Goal: Task Accomplishment & Management: Use online tool/utility

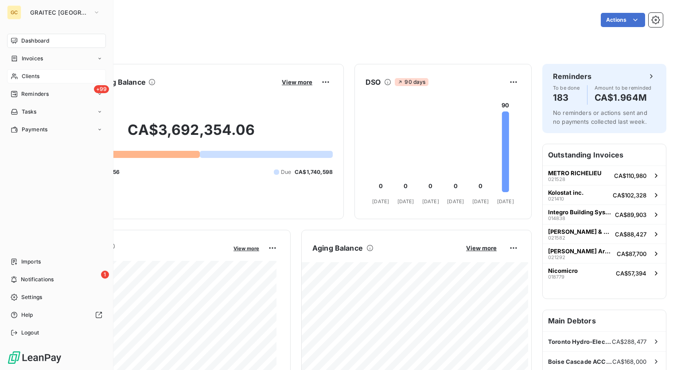
click at [35, 79] on span "Clients" at bounding box center [31, 76] width 18 height 8
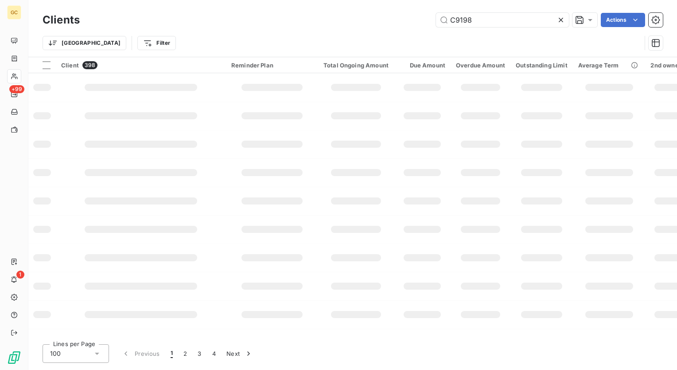
type input "C9198"
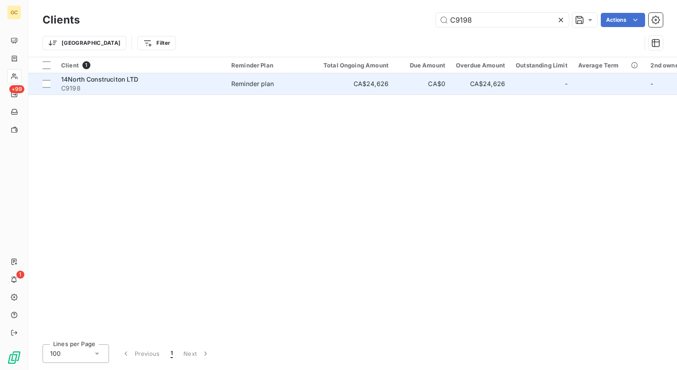
click at [118, 76] on span "14North Construciton LTD" at bounding box center [100, 79] width 78 height 8
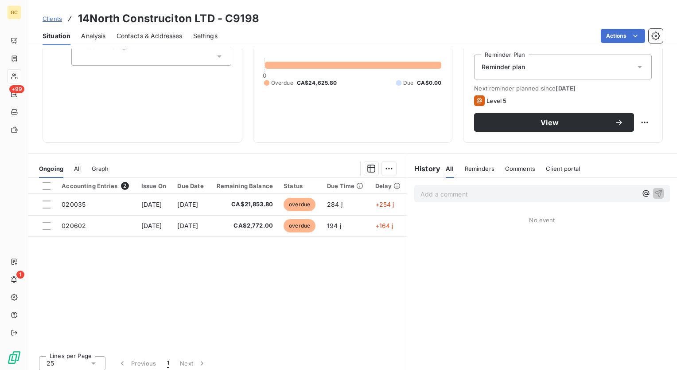
scroll to position [93, 0]
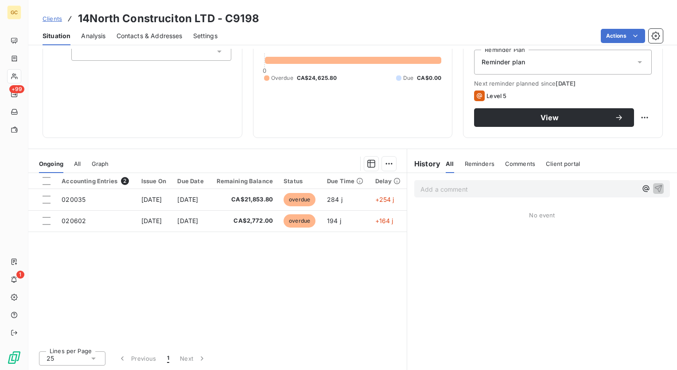
click at [77, 160] on span "All" at bounding box center [77, 163] width 7 height 7
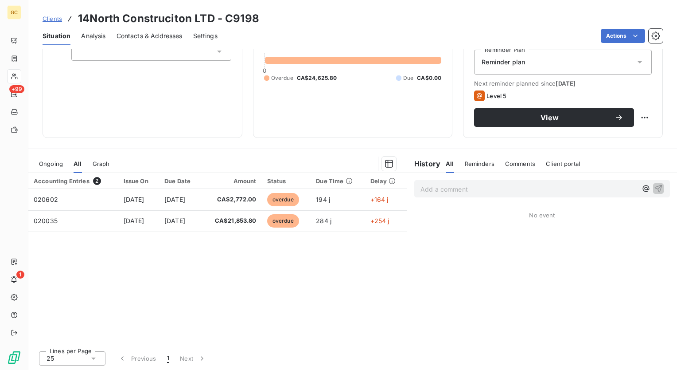
click at [101, 164] on span "Graph" at bounding box center [101, 163] width 17 height 7
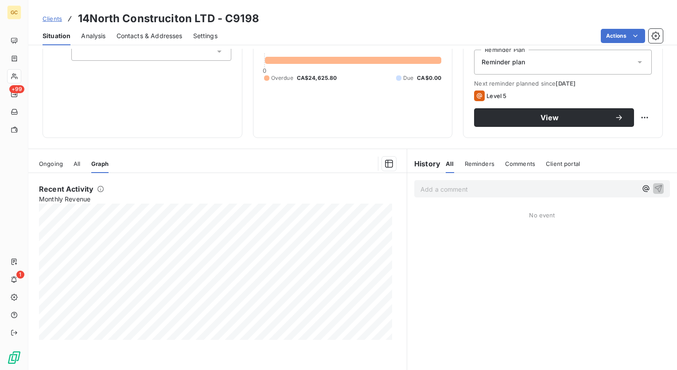
click at [57, 160] on span "Ongoing" at bounding box center [51, 163] width 24 height 7
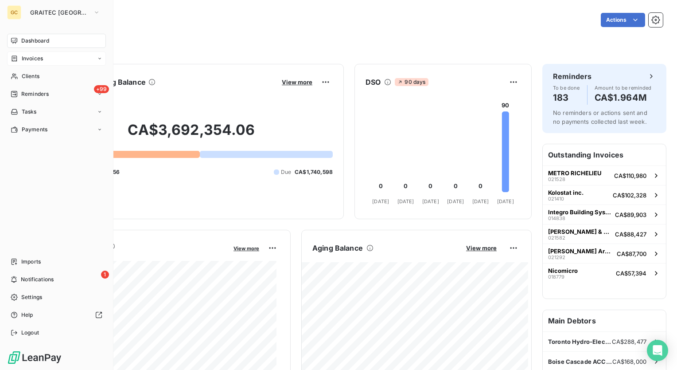
click at [39, 56] on span "Invoices" at bounding box center [32, 58] width 21 height 8
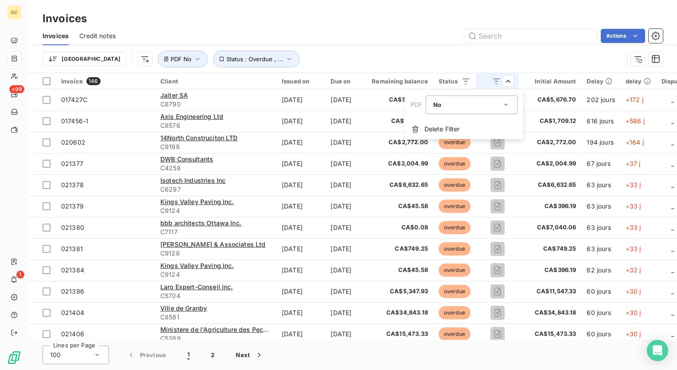
click at [510, 104] on icon at bounding box center [506, 104] width 9 height 9
click at [436, 125] on div at bounding box center [435, 125] width 9 height 9
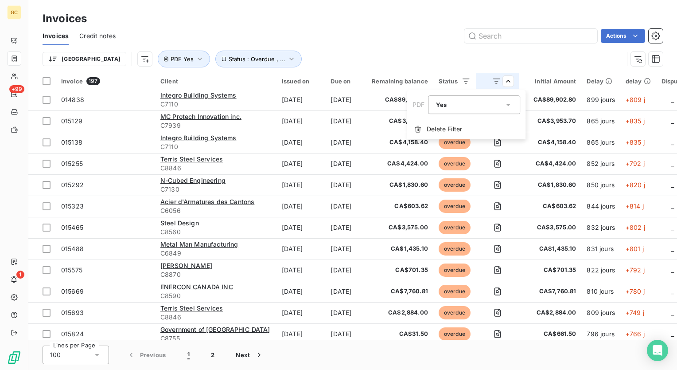
click at [348, 26] on html "GC +99 1 Invoices Invoices Credit notes Actions Trier Status : Overdue , ... PD…" at bounding box center [338, 185] width 677 height 370
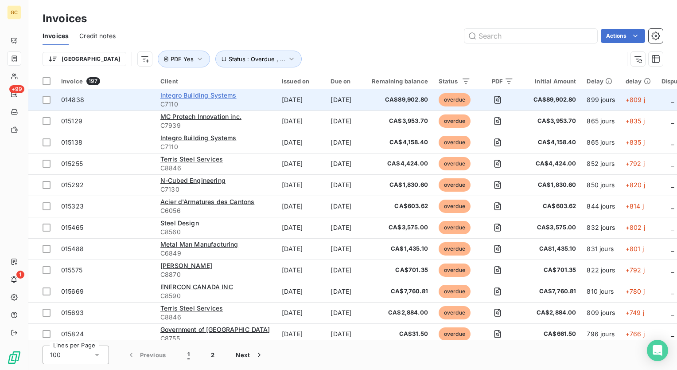
click at [216, 93] on span "Integro Building Systems" at bounding box center [198, 95] width 76 height 8
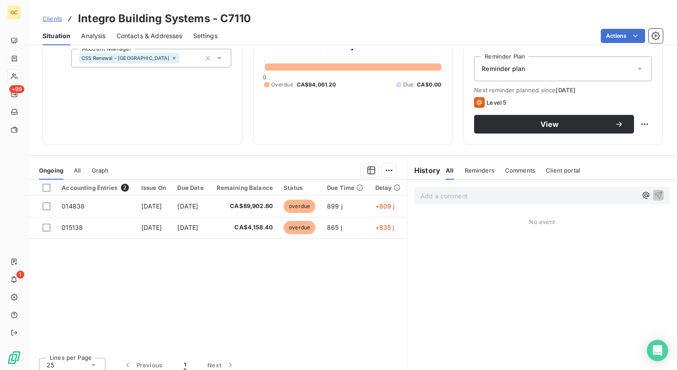
scroll to position [93, 0]
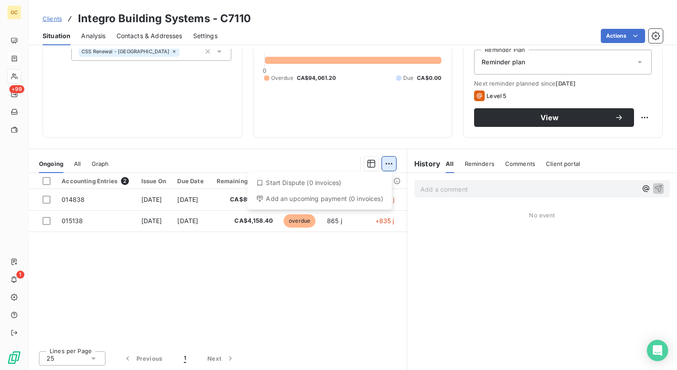
click at [390, 162] on html "GC +99 1 Clients Integro Building Systems - C7110 Situation Analysis Contacts &…" at bounding box center [338, 185] width 677 height 370
click at [313, 139] on html "GC +99 1 Clients Integro Building Systems - C7110 Situation Analysis Contacts &…" at bounding box center [338, 185] width 677 height 370
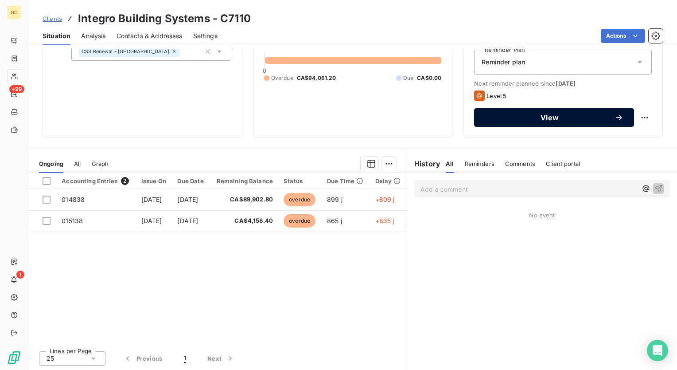
click at [560, 121] on span "View" at bounding box center [550, 117] width 130 height 7
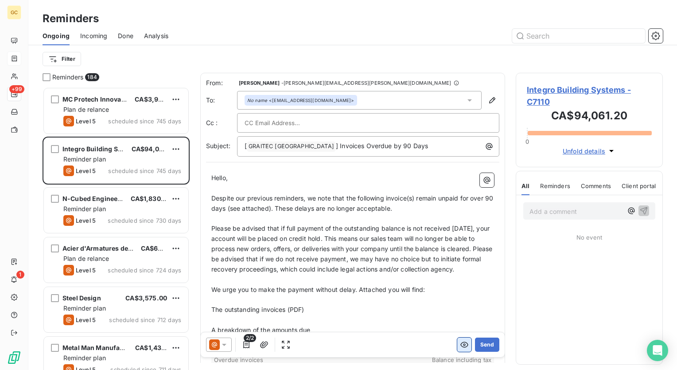
click at [460, 345] on icon "button" at bounding box center [464, 345] width 8 height 6
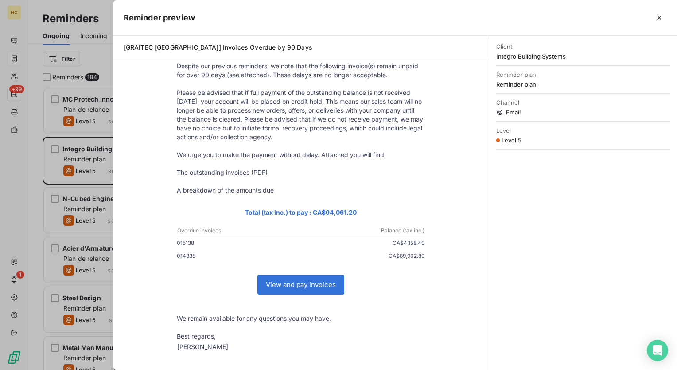
scroll to position [108, 0]
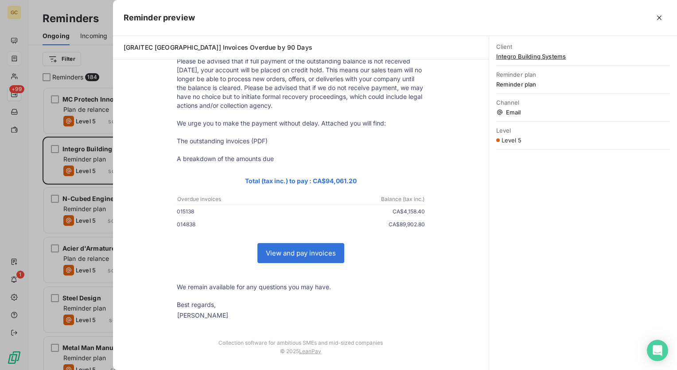
click at [259, 139] on p "The outstanding invoices (PDF)" at bounding box center [301, 140] width 248 height 9
click at [320, 250] on link "View and pay invoices" at bounding box center [301, 252] width 86 height 19
click at [660, 19] on icon "button" at bounding box center [659, 18] width 4 height 4
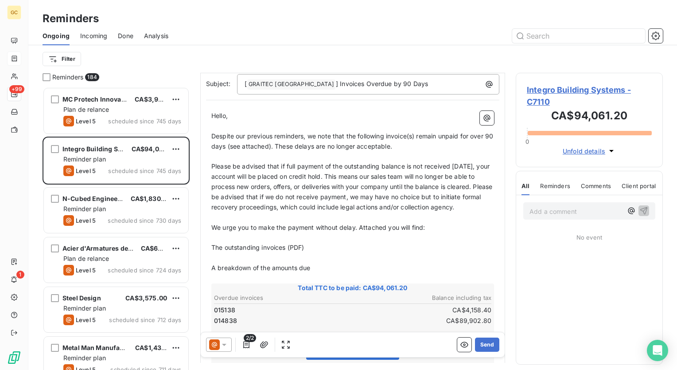
scroll to position [175, 0]
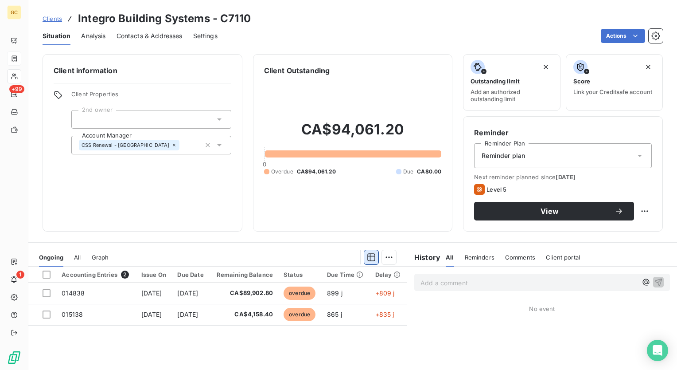
click at [367, 257] on icon "button" at bounding box center [371, 257] width 8 height 8
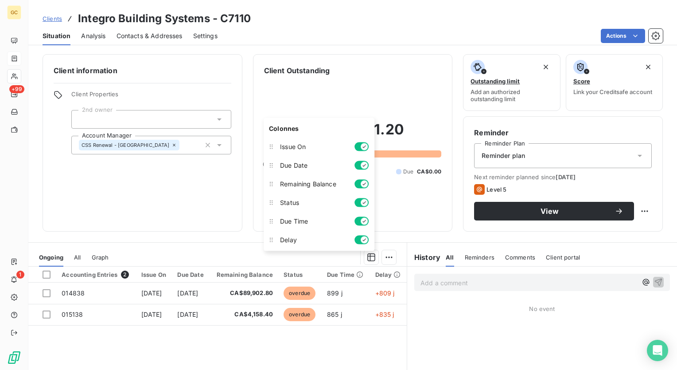
click at [223, 222] on div "Client information Client Properties 2nd owner Account Manager CSS Renewal - CA" at bounding box center [143, 142] width 200 height 177
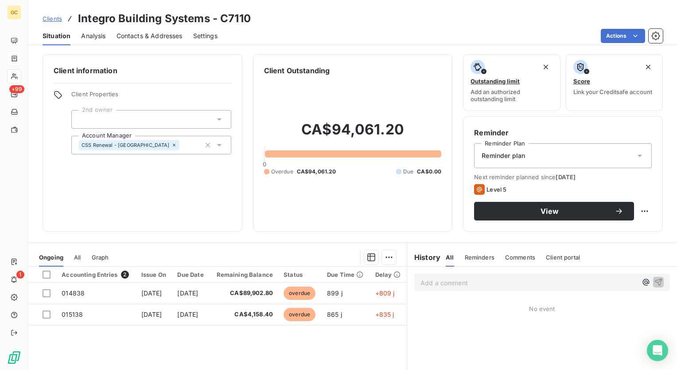
click at [81, 255] on span "All" at bounding box center [77, 256] width 7 height 7
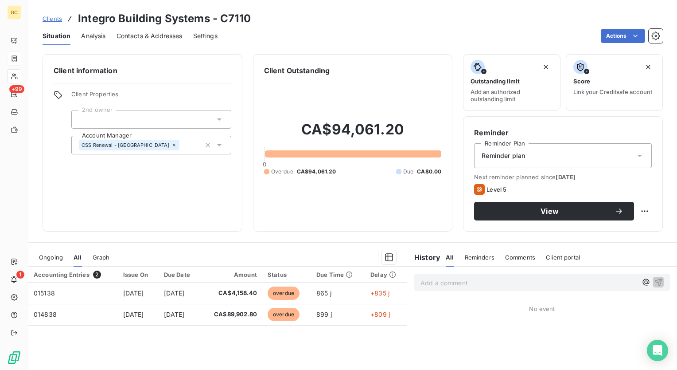
click at [99, 257] on span "Graph" at bounding box center [101, 256] width 17 height 7
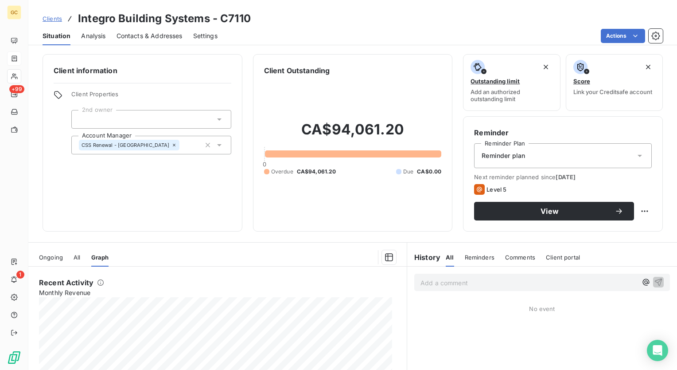
click at [59, 256] on span "Ongoing" at bounding box center [51, 256] width 24 height 7
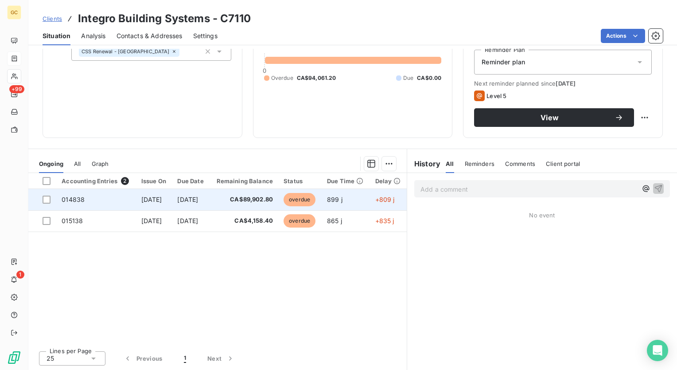
click at [74, 198] on span "014838" at bounding box center [73, 199] width 23 height 8
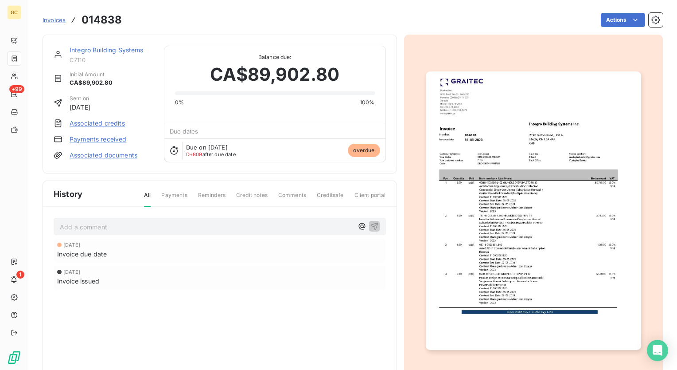
click at [515, 16] on html "GC +99 1 Invoices 014838 Actions Integro Building Systems C7110 Initial Amount …" at bounding box center [338, 185] width 677 height 370
click at [176, 192] on span "Payments" at bounding box center [174, 198] width 26 height 15
click at [117, 154] on link "Associated documents" at bounding box center [104, 155] width 68 height 9
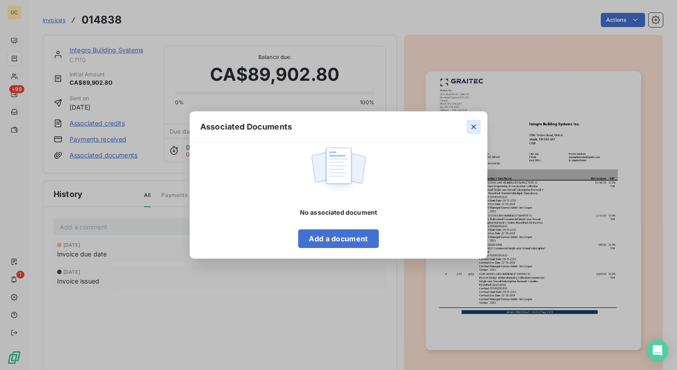
click at [471, 125] on icon "button" at bounding box center [473, 126] width 9 height 9
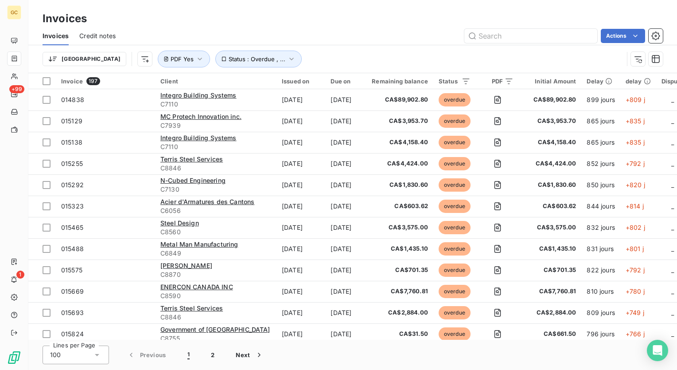
click at [651, 80] on icon at bounding box center [647, 81] width 7 height 7
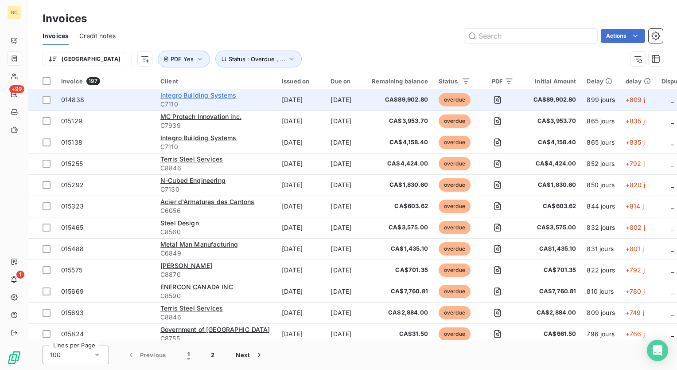
click at [226, 95] on span "Integro Building Systems" at bounding box center [198, 95] width 76 height 8
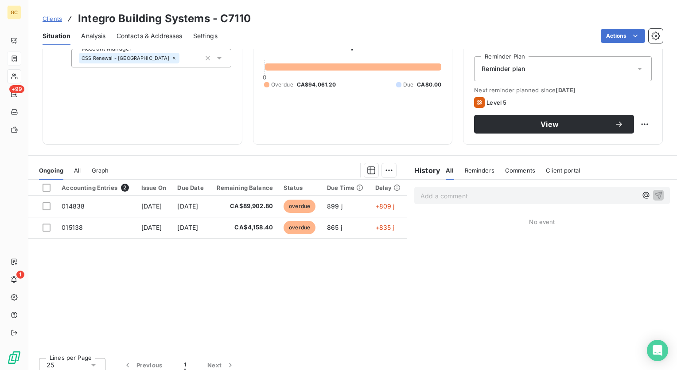
scroll to position [89, 0]
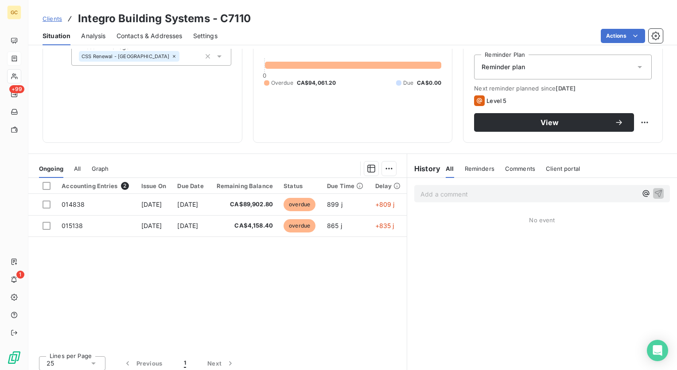
drag, startPoint x: 126, startPoint y: 343, endPoint x: 213, endPoint y: 348, distance: 87.0
click at [215, 346] on div "Accounting Entries 2 Issue On Due Date Remaining Balance Status Due Time Delay …" at bounding box center [217, 263] width 378 height 171
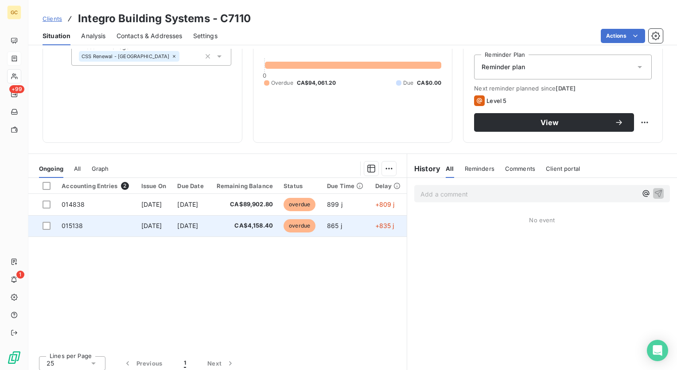
click at [86, 227] on td "015138" at bounding box center [95, 225] width 79 height 21
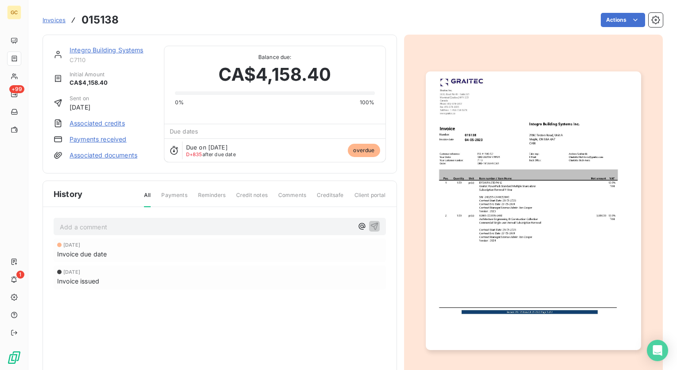
click at [264, 264] on html "GC +99 1 Invoices 015138 Actions Integro Building Systems C7110 Initial Amount …" at bounding box center [338, 185] width 677 height 370
click at [117, 139] on link "Payments received" at bounding box center [98, 139] width 57 height 9
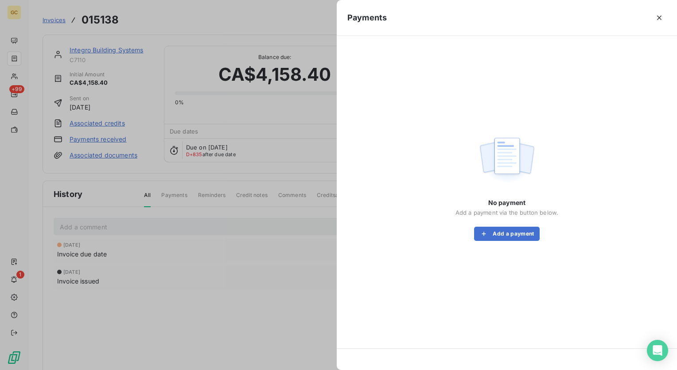
click at [221, 27] on div at bounding box center [338, 185] width 677 height 370
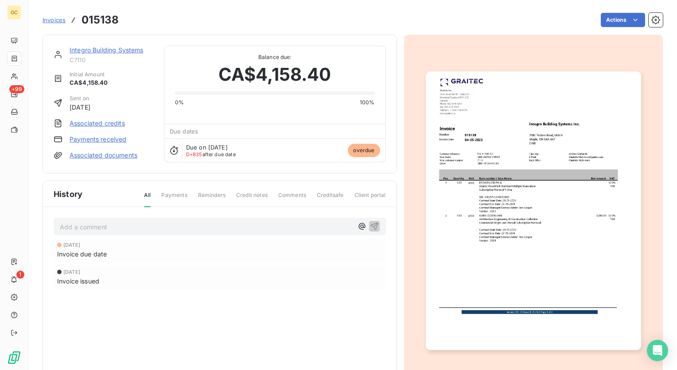
click at [113, 118] on div "Integro Building Systems C7110 Initial Amount CA$4,158.40 Sent on May 3, 2023 A…" at bounding box center [104, 104] width 100 height 117
click at [113, 124] on link "Associated credits" at bounding box center [97, 123] width 55 height 9
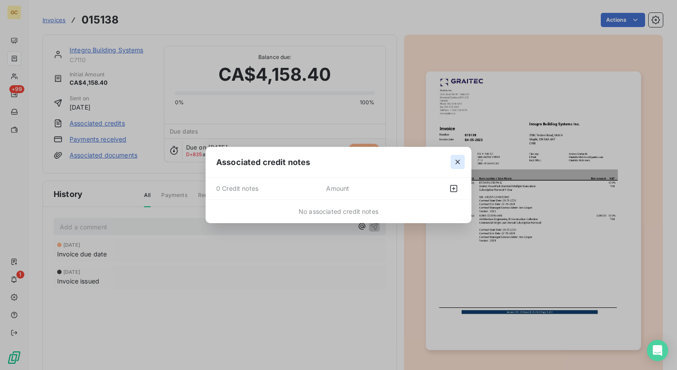
click at [457, 161] on icon "button" at bounding box center [457, 162] width 4 height 4
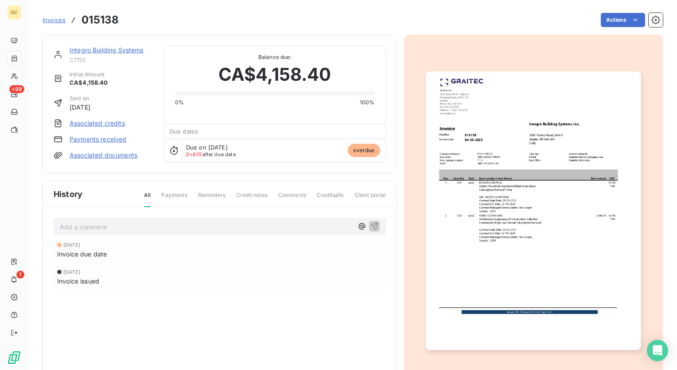
click at [167, 194] on span "Payments" at bounding box center [174, 198] width 26 height 15
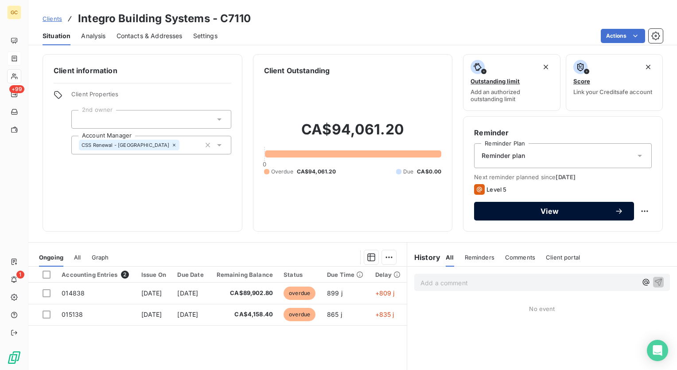
click at [541, 210] on span "View" at bounding box center [550, 210] width 130 height 7
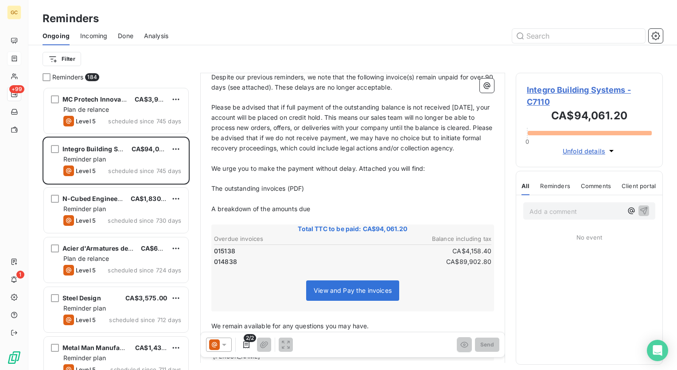
scroll to position [175, 0]
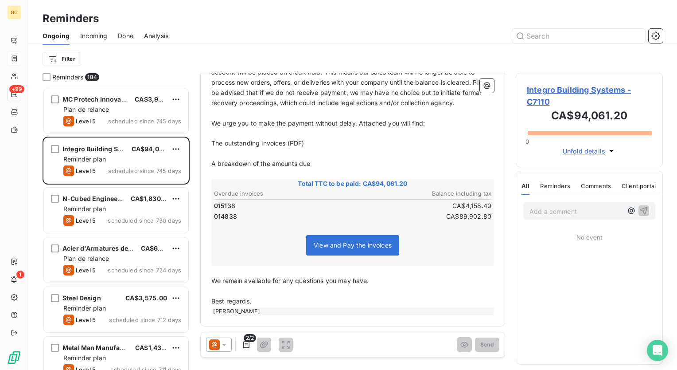
click at [376, 248] on span "View and Pay the invoices" at bounding box center [353, 245] width 78 height 8
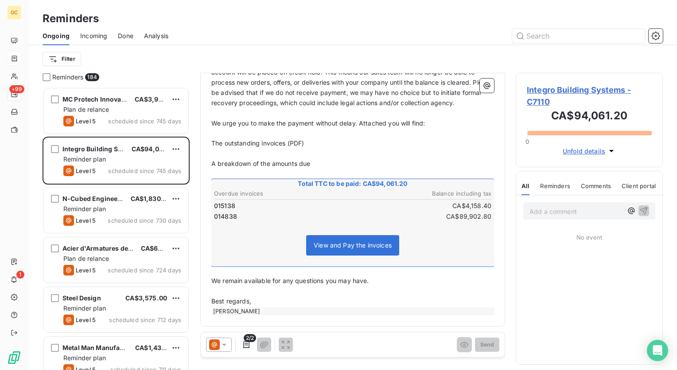
click at [397, 303] on p "Best regards," at bounding box center [352, 301] width 283 height 10
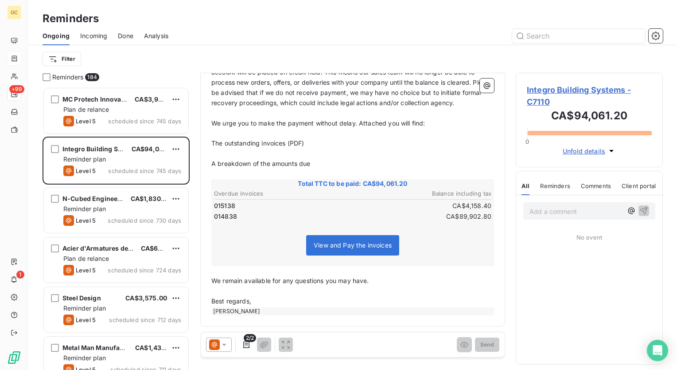
click at [430, 167] on p "A breakdown of the amounts due" at bounding box center [352, 164] width 283 height 10
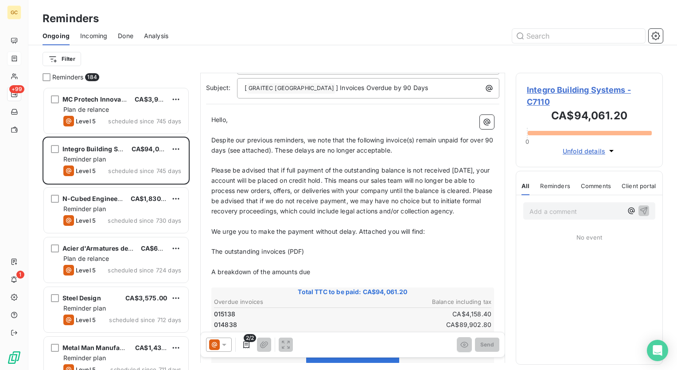
scroll to position [0, 0]
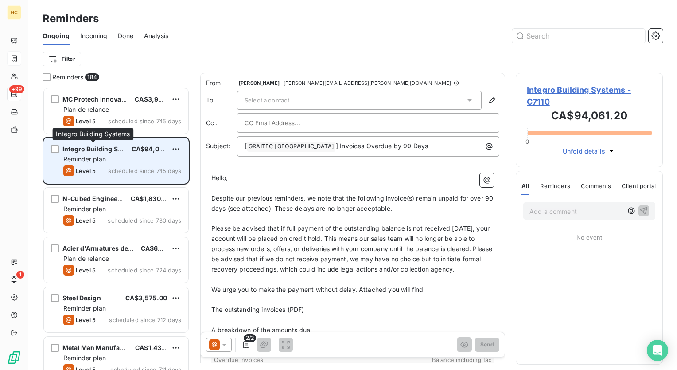
click at [96, 150] on span "Integro Building Systems" at bounding box center [101, 149] width 78 height 8
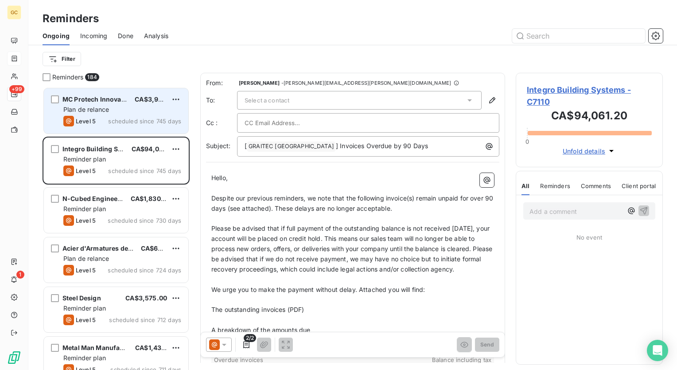
click at [108, 113] on div "Plan de relance" at bounding box center [122, 109] width 118 height 9
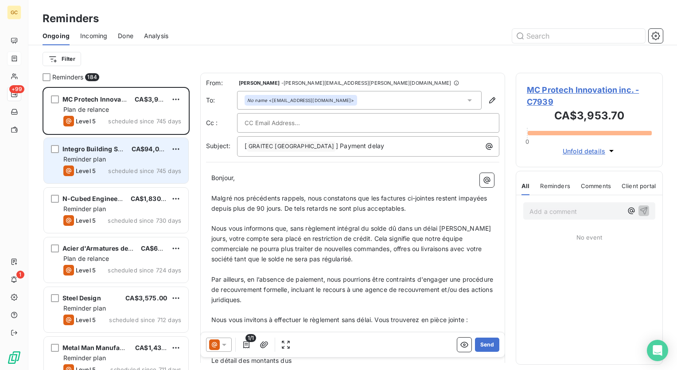
click at [119, 157] on div "Reminder plan" at bounding box center [122, 159] width 118 height 9
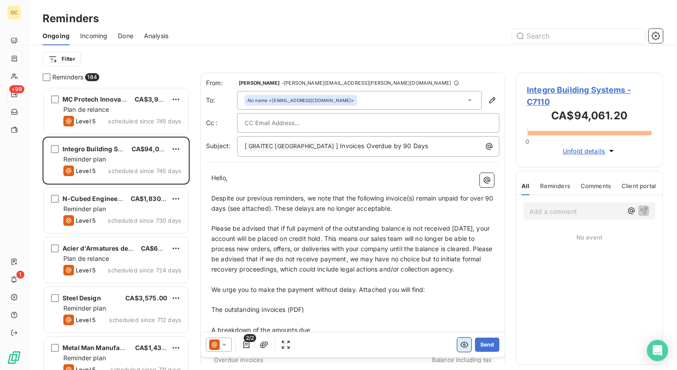
click at [460, 344] on icon "button" at bounding box center [464, 345] width 8 height 6
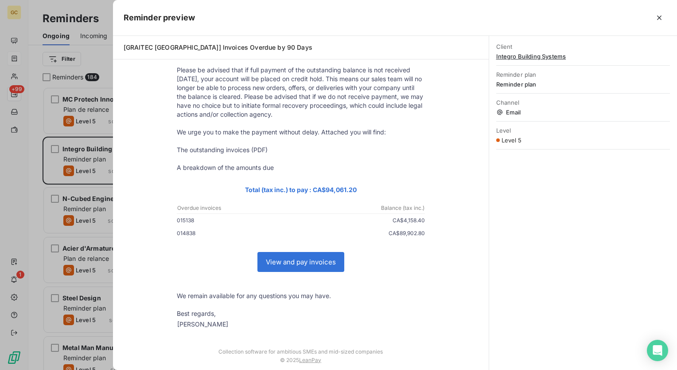
scroll to position [108, 0]
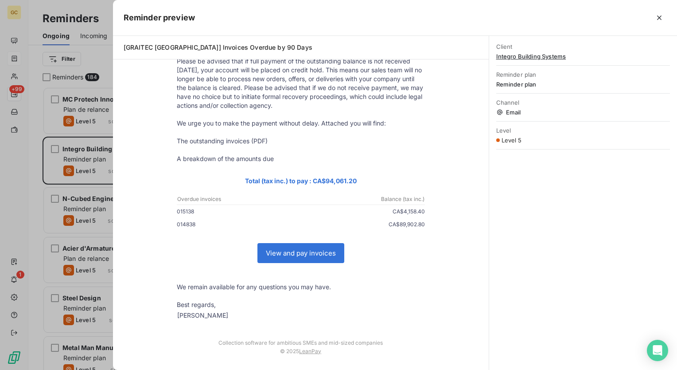
click at [303, 252] on link "View and pay invoices" at bounding box center [301, 252] width 86 height 19
click at [91, 13] on div at bounding box center [338, 185] width 677 height 370
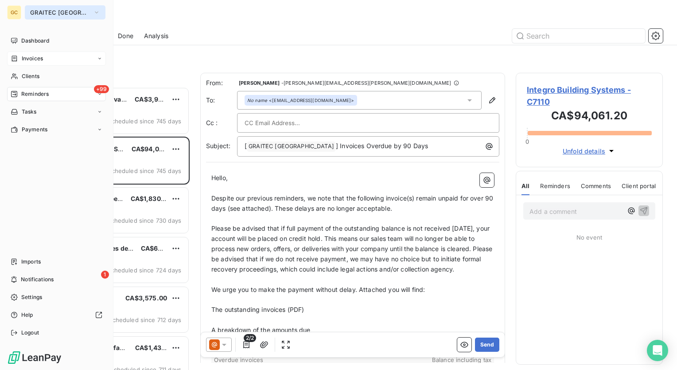
click at [96, 15] on button "GRAITEC CANADA" at bounding box center [65, 12] width 81 height 14
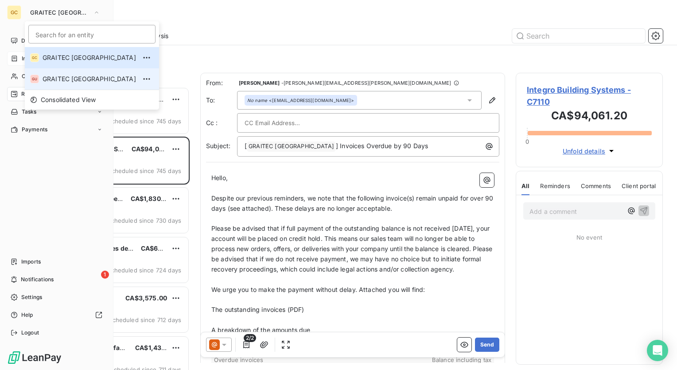
click at [74, 78] on span "GRAITEC [GEOGRAPHIC_DATA]" at bounding box center [89, 78] width 93 height 9
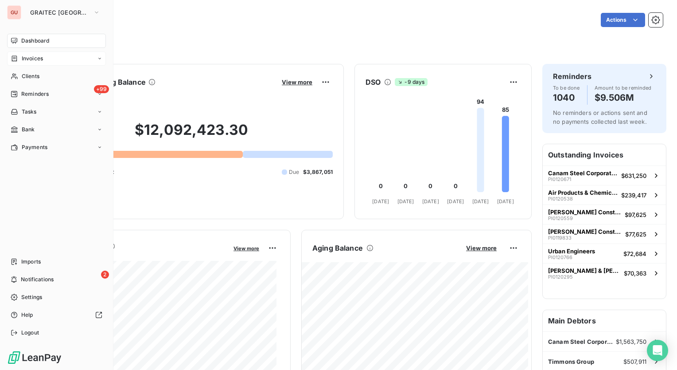
click at [48, 60] on div "Invoices" at bounding box center [56, 58] width 99 height 14
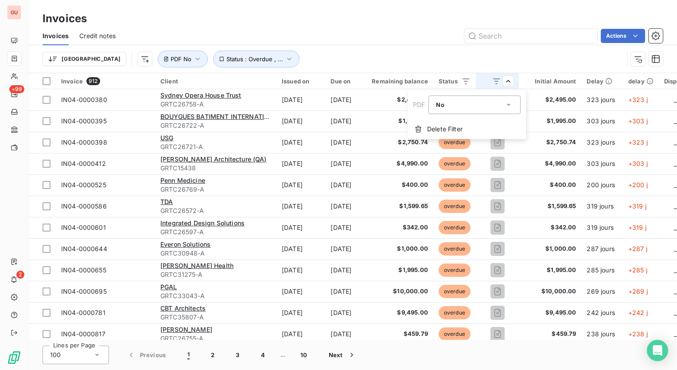
click at [512, 105] on icon at bounding box center [508, 104] width 9 height 9
click at [539, 62] on html "GU +99 2 Invoices Invoices Credit notes Actions Trier Status : Overdue , ... PD…" at bounding box center [338, 185] width 677 height 370
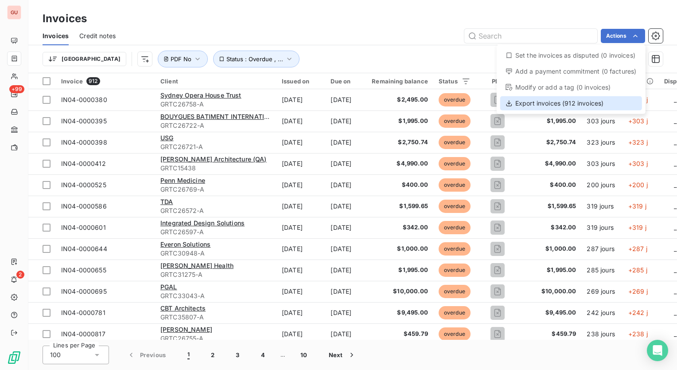
click at [554, 104] on div "Export invoices (912 invoices)" at bounding box center [571, 103] width 142 height 14
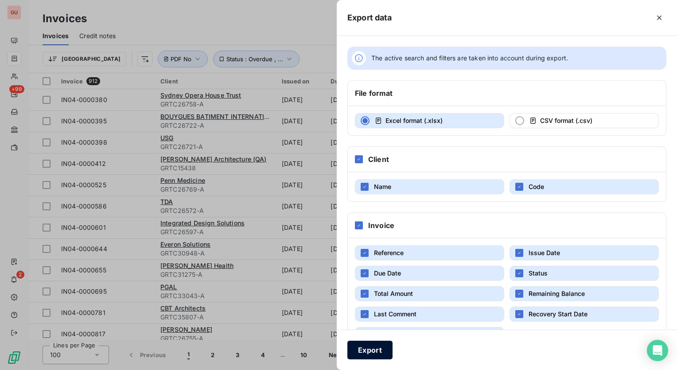
click at [363, 346] on button "Export" at bounding box center [369, 349] width 45 height 19
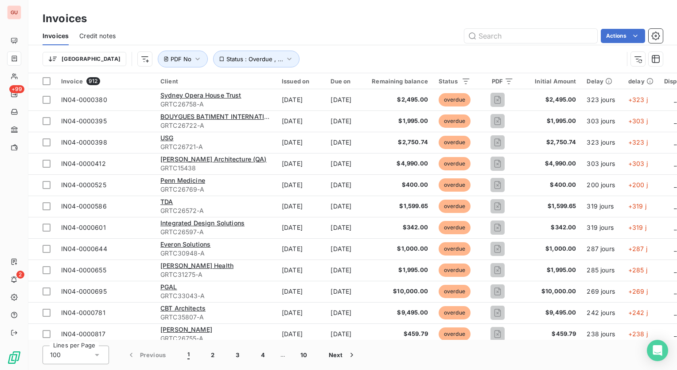
click at [441, 24] on div "Invoices" at bounding box center [352, 19] width 649 height 16
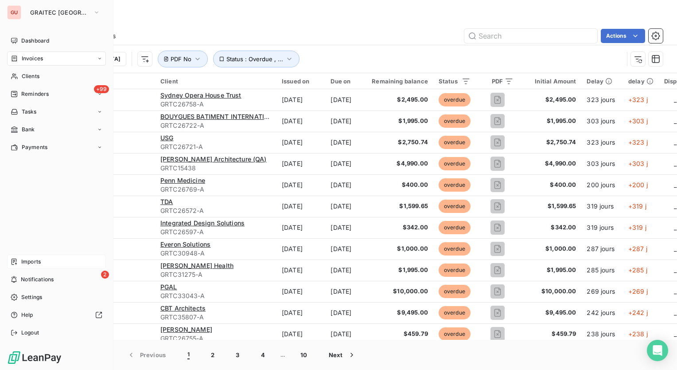
click at [50, 265] on div "Imports" at bounding box center [56, 261] width 99 height 14
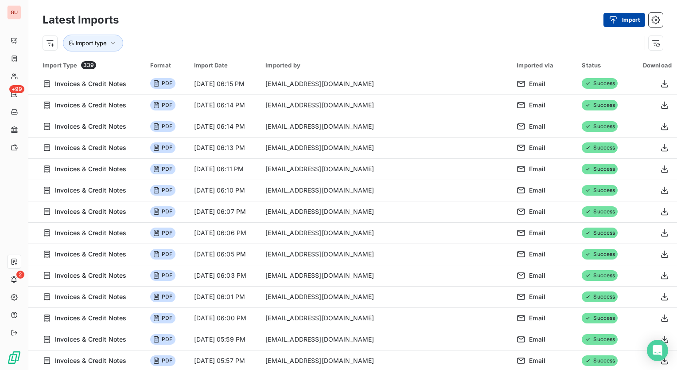
click at [622, 17] on button "Import" at bounding box center [624, 20] width 42 height 14
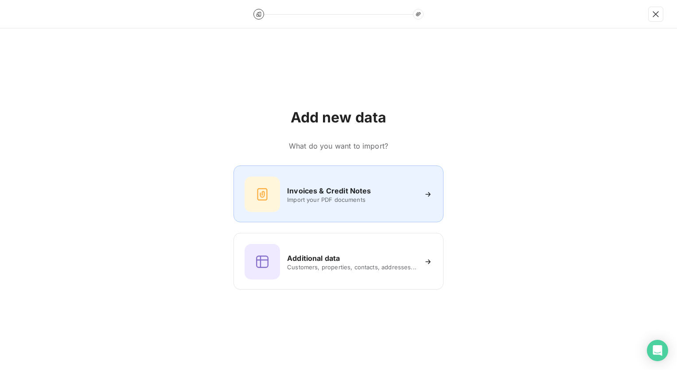
click at [395, 199] on span "Import your PDF documents" at bounding box center [351, 199] width 129 height 7
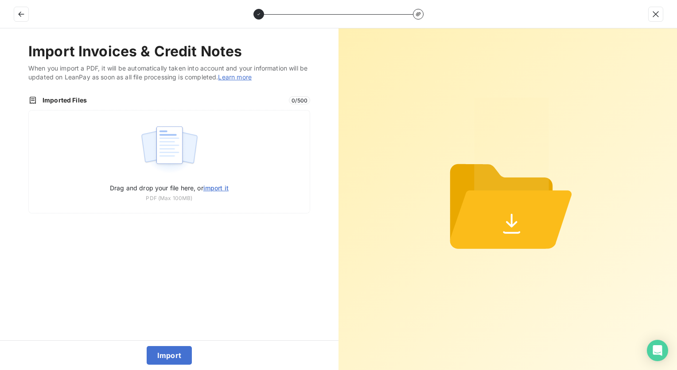
click at [248, 75] on link "Learn more" at bounding box center [235, 77] width 34 height 8
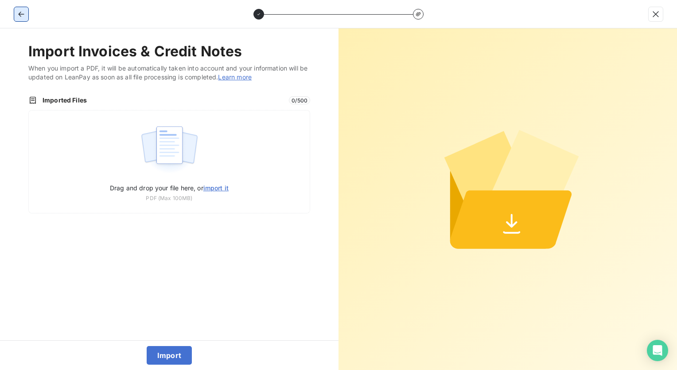
click at [20, 12] on icon "button" at bounding box center [21, 14] width 6 height 5
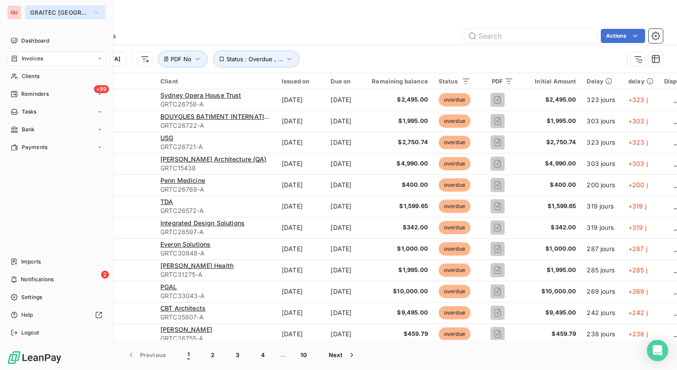
click at [93, 12] on icon "button" at bounding box center [96, 12] width 7 height 9
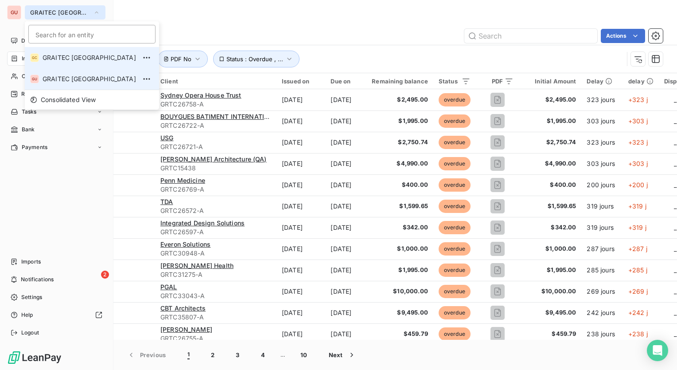
click at [66, 53] on span "GRAITEC [GEOGRAPHIC_DATA]" at bounding box center [89, 57] width 93 height 9
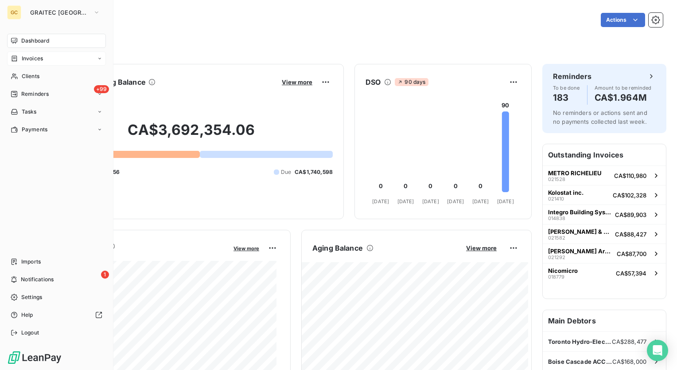
click at [36, 60] on span "Invoices" at bounding box center [32, 58] width 21 height 8
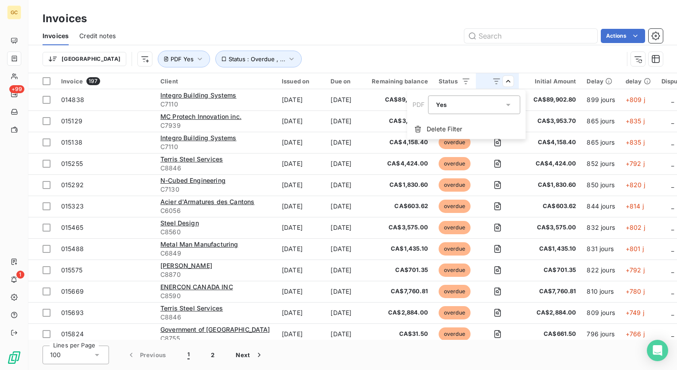
click at [510, 105] on icon at bounding box center [508, 104] width 9 height 9
click at [436, 142] on div at bounding box center [438, 141] width 9 height 9
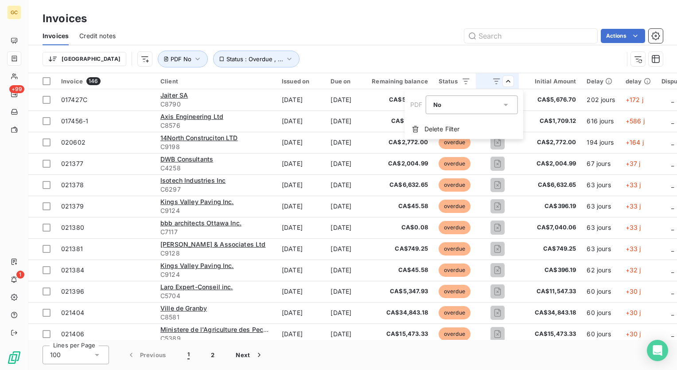
click at [386, 17] on html "GC +99 1 Invoices Invoices Credit notes Actions Trier Status : Overdue , ... PD…" at bounding box center [338, 185] width 677 height 370
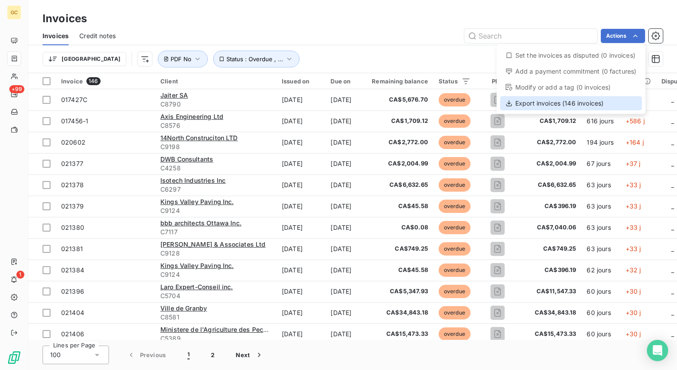
click at [564, 105] on div "Export invoices (146 invoices)" at bounding box center [571, 103] width 142 height 14
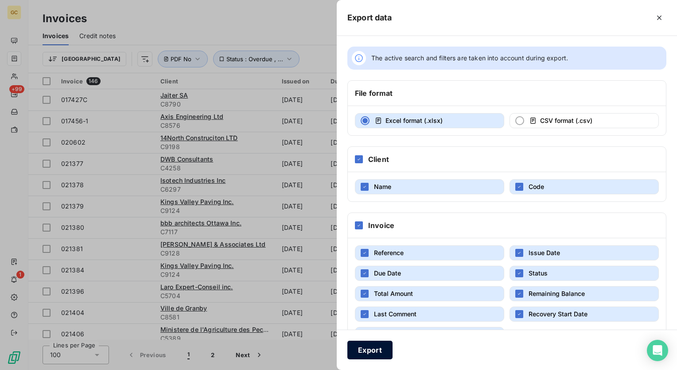
click at [365, 346] on button "Export" at bounding box center [369, 349] width 45 height 19
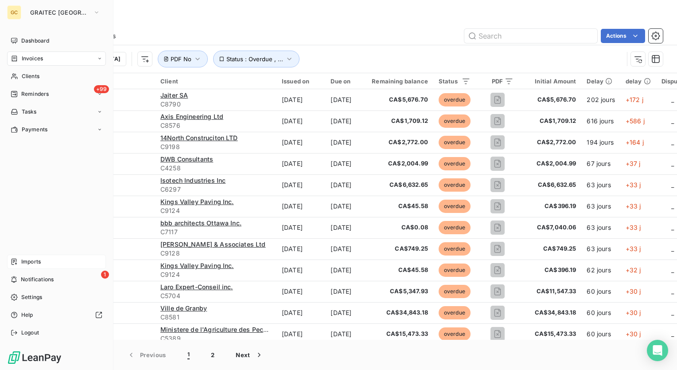
click at [41, 260] on span "Imports" at bounding box center [30, 261] width 19 height 8
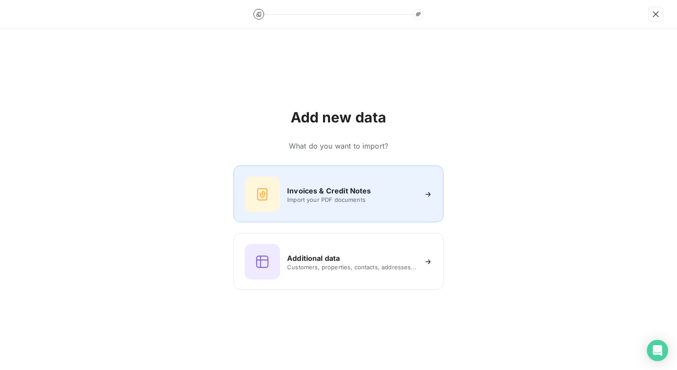
click at [311, 194] on h6 "Invoices & Credit Notes" at bounding box center [329, 190] width 84 height 11
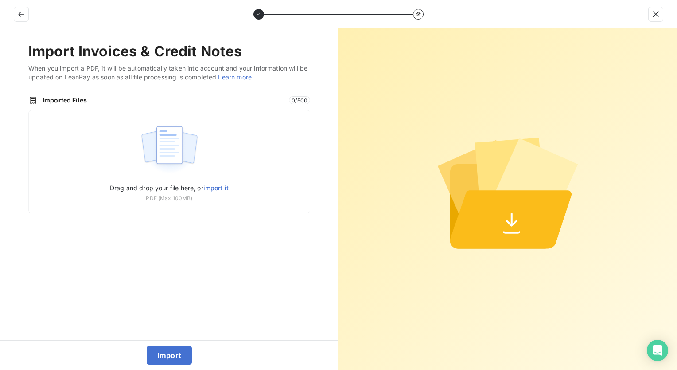
click at [510, 230] on icon at bounding box center [511, 219] width 122 height 58
click at [170, 354] on button "Import" at bounding box center [170, 355] width 46 height 19
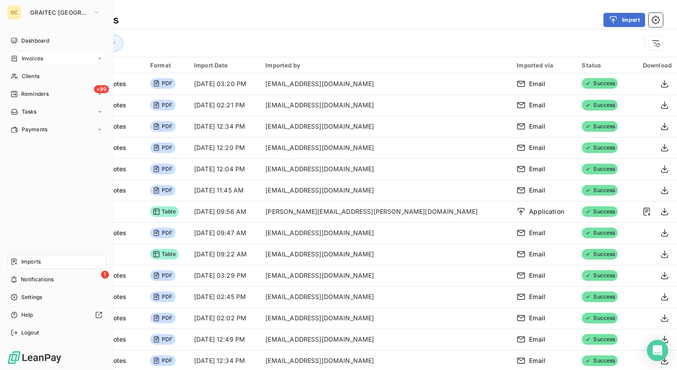
click at [42, 261] on div "Imports" at bounding box center [56, 261] width 99 height 14
click at [34, 277] on span "Notifications" at bounding box center [37, 279] width 33 height 8
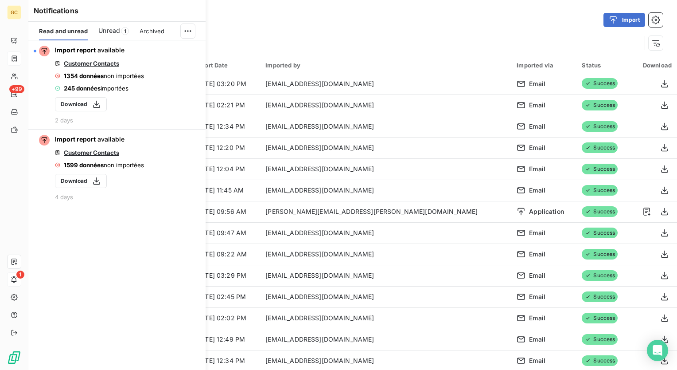
click at [110, 30] on span "Unread" at bounding box center [109, 30] width 22 height 9
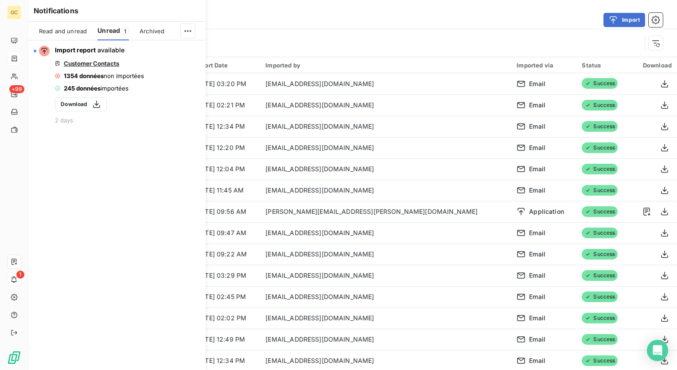
click at [146, 31] on span "Archived" at bounding box center [152, 30] width 25 height 7
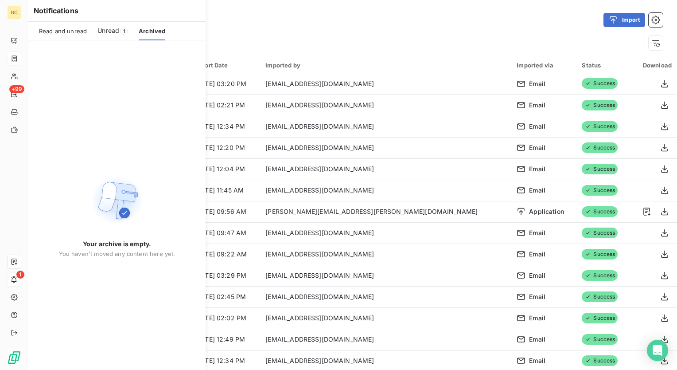
click at [109, 32] on span "Unread" at bounding box center [108, 30] width 22 height 9
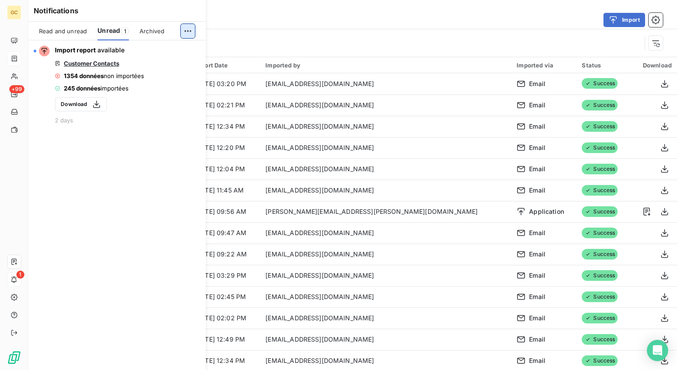
click at [188, 31] on html "GC +99 1 Latest Imports Import Import type Import Type 135 Format Import Date I…" at bounding box center [338, 185] width 677 height 370
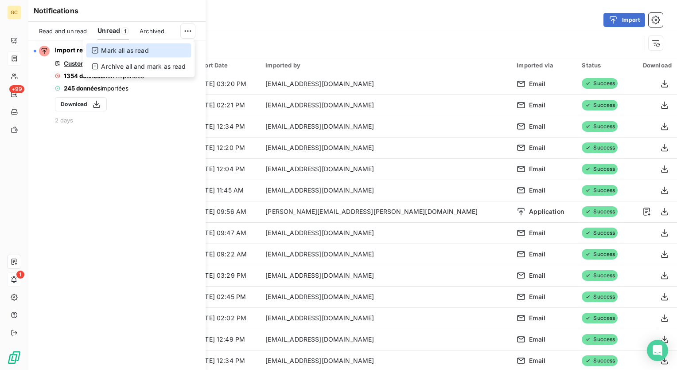
click at [178, 50] on div "Mark all as read" at bounding box center [138, 50] width 105 height 14
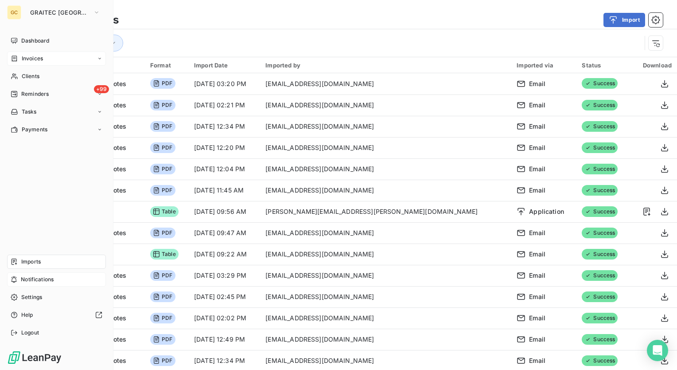
click at [43, 261] on div "Imports" at bounding box center [56, 261] width 99 height 14
click at [46, 61] on div "Invoices" at bounding box center [56, 58] width 99 height 14
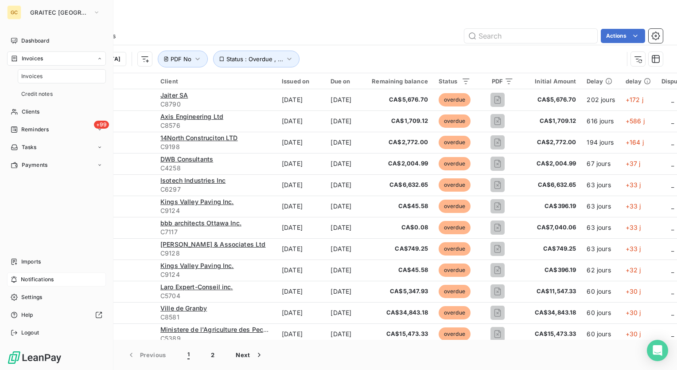
click at [44, 76] on div "Invoices" at bounding box center [62, 76] width 88 height 14
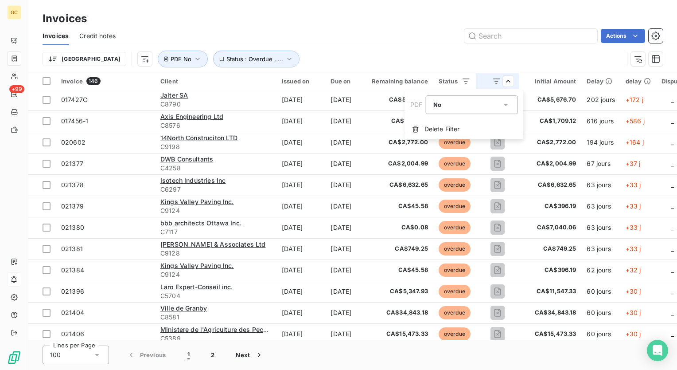
click at [478, 53] on html "GC +99 Invoices Invoices Credit notes Actions Trier Status : Overdue , ... PDF …" at bounding box center [338, 185] width 677 height 370
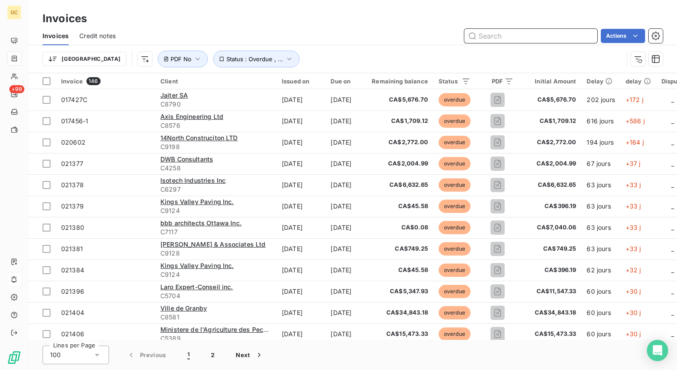
click at [526, 34] on input "text" at bounding box center [530, 36] width 133 height 14
paste input "IN04-0001130"
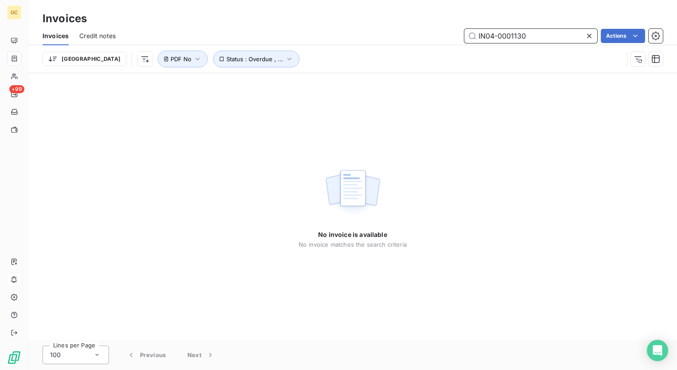
drag, startPoint x: 533, startPoint y: 35, endPoint x: 299, endPoint y: 71, distance: 236.7
click at [312, 43] on div "Invoices Credit notes IN04-0001130 Actions" at bounding box center [352, 36] width 649 height 19
paste input "Brandt"
type input "Brandt"
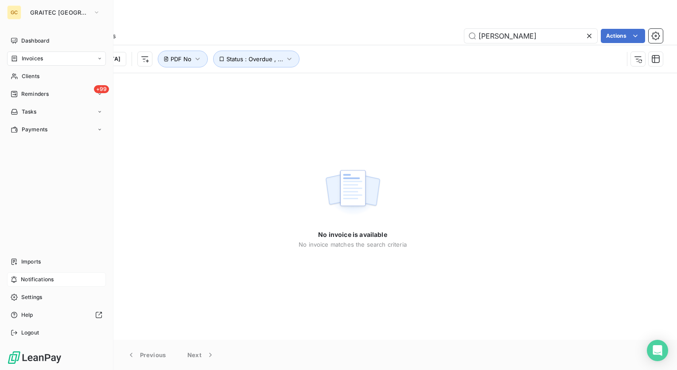
click at [32, 58] on span "Invoices" at bounding box center [32, 58] width 21 height 8
click at [32, 78] on span "Invoices" at bounding box center [31, 76] width 21 height 8
click at [30, 259] on span "Imports" at bounding box center [30, 261] width 19 height 8
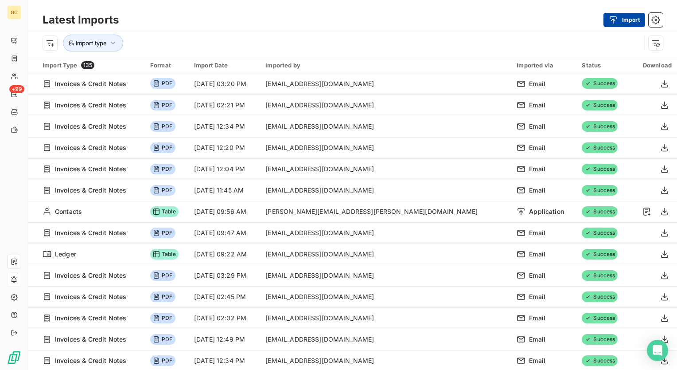
click at [628, 17] on button "Import" at bounding box center [624, 20] width 42 height 14
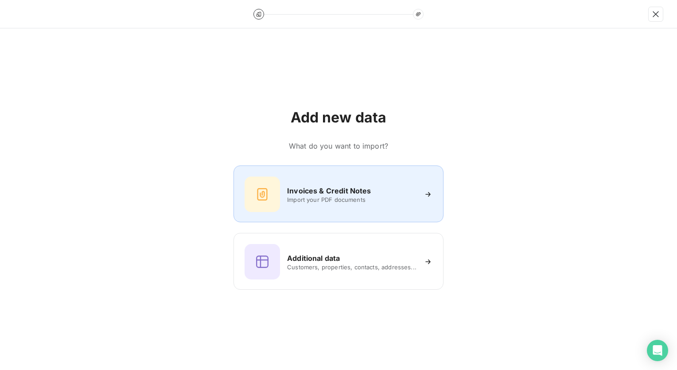
click at [339, 196] on span "Import your PDF documents" at bounding box center [351, 199] width 129 height 7
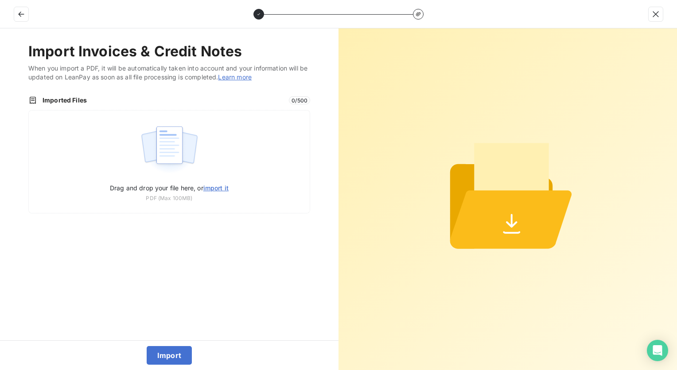
click at [530, 222] on icon at bounding box center [511, 219] width 122 height 58
click at [512, 222] on icon at bounding box center [512, 220] width 12 height 14
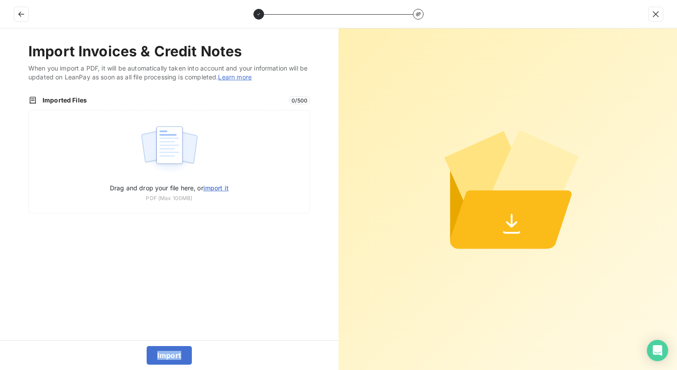
click at [512, 222] on icon at bounding box center [512, 221] width 12 height 14
click at [512, 222] on icon at bounding box center [512, 220] width 12 height 14
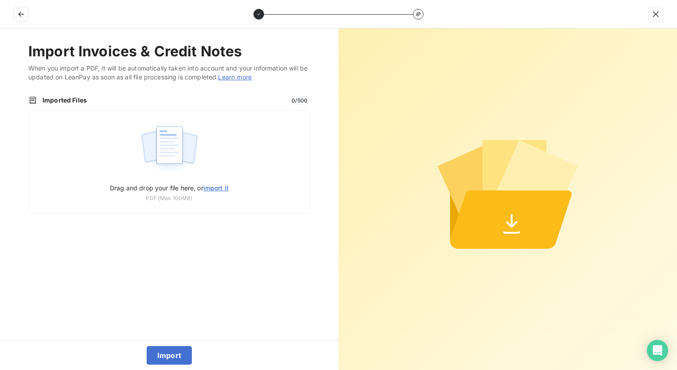
click at [252, 77] on link "Learn more" at bounding box center [235, 77] width 34 height 8
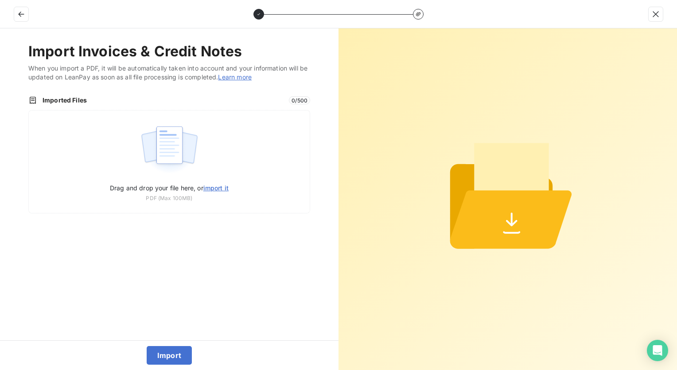
click at [25, 22] on div at bounding box center [338, 14] width 677 height 28
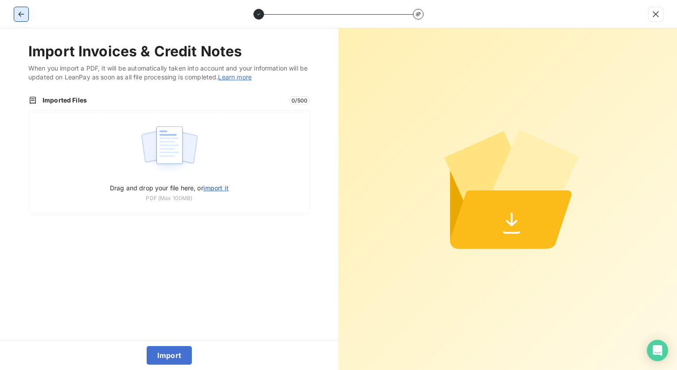
click at [24, 13] on icon "button" at bounding box center [21, 14] width 9 height 9
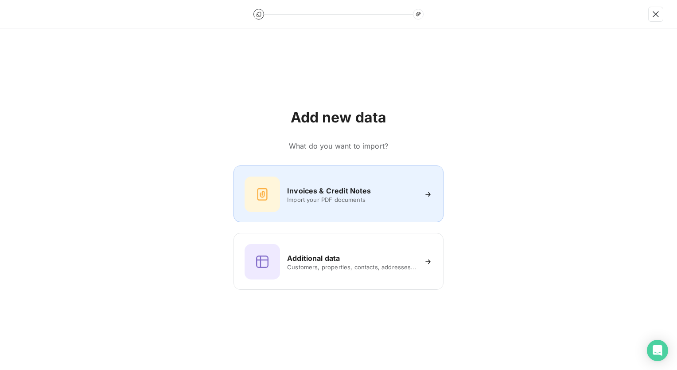
click at [343, 198] on span "Import your PDF documents" at bounding box center [351, 199] width 129 height 7
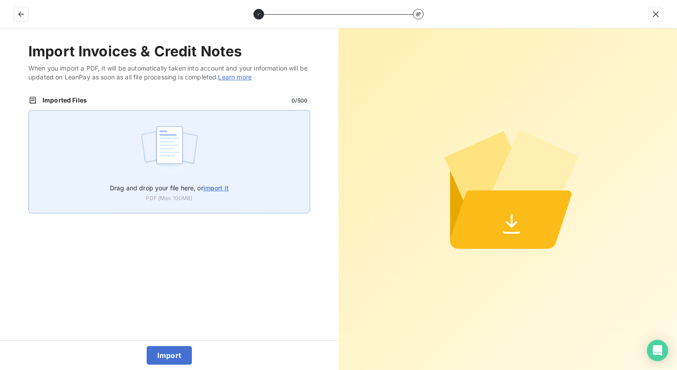
click at [219, 187] on span "import it" at bounding box center [215, 188] width 25 height 8
click at [29, 110] on input "Drag and drop your file here, or import it" at bounding box center [28, 110] width 0 height 0
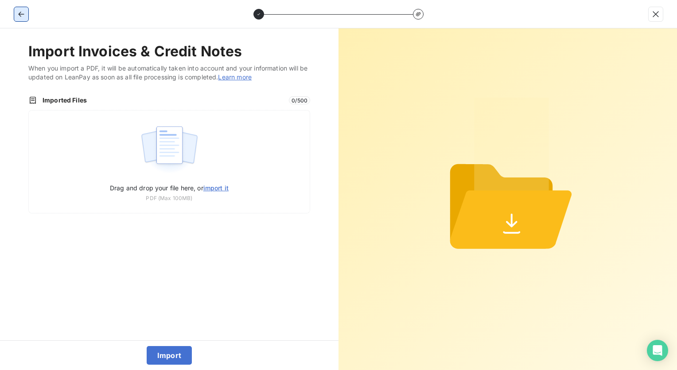
click at [22, 11] on icon "button" at bounding box center [21, 14] width 9 height 9
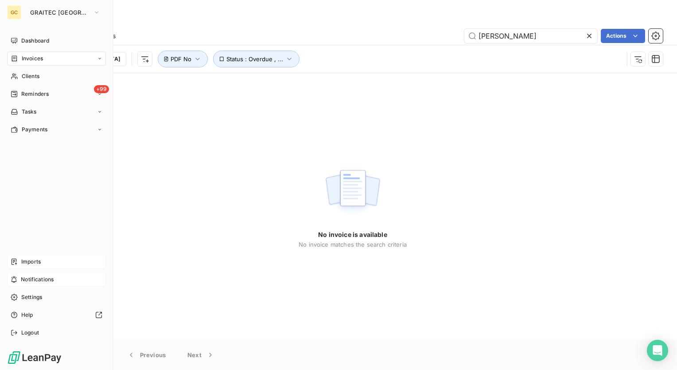
click at [99, 58] on icon at bounding box center [99, 58] width 5 height 5
click at [32, 261] on span "Imports" at bounding box center [30, 261] width 19 height 8
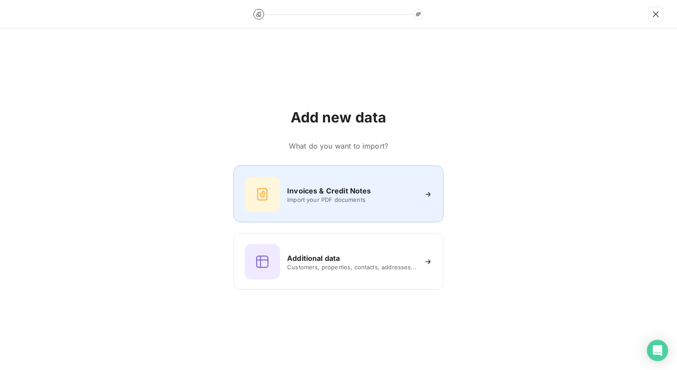
click at [312, 198] on span "Import your PDF documents" at bounding box center [351, 199] width 129 height 7
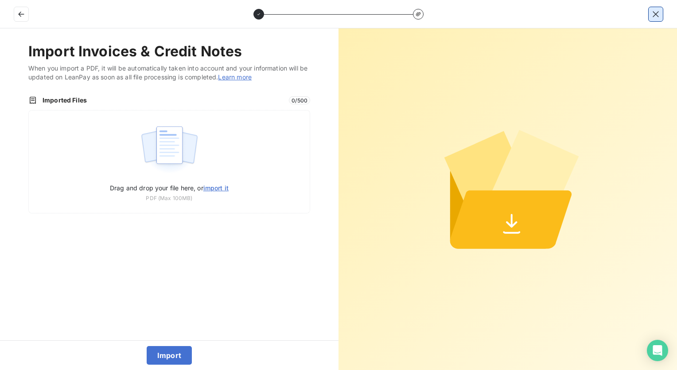
click at [652, 12] on icon "button" at bounding box center [655, 14] width 9 height 9
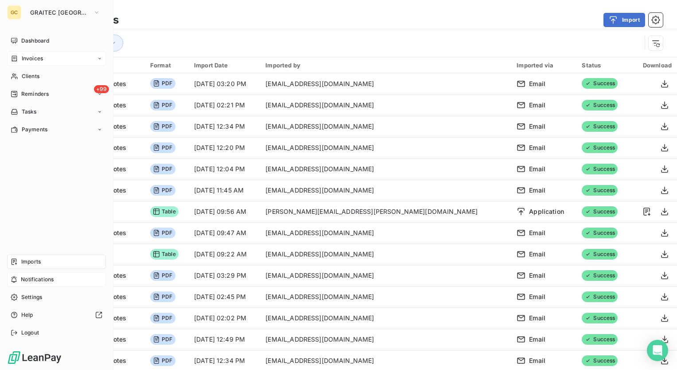
click at [35, 257] on div "Imports" at bounding box center [56, 261] width 99 height 14
click at [35, 263] on span "Imports" at bounding box center [30, 261] width 19 height 8
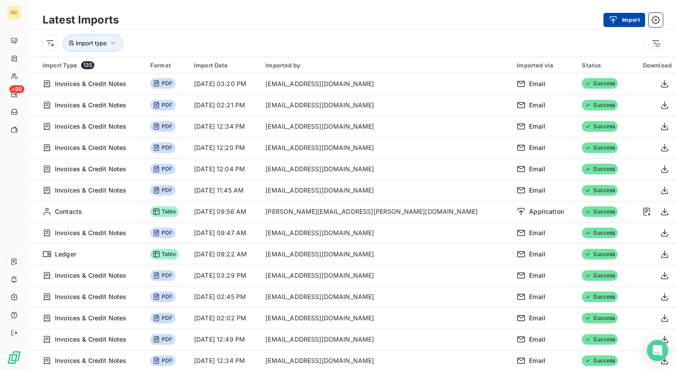
click at [610, 17] on icon "button" at bounding box center [613, 20] width 7 height 8
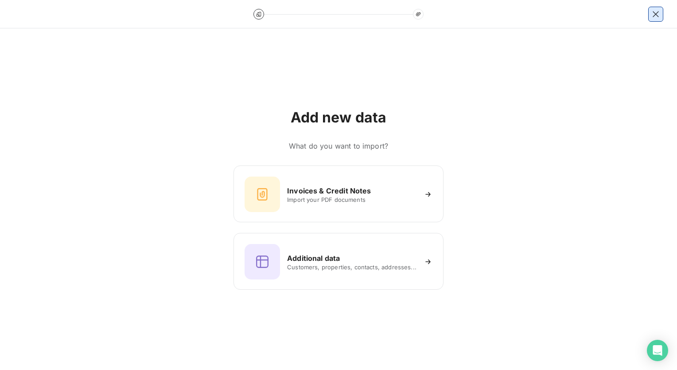
click at [654, 12] on icon "button" at bounding box center [656, 14] width 6 height 6
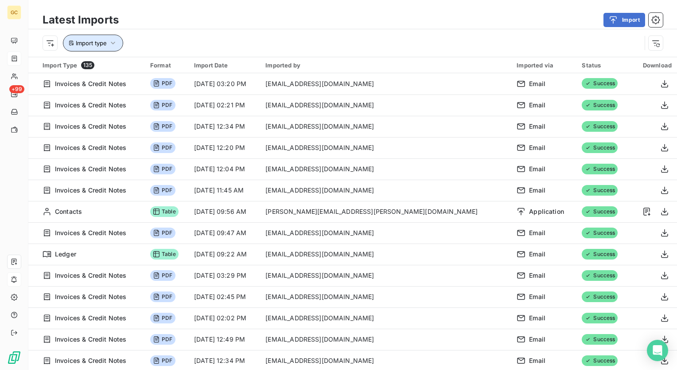
click at [117, 37] on button "Import type" at bounding box center [93, 43] width 60 height 17
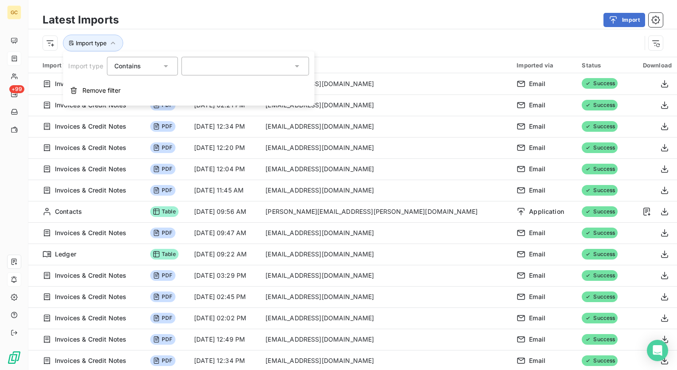
click at [255, 70] on div at bounding box center [245, 66] width 128 height 19
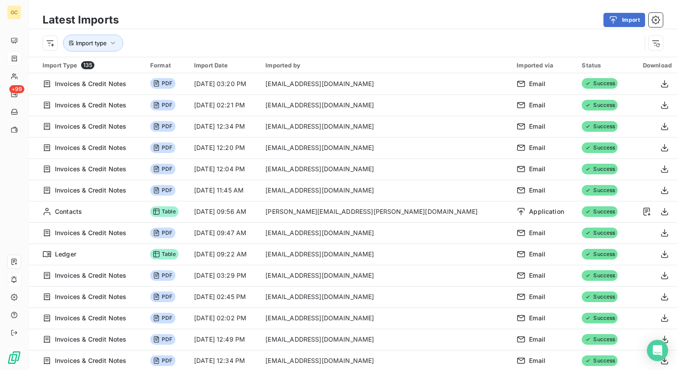
click at [353, 23] on div "Import" at bounding box center [395, 20] width 533 height 14
click at [659, 19] on icon "button" at bounding box center [655, 20] width 8 height 8
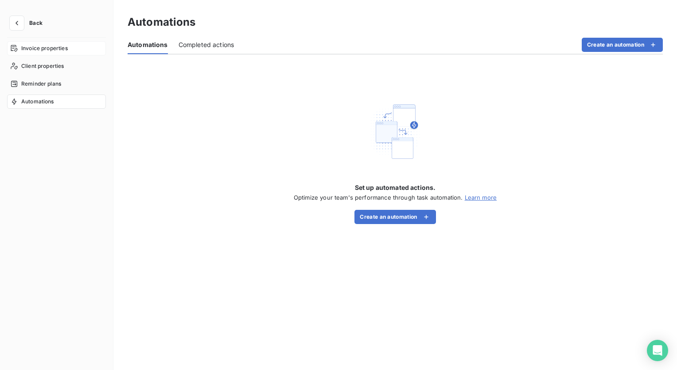
click at [30, 50] on span "Invoice properties" at bounding box center [44, 48] width 47 height 8
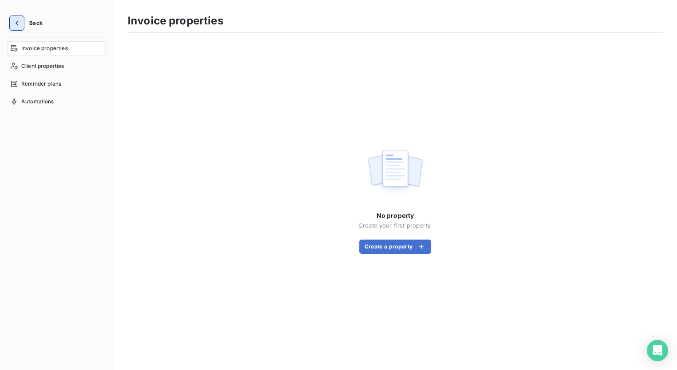
click at [17, 21] on icon "button" at bounding box center [16, 23] width 9 height 9
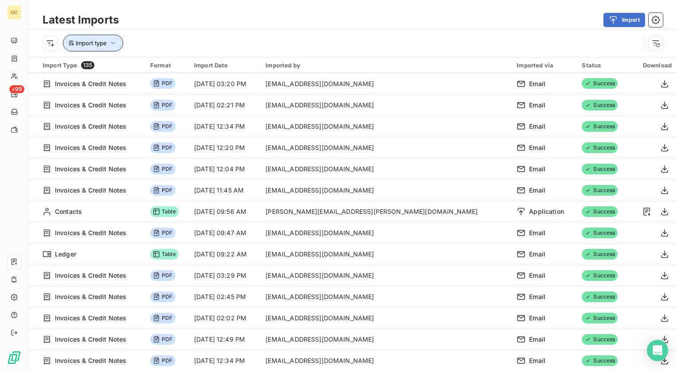
click at [113, 41] on icon "button" at bounding box center [113, 43] width 9 height 9
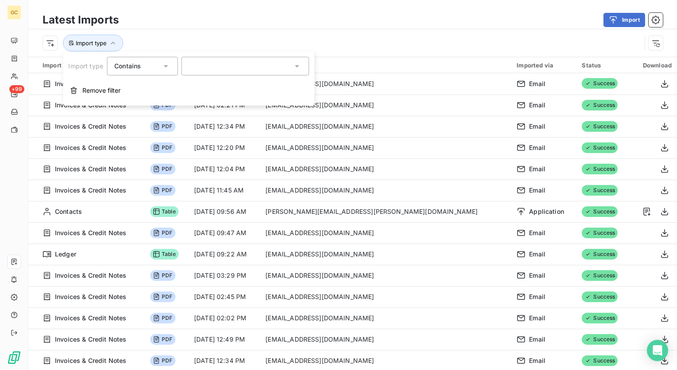
click at [251, 68] on div at bounding box center [245, 66] width 128 height 19
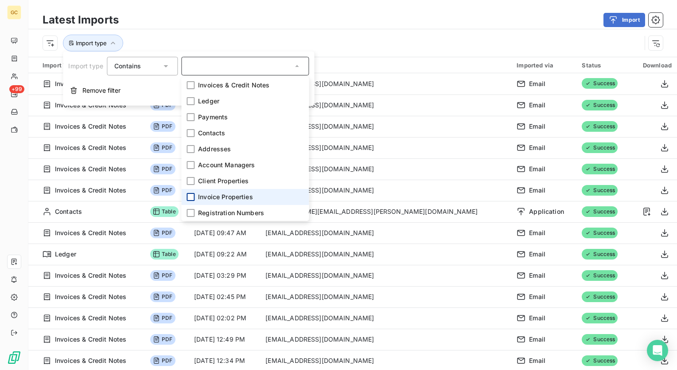
click at [190, 195] on div at bounding box center [191, 197] width 8 height 8
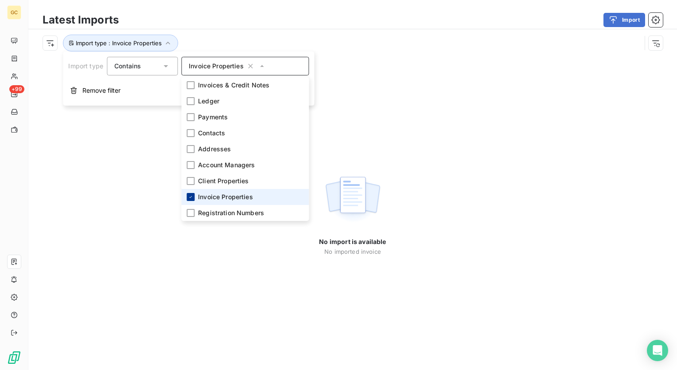
click at [191, 197] on icon at bounding box center [190, 196] width 5 height 5
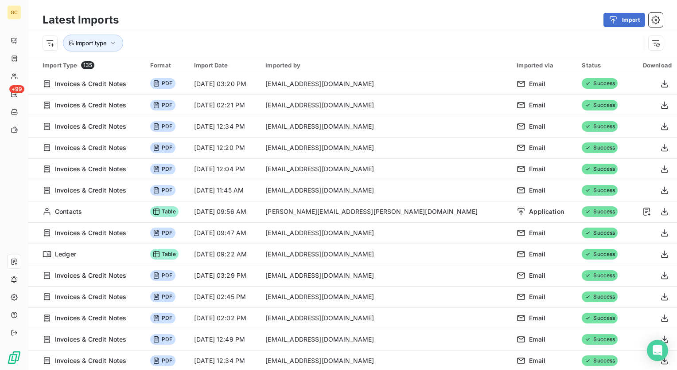
click at [341, 23] on div "Import" at bounding box center [395, 20] width 533 height 14
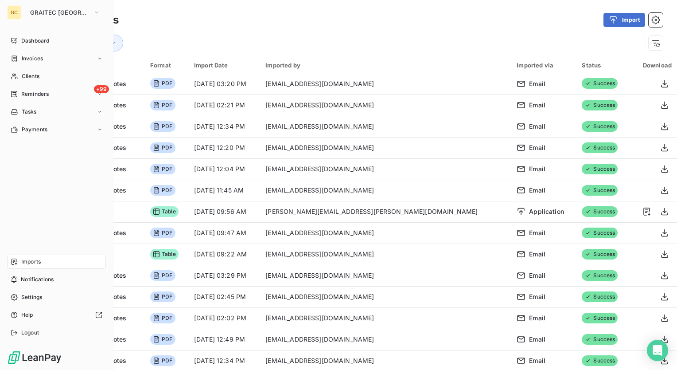
click at [37, 263] on span "Imports" at bounding box center [30, 261] width 19 height 8
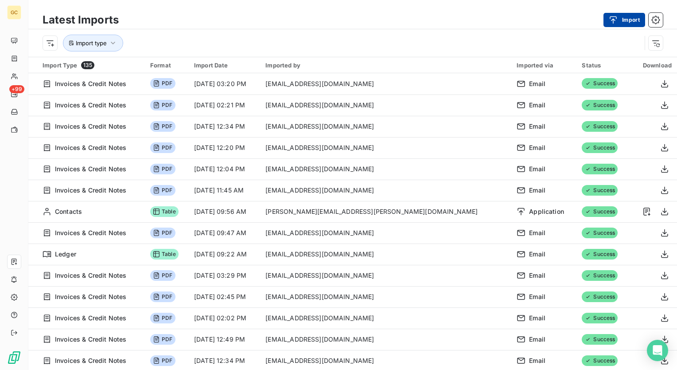
click at [615, 20] on icon "button" at bounding box center [613, 20] width 9 height 9
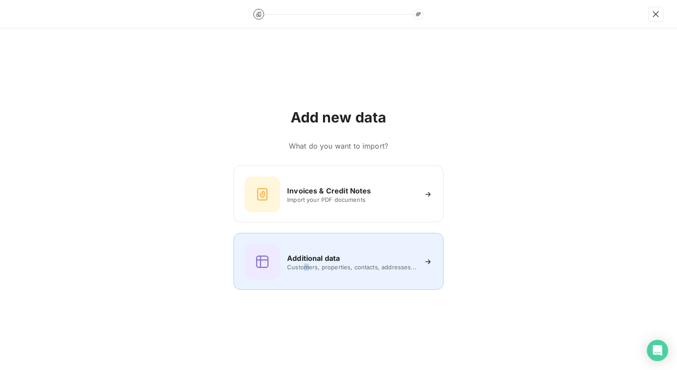
click at [307, 270] on div "Additional data Customers, properties, contacts, addresses..." at bounding box center [339, 261] width 188 height 35
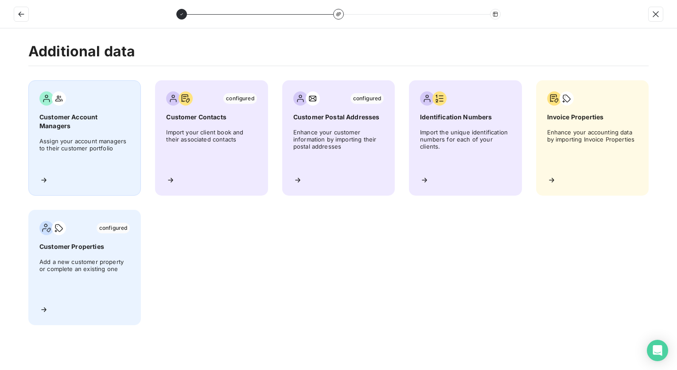
click at [90, 125] on div "Customer Account Managers Assign your account managers to their customer portfo…" at bounding box center [84, 137] width 113 height 115
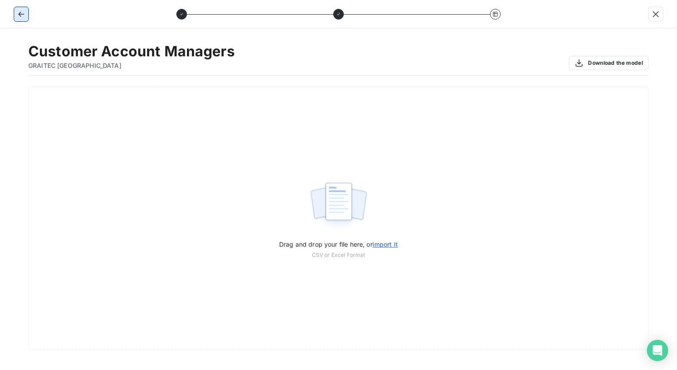
click at [22, 12] on icon "button" at bounding box center [21, 14] width 9 height 9
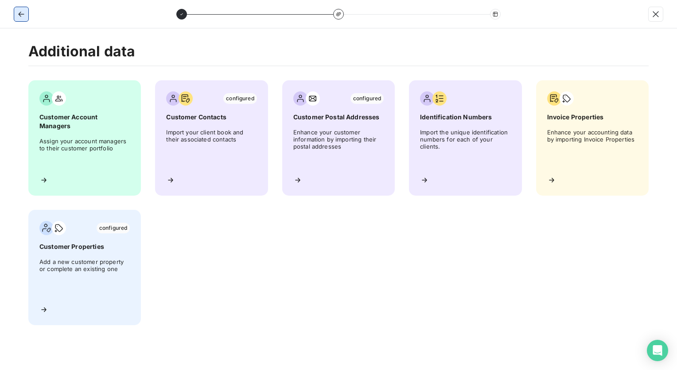
click at [21, 10] on icon "button" at bounding box center [21, 14] width 9 height 9
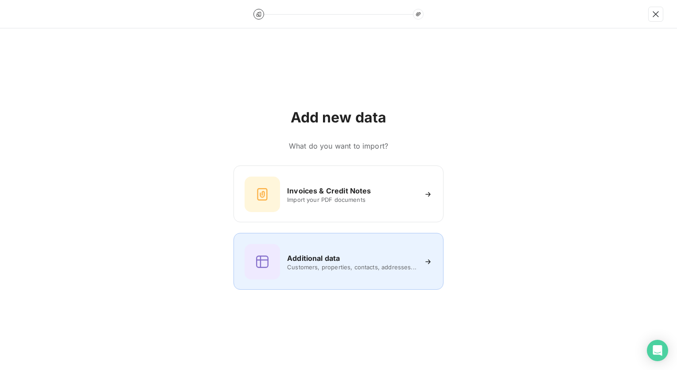
click at [296, 259] on h6 "Additional data" at bounding box center [313, 258] width 53 height 11
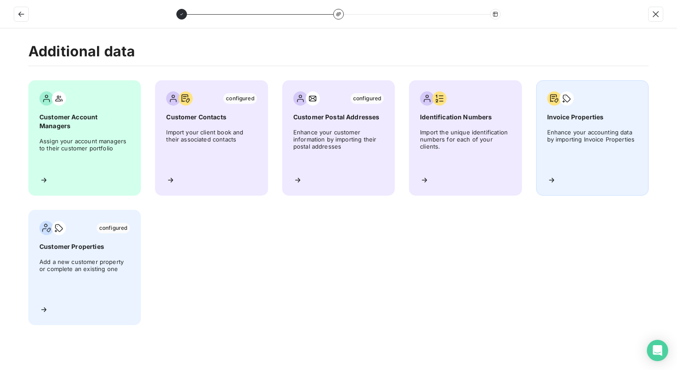
click at [590, 142] on span "Enhance your accounting data by importing Invoice Properties" at bounding box center [592, 148] width 90 height 40
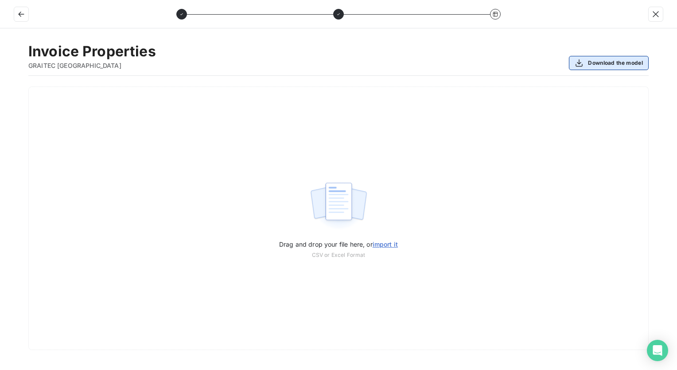
click at [607, 61] on button "Download the model" at bounding box center [609, 63] width 80 height 14
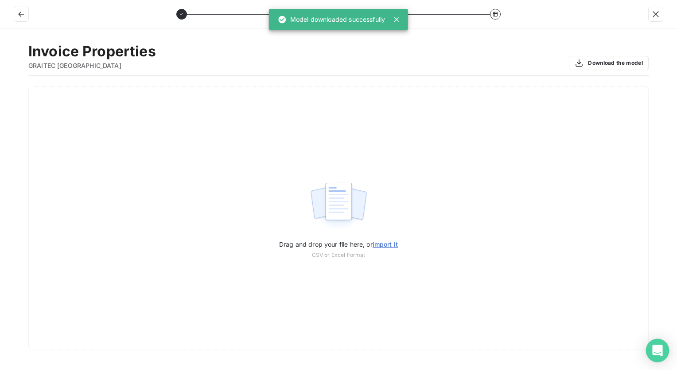
click at [651, 352] on div "Open Intercom Messenger" at bounding box center [657, 350] width 23 height 23
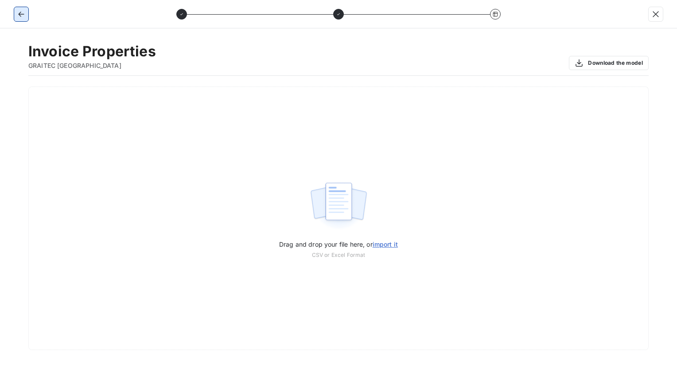
click at [21, 14] on icon "button" at bounding box center [21, 14] width 9 height 9
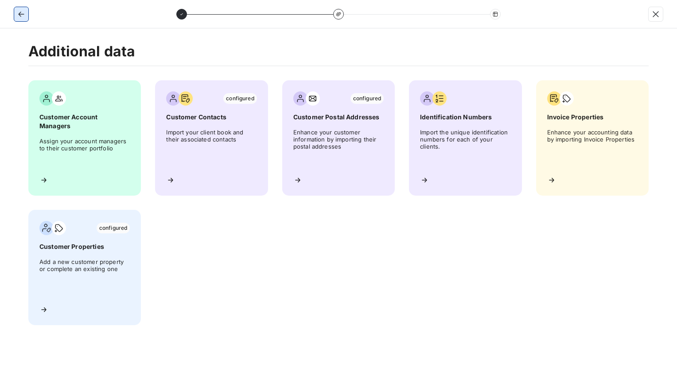
click at [21, 15] on icon "button" at bounding box center [21, 14] width 9 height 9
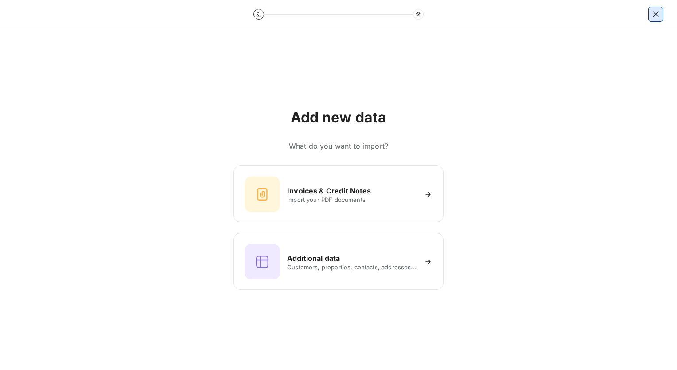
click at [659, 17] on icon "button" at bounding box center [655, 14] width 9 height 9
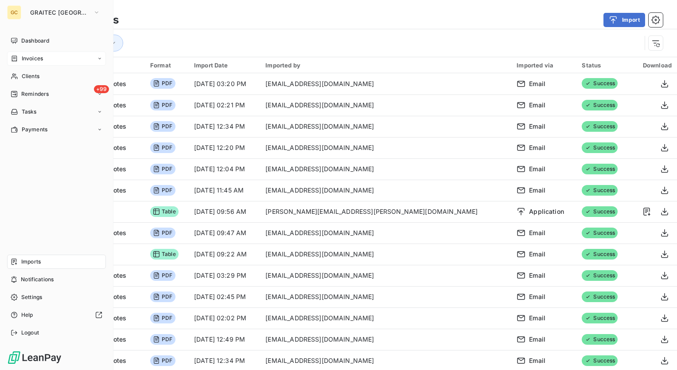
click at [102, 57] on icon at bounding box center [99, 58] width 5 height 5
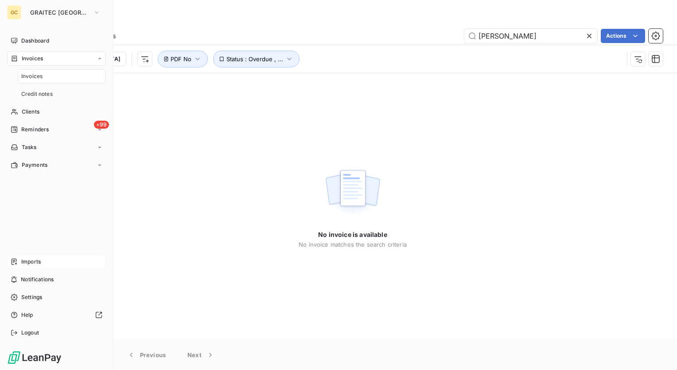
click at [35, 74] on span "Invoices" at bounding box center [31, 76] width 21 height 8
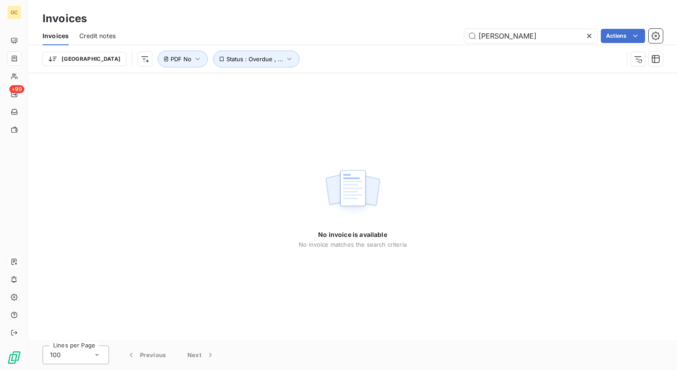
click at [587, 35] on icon at bounding box center [589, 35] width 9 height 9
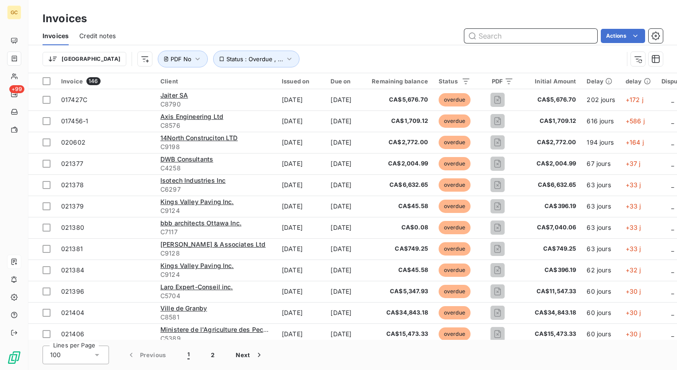
click at [529, 33] on input "text" at bounding box center [530, 36] width 133 height 14
paste input "Brandt"
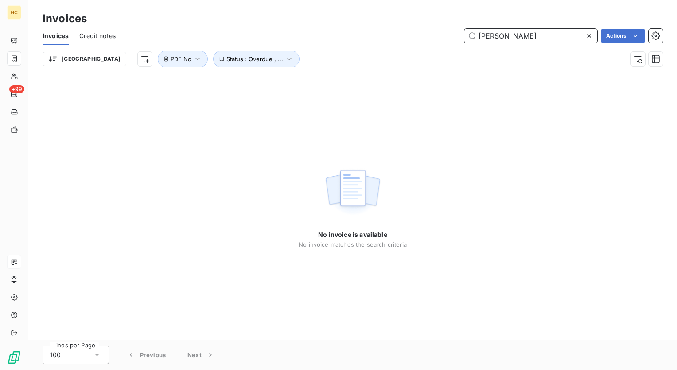
type input "Brandt"
click at [590, 34] on icon at bounding box center [589, 36] width 4 height 4
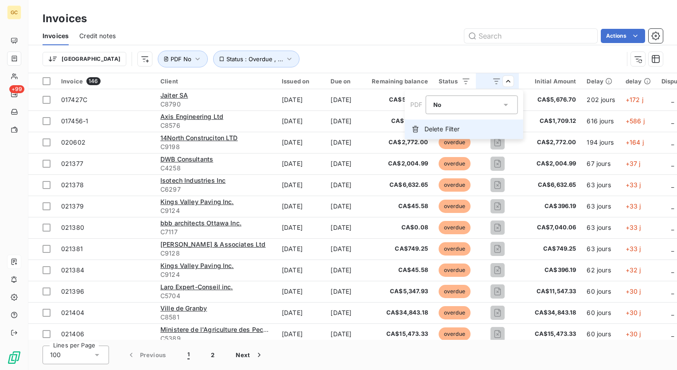
click at [451, 128] on span "Delete Filter" at bounding box center [441, 129] width 35 height 9
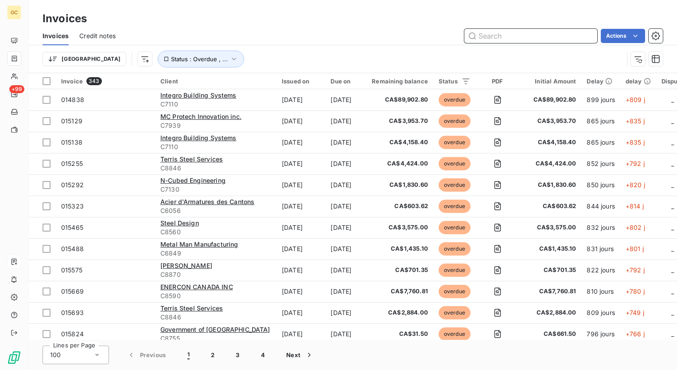
click at [513, 36] on input "text" at bounding box center [530, 36] width 133 height 14
paste input "Brandt"
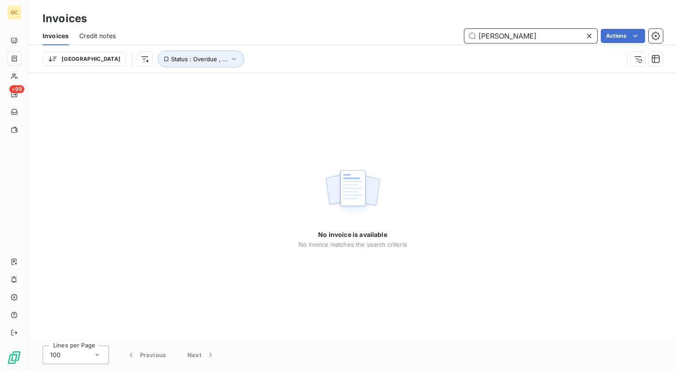
type input "Brandt"
click at [587, 37] on icon at bounding box center [589, 36] width 4 height 4
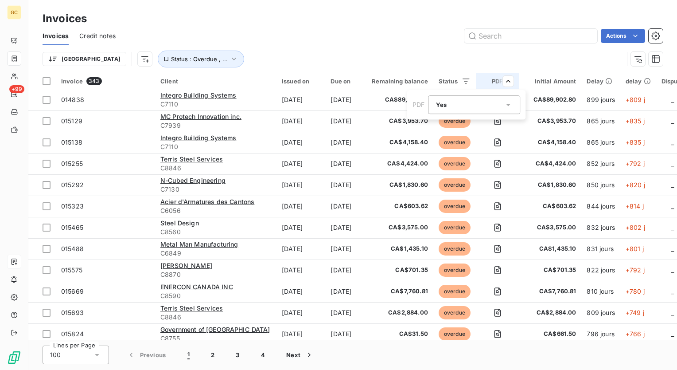
click at [508, 104] on icon at bounding box center [508, 105] width 4 height 2
click at [438, 141] on div at bounding box center [438, 141] width 9 height 9
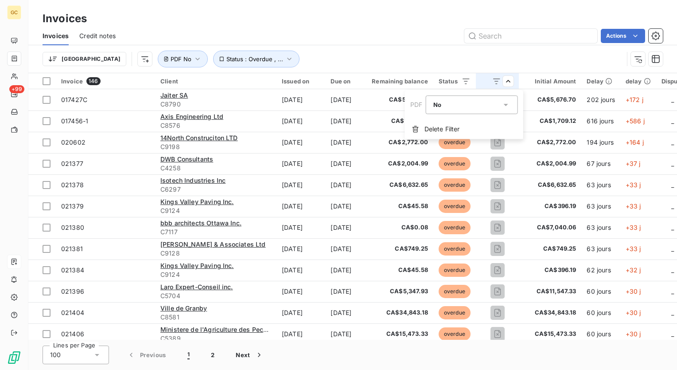
click at [211, 79] on html "GC +99 Invoices Invoices Credit notes Actions Trier Status : Overdue , ... PDF …" at bounding box center [338, 185] width 677 height 370
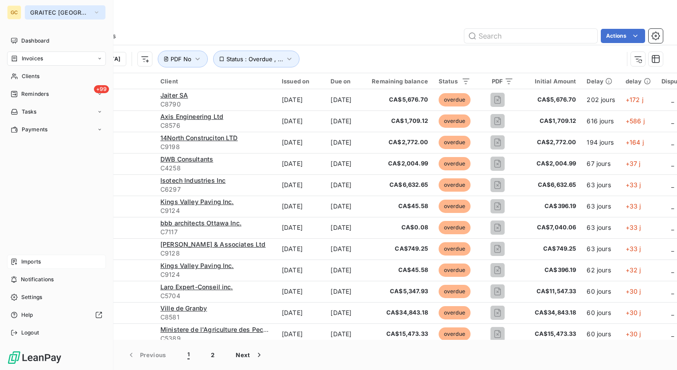
click at [95, 9] on button "GRAITEC [GEOGRAPHIC_DATA]" at bounding box center [65, 12] width 81 height 14
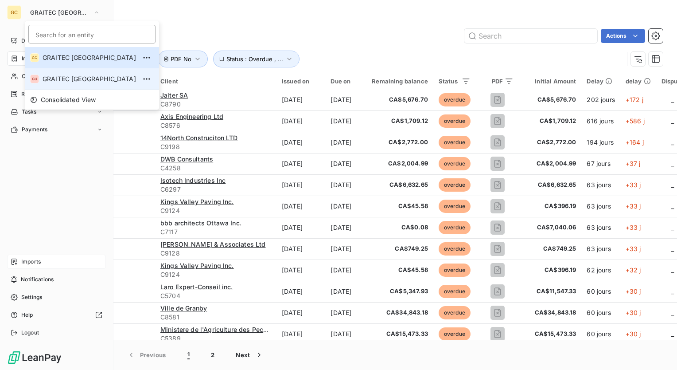
click at [69, 69] on li "GU GRAITEC [GEOGRAPHIC_DATA]" at bounding box center [92, 78] width 134 height 21
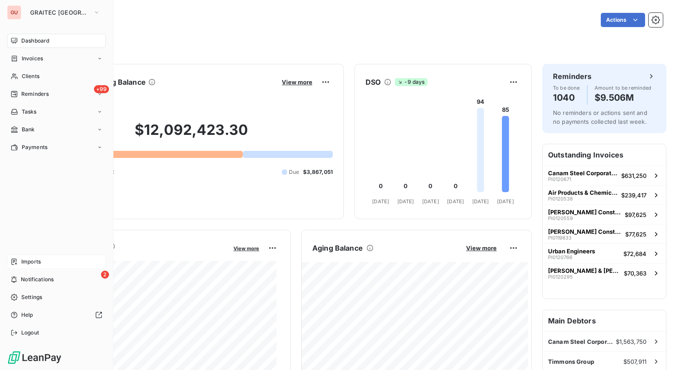
click at [33, 262] on span "Imports" at bounding box center [30, 261] width 19 height 8
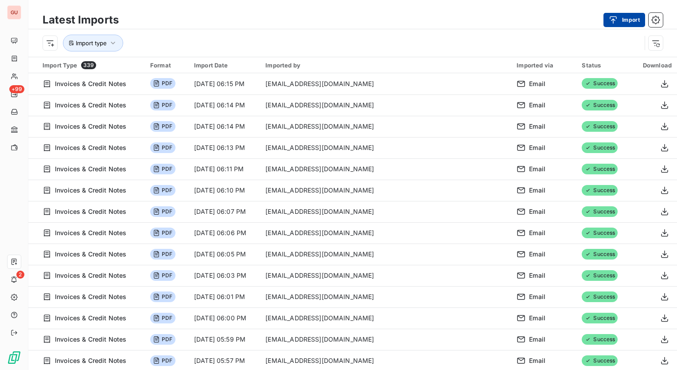
click at [613, 19] on icon "button" at bounding box center [613, 20] width 7 height 8
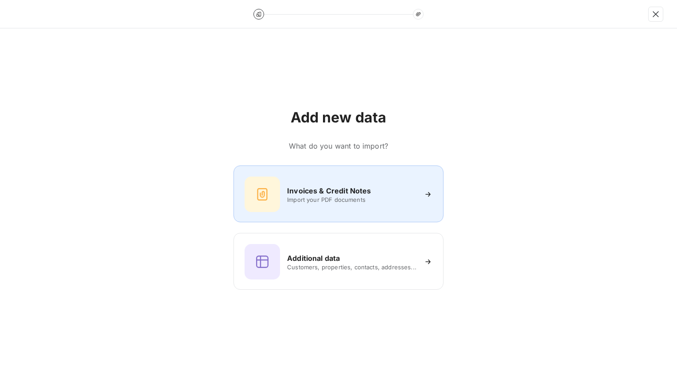
click at [326, 200] on span "Import your PDF documents" at bounding box center [351, 199] width 129 height 7
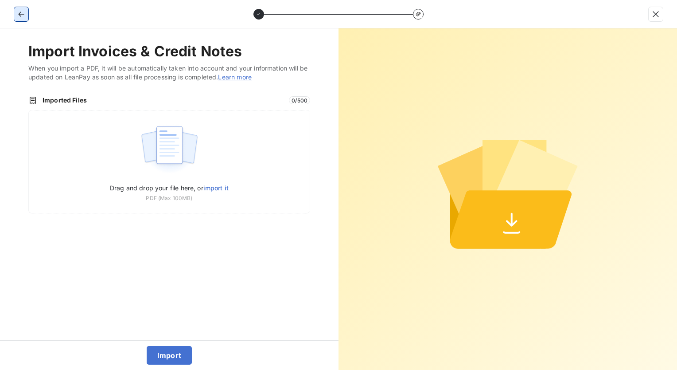
click at [19, 16] on icon "button" at bounding box center [21, 14] width 9 height 9
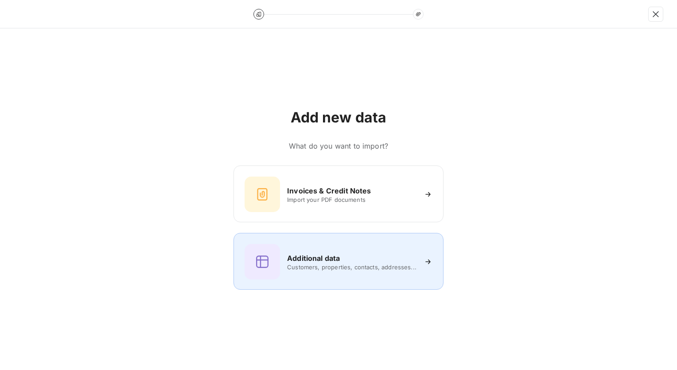
click at [306, 242] on div "Additional data Customers, properties, contacts, addresses..." at bounding box center [338, 261] width 210 height 57
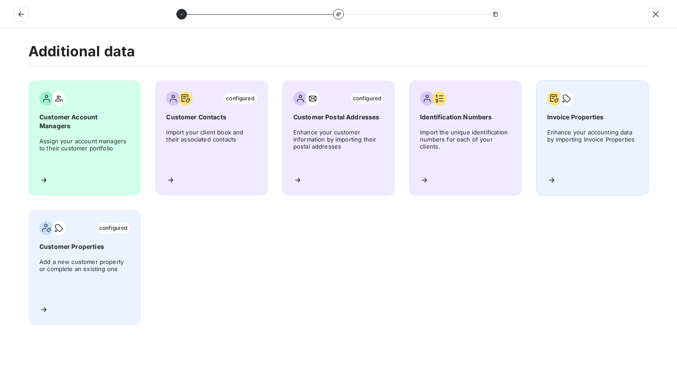
click at [553, 182] on icon at bounding box center [551, 179] width 9 height 9
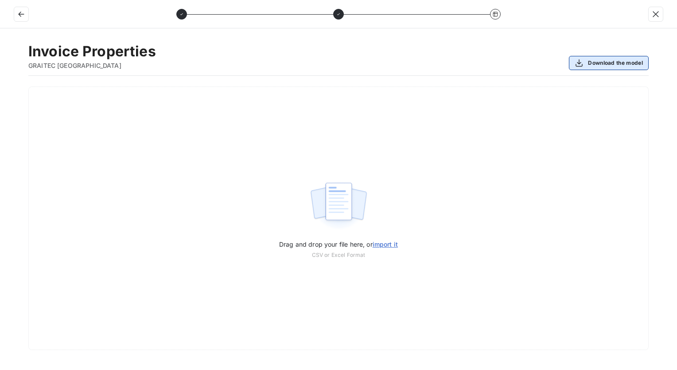
click at [615, 63] on button "Download the model" at bounding box center [609, 63] width 80 height 14
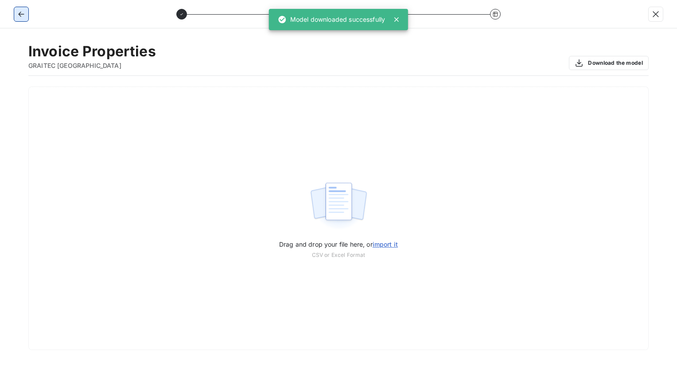
click at [24, 14] on icon "button" at bounding box center [21, 14] width 9 height 9
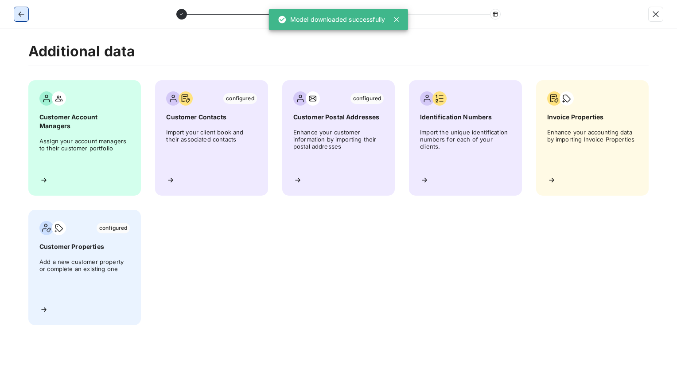
click at [24, 14] on icon "button" at bounding box center [21, 14] width 9 height 9
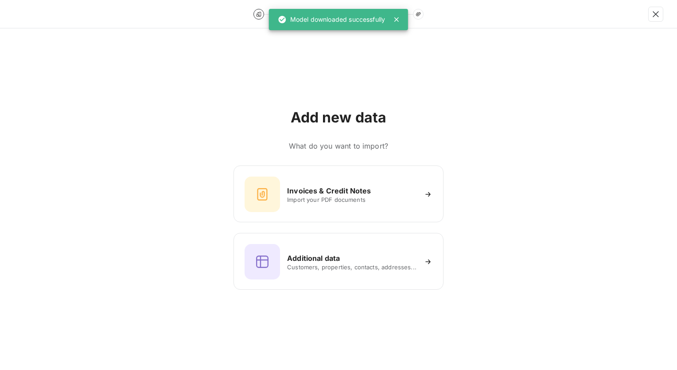
click at [24, 14] on div at bounding box center [338, 14] width 677 height 28
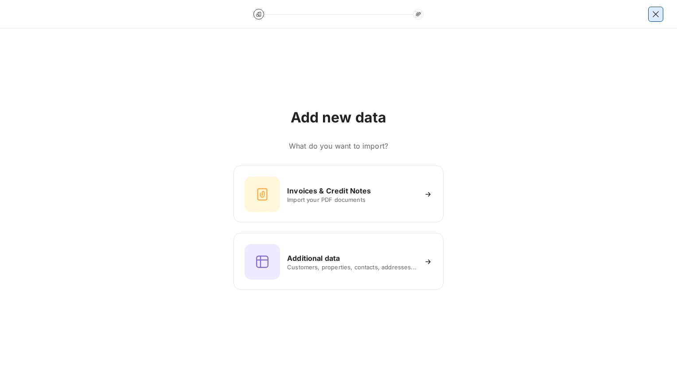
click at [658, 15] on icon "button" at bounding box center [655, 14] width 9 height 9
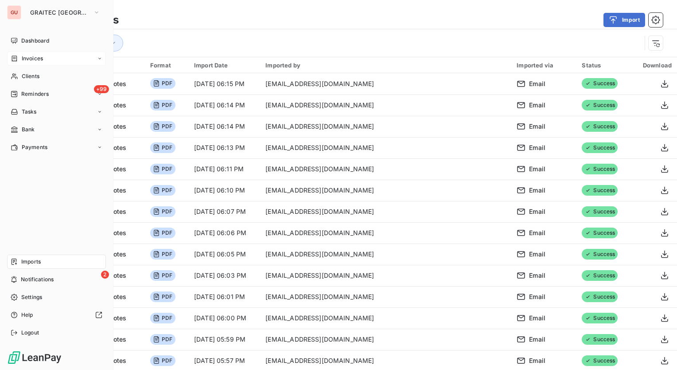
click at [25, 56] on span "Invoices" at bounding box center [32, 58] width 21 height 8
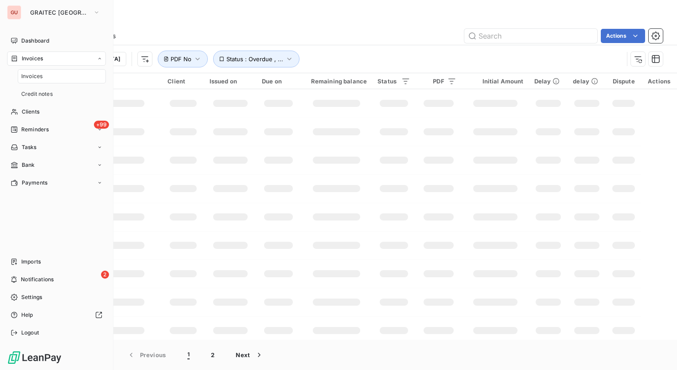
click at [34, 70] on div "Invoices" at bounding box center [62, 76] width 88 height 14
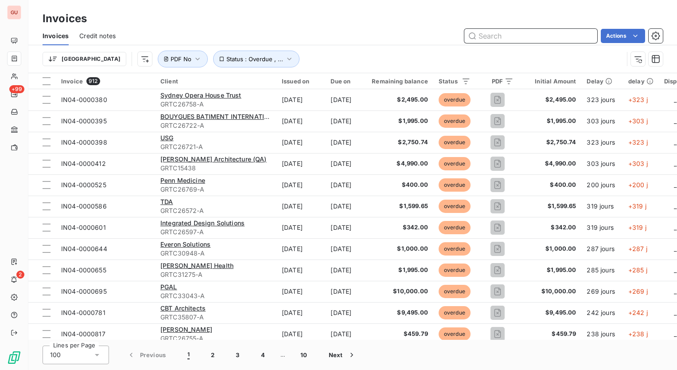
click at [515, 31] on input "text" at bounding box center [530, 36] width 133 height 14
paste input "[PERSON_NAME]"
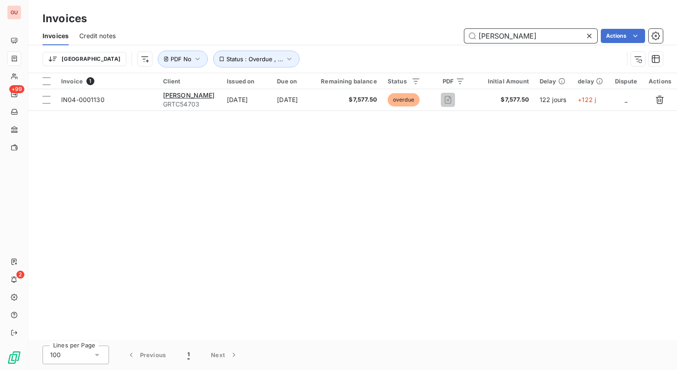
type input "[PERSON_NAME]"
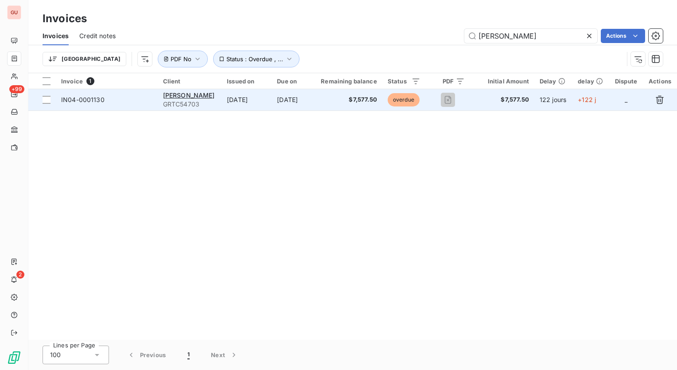
click at [94, 99] on span "IN04-0001130" at bounding box center [82, 100] width 43 height 8
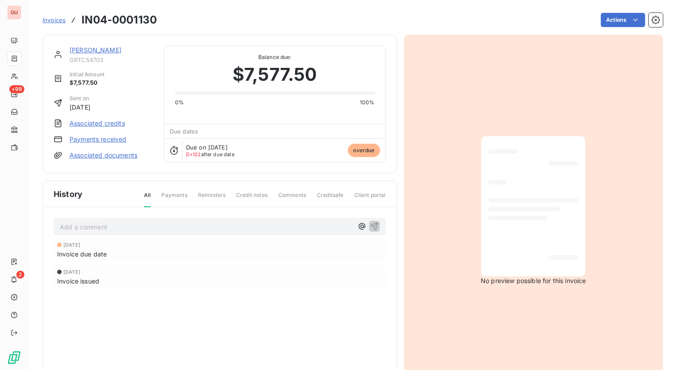
click at [105, 153] on link "Associated documents" at bounding box center [104, 155] width 68 height 9
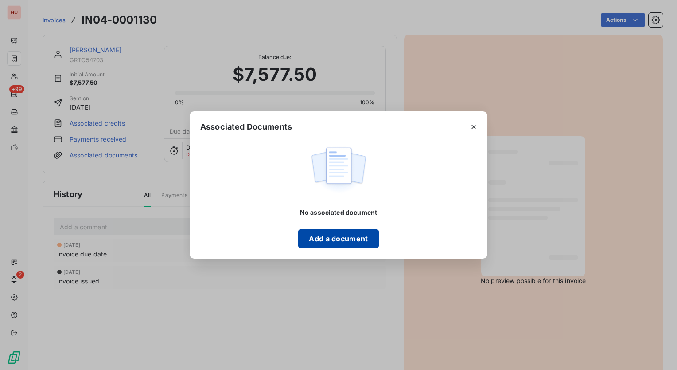
click at [346, 237] on button "Add a document" at bounding box center [338, 238] width 80 height 19
click at [474, 121] on button "button" at bounding box center [474, 127] width 14 height 14
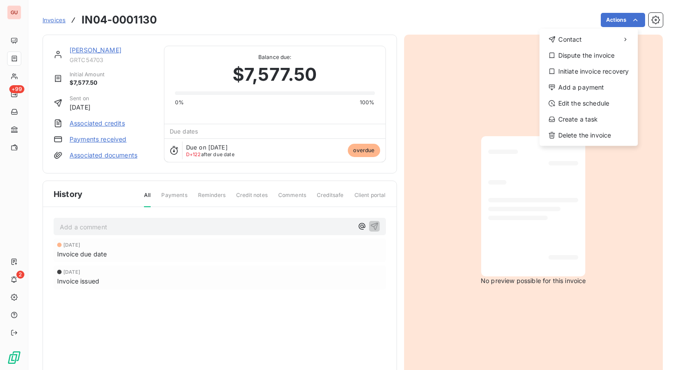
click at [649, 21] on html "GU +99 2 Invoices IN04-0001130 Actions Contact Dispute the invoice Initiate inv…" at bounding box center [338, 185] width 677 height 370
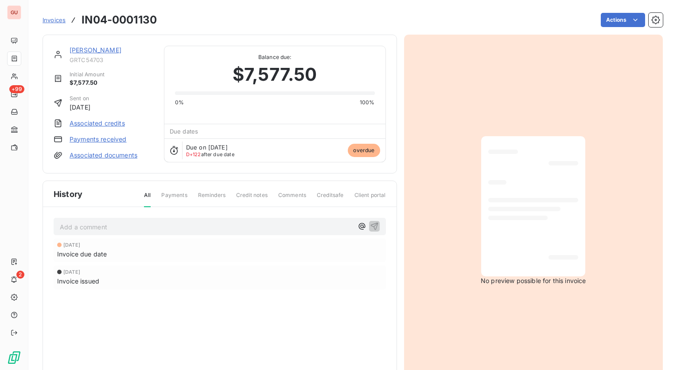
click at [651, 21] on icon "button" at bounding box center [655, 20] width 9 height 9
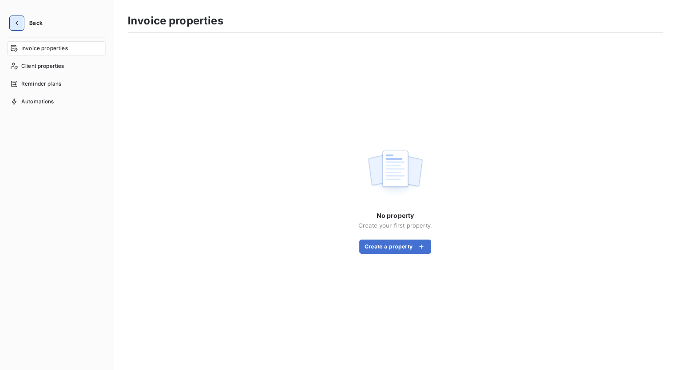
click at [19, 20] on icon "button" at bounding box center [16, 23] width 9 height 9
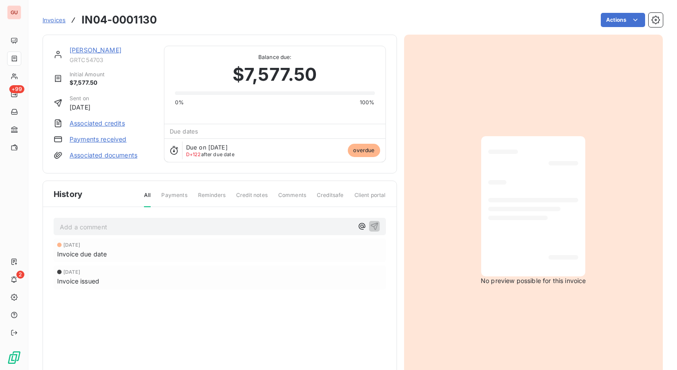
click at [104, 153] on link "Associated documents" at bounding box center [104, 155] width 68 height 9
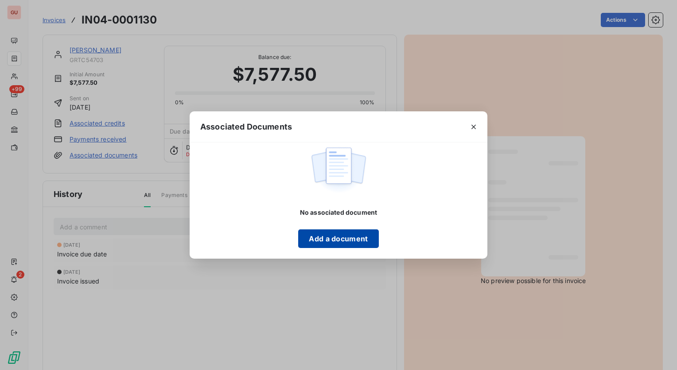
click at [327, 240] on button "Add a document" at bounding box center [338, 238] width 80 height 19
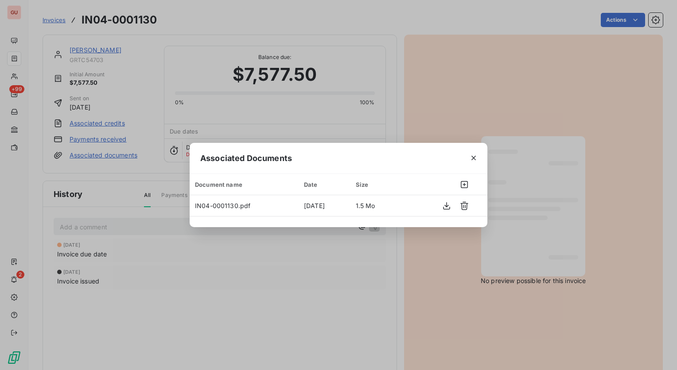
click at [477, 125] on div "Associated Documents Document name Date Size IN04-0001130.pdf Sep 14, 2025 1.5 …" at bounding box center [338, 185] width 677 height 370
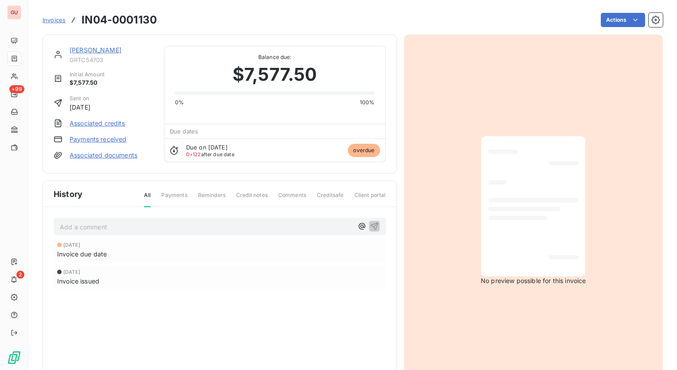
click at [174, 193] on span "Payments" at bounding box center [174, 198] width 26 height 15
click at [144, 195] on span "All" at bounding box center [147, 199] width 7 height 16
click at [554, 262] on div at bounding box center [533, 206] width 90 height 126
click at [103, 154] on link "Associated documents" at bounding box center [104, 155] width 68 height 9
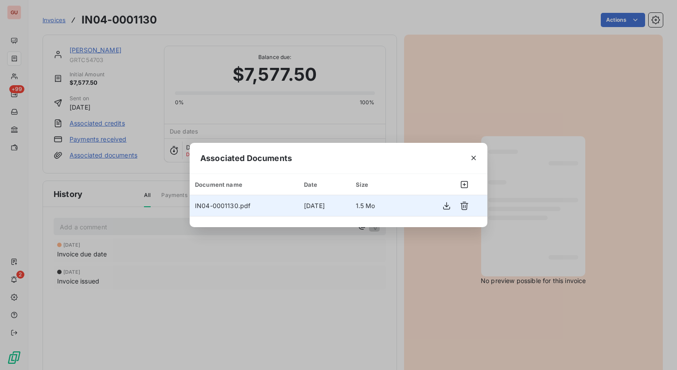
click at [220, 202] on span "IN04-0001130.pdf" at bounding box center [222, 206] width 55 height 8
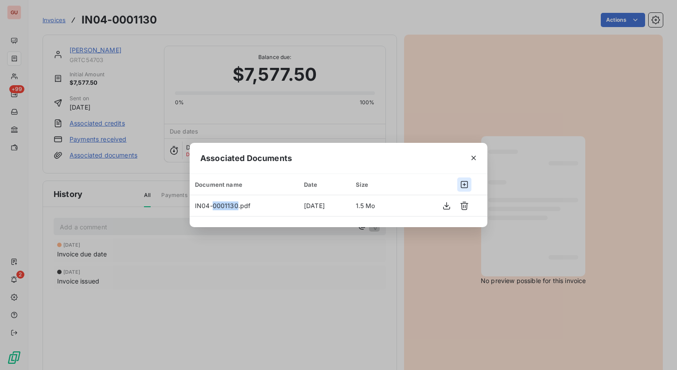
click at [464, 182] on icon "button" at bounding box center [464, 184] width 9 height 9
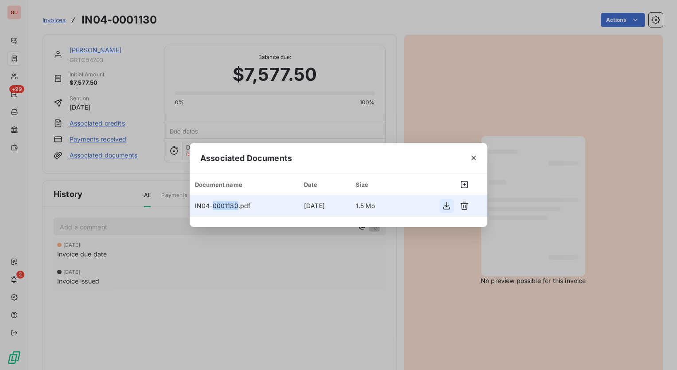
click at [446, 204] on icon "button" at bounding box center [446, 205] width 9 height 9
click at [475, 156] on icon "button" at bounding box center [473, 157] width 9 height 9
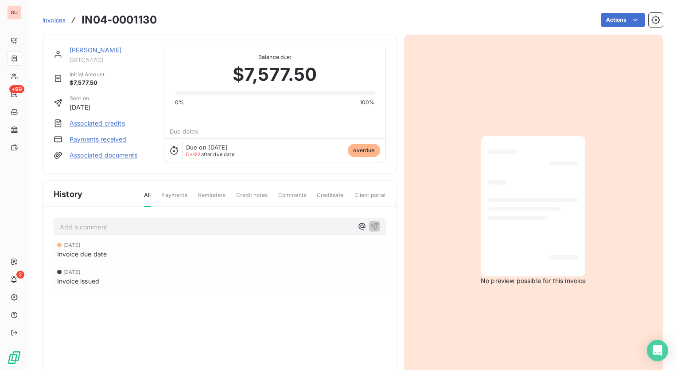
click at [117, 155] on link "Associated documents" at bounding box center [104, 155] width 68 height 9
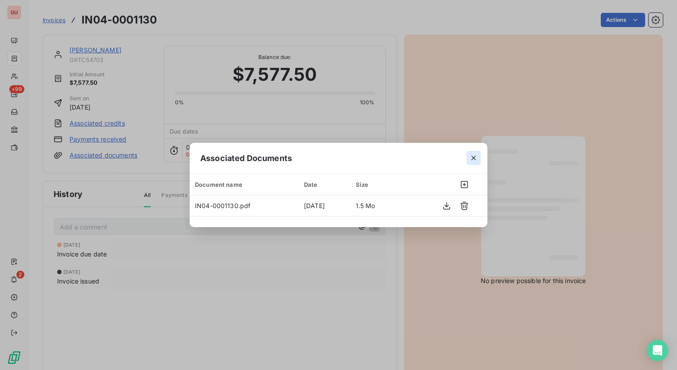
click at [473, 156] on icon "button" at bounding box center [473, 157] width 9 height 9
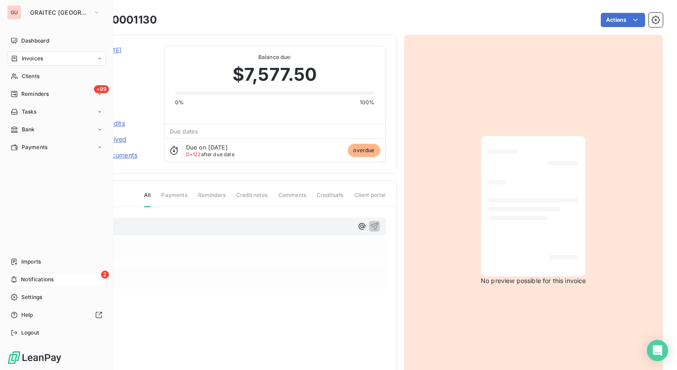
click at [43, 280] on span "Notifications" at bounding box center [37, 279] width 33 height 8
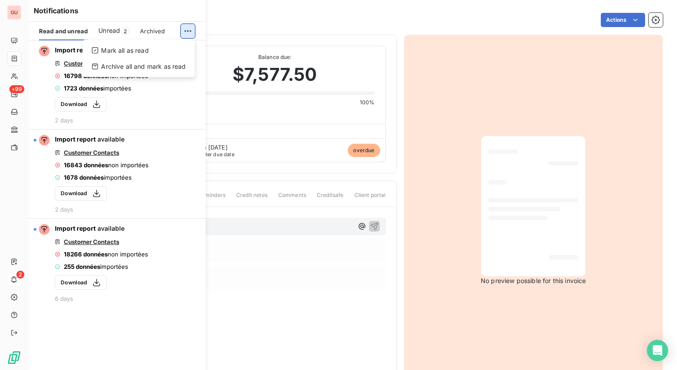
click at [192, 31] on html "GU +99 2 Invoices IN04-0001130 Actions Brandt GRTC54703 Initial Amount $7,577.5…" at bounding box center [338, 185] width 677 height 370
click at [165, 52] on div "Mark all as read" at bounding box center [138, 50] width 105 height 14
click at [110, 28] on span "Unread" at bounding box center [109, 30] width 22 height 9
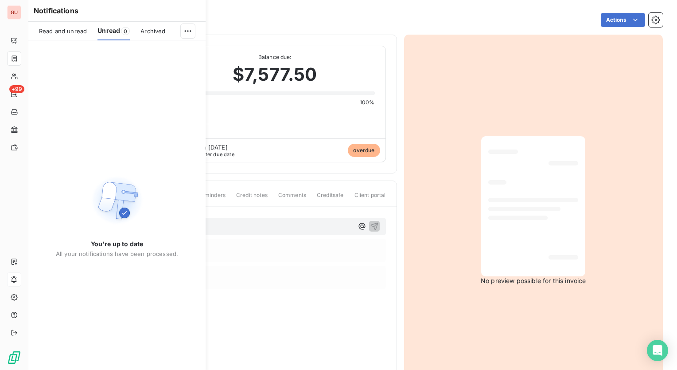
drag, startPoint x: 138, startPoint y: 14, endPoint x: 154, endPoint y: 13, distance: 16.0
click at [139, 13] on h6 "Notifications" at bounding box center [117, 10] width 167 height 11
click at [231, 11] on div "Invoices IN04-0001130 Actions" at bounding box center [353, 14] width 620 height 29
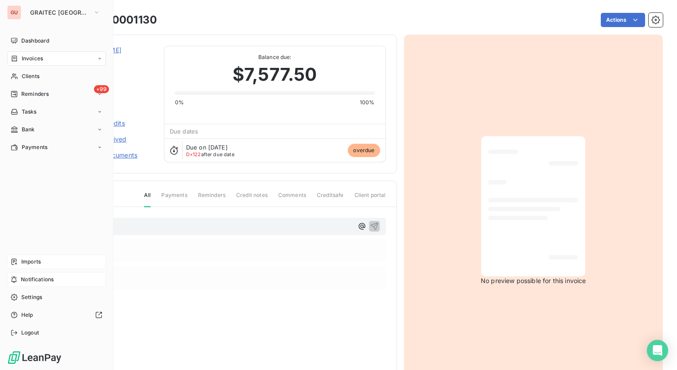
click at [35, 261] on span "Imports" at bounding box center [30, 261] width 19 height 8
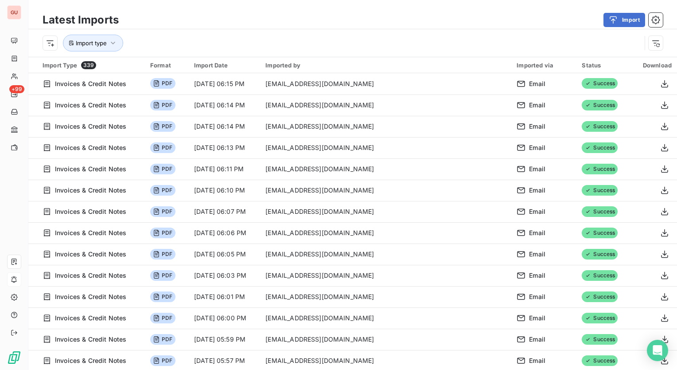
click at [183, 62] on div "Format" at bounding box center [166, 65] width 33 height 7
click at [117, 42] on button "Import type" at bounding box center [93, 43] width 60 height 17
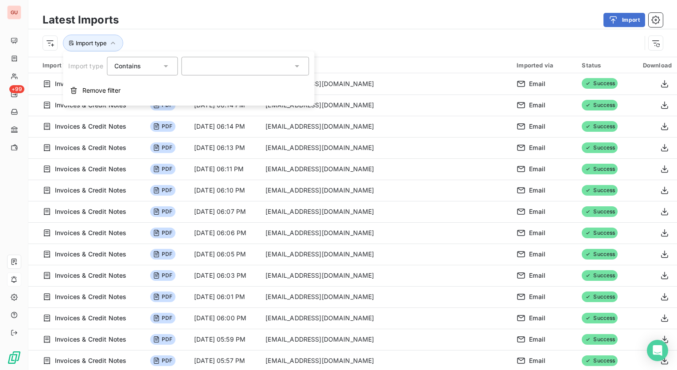
click at [257, 66] on div at bounding box center [245, 66] width 128 height 19
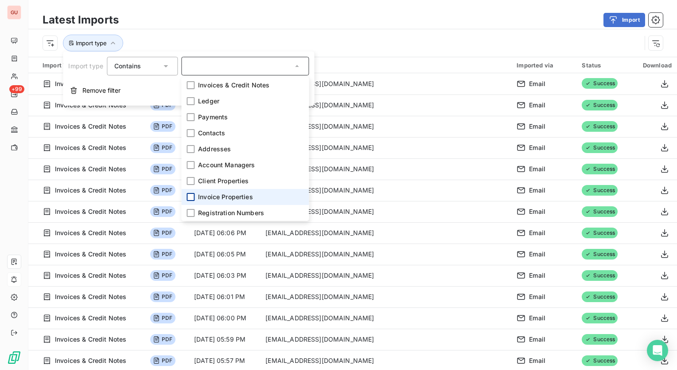
click at [191, 197] on div at bounding box center [191, 197] width 8 height 8
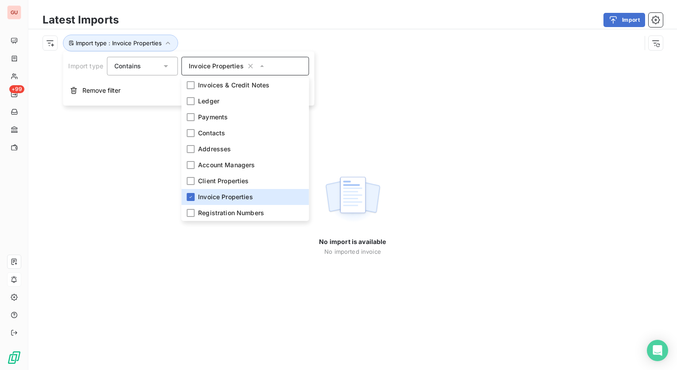
click at [249, 66] on icon "button" at bounding box center [250, 66] width 9 height 9
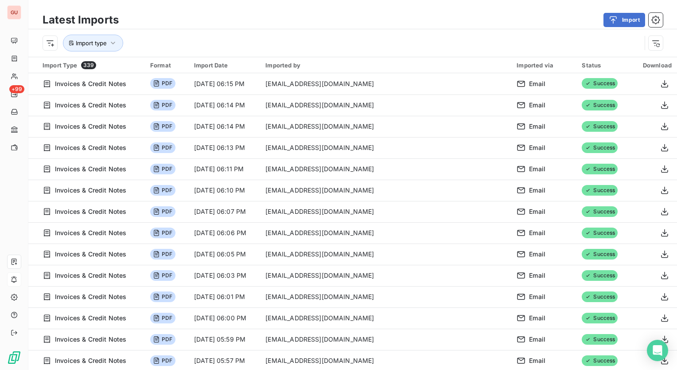
click at [269, 31] on div "Import type" at bounding box center [352, 42] width 649 height 27
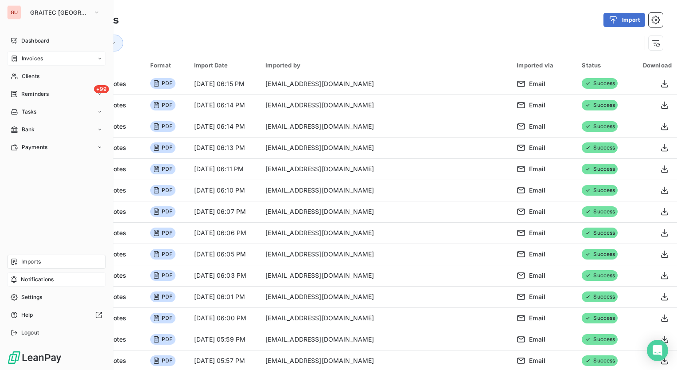
click at [43, 57] on div "Invoices" at bounding box center [56, 58] width 99 height 14
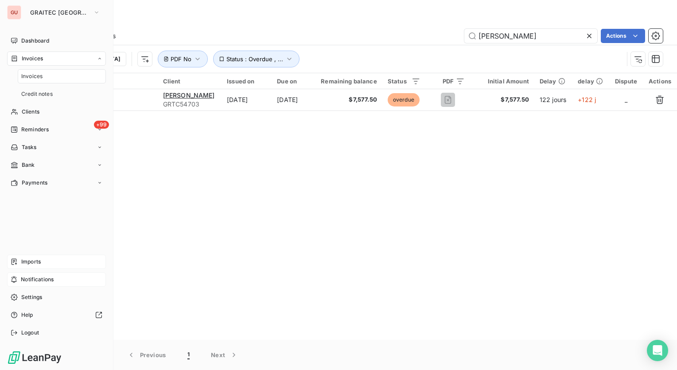
click at [37, 77] on span "Invoices" at bounding box center [31, 76] width 21 height 8
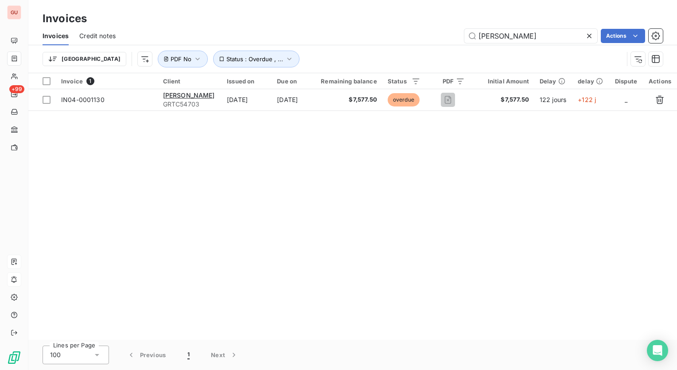
click at [317, 15] on div "Invoices" at bounding box center [352, 19] width 649 height 16
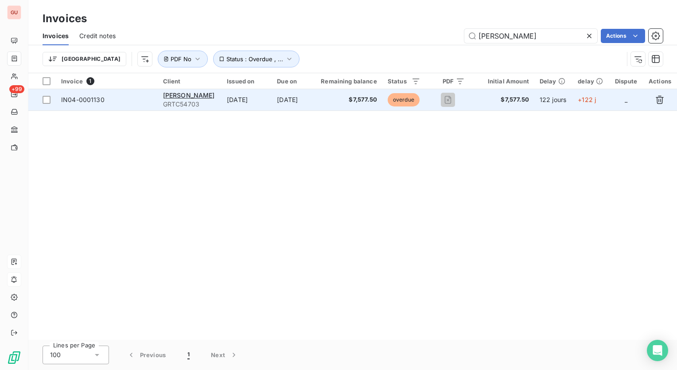
click at [89, 98] on span "IN04-0001130" at bounding box center [82, 100] width 43 height 8
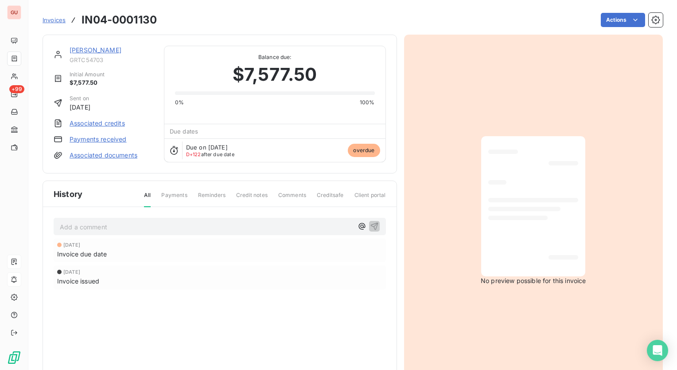
click at [59, 23] on span "Invoices" at bounding box center [54, 19] width 23 height 7
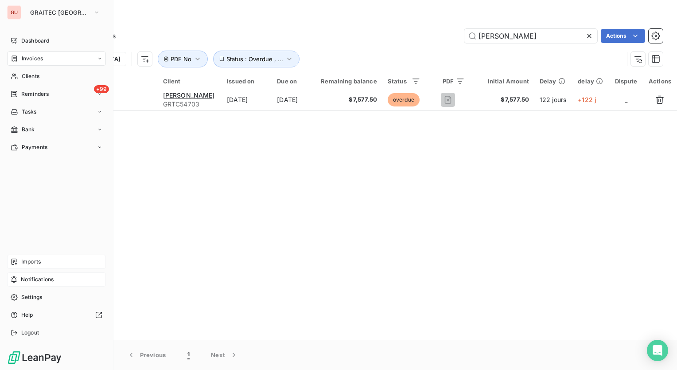
click at [45, 261] on div "Imports" at bounding box center [56, 261] width 99 height 14
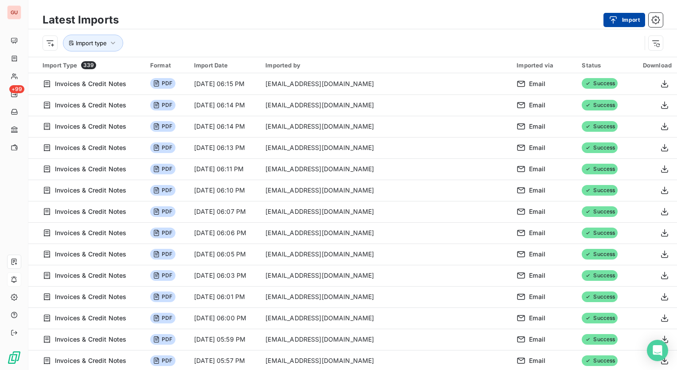
click at [613, 17] on icon "button" at bounding box center [613, 20] width 9 height 9
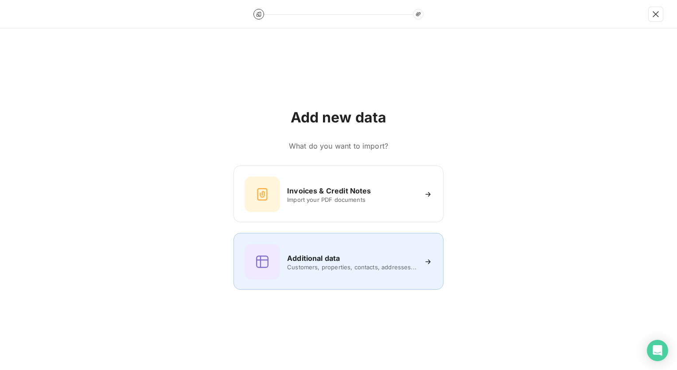
click at [370, 263] on div "Additional data" at bounding box center [351, 258] width 129 height 11
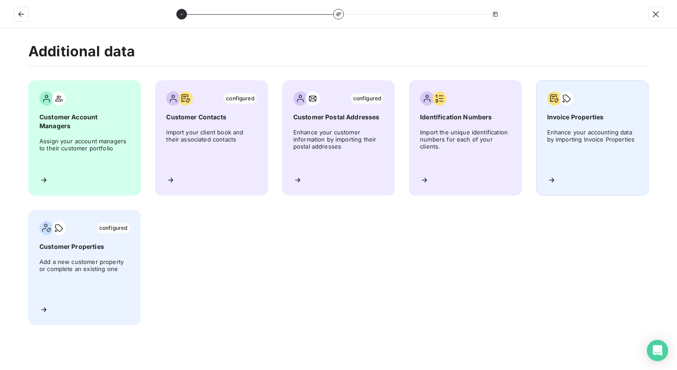
click at [581, 107] on div "Invoice Properties Enhance your accounting data by importing Invoice Properties" at bounding box center [592, 137] width 113 height 115
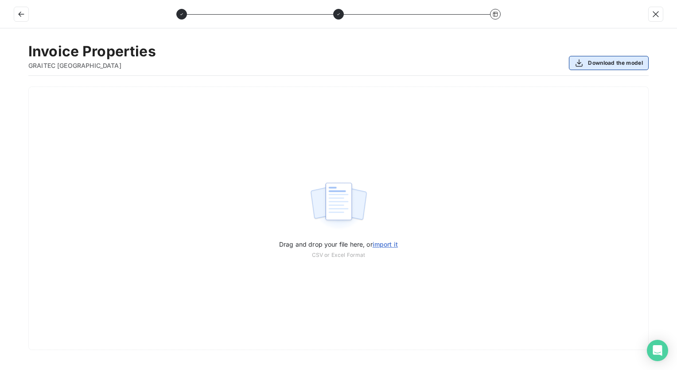
click at [614, 65] on button "Download the model" at bounding box center [609, 63] width 80 height 14
click at [23, 16] on icon "button" at bounding box center [21, 14] width 9 height 9
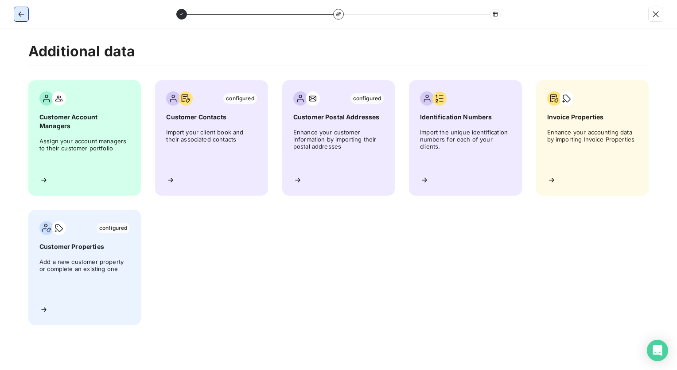
click at [23, 16] on icon "button" at bounding box center [21, 14] width 9 height 9
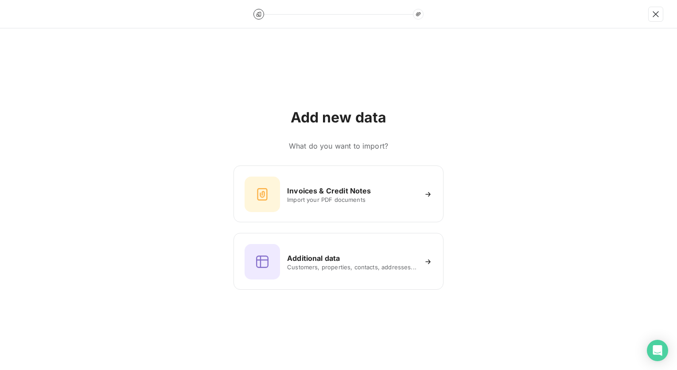
click at [23, 16] on div at bounding box center [338, 14] width 677 height 28
click at [658, 12] on icon "button" at bounding box center [656, 14] width 6 height 6
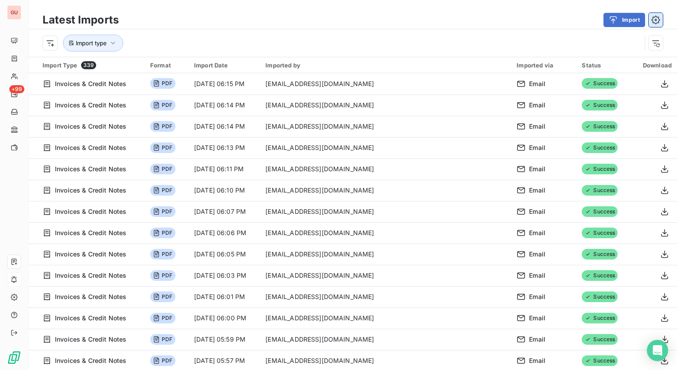
click at [651, 23] on icon "button" at bounding box center [655, 20] width 9 height 9
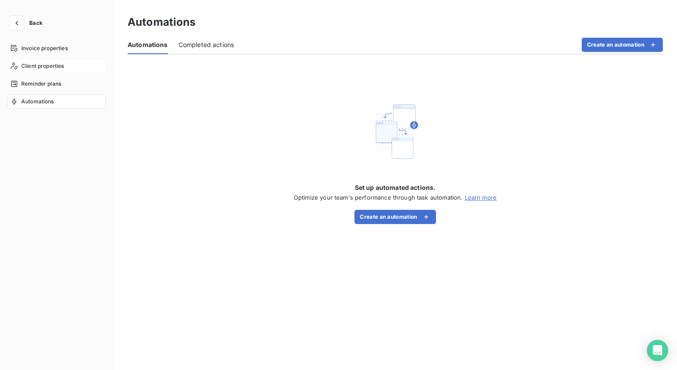
click at [59, 63] on span "Client properties" at bounding box center [42, 66] width 43 height 8
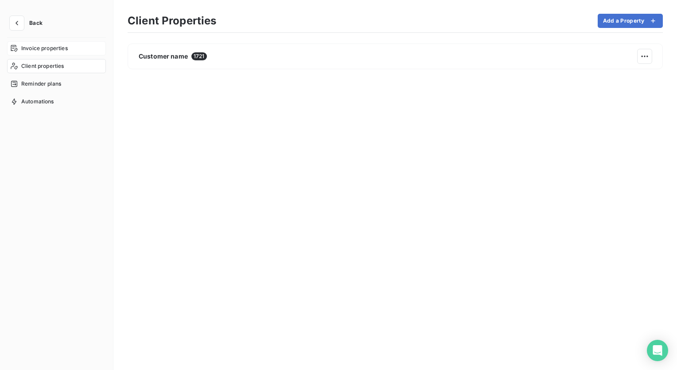
click at [62, 49] on span "Invoice properties" at bounding box center [44, 48] width 47 height 8
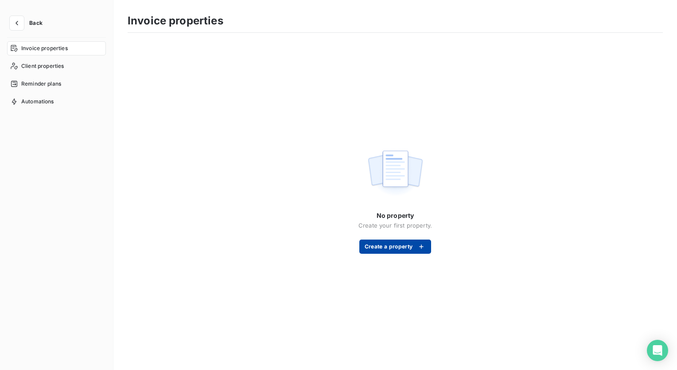
click at [395, 243] on button "Create a property" at bounding box center [395, 246] width 72 height 14
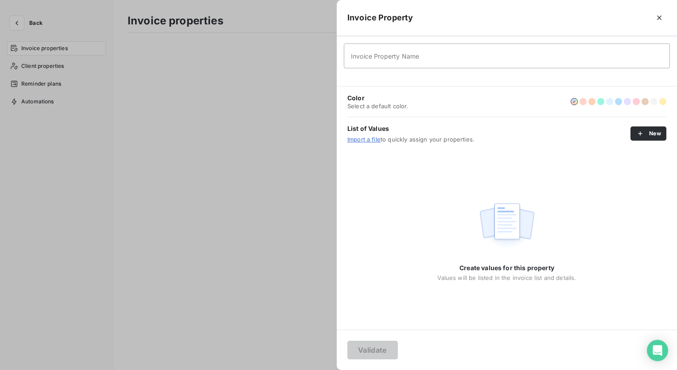
click at [219, 182] on div at bounding box center [338, 185] width 677 height 370
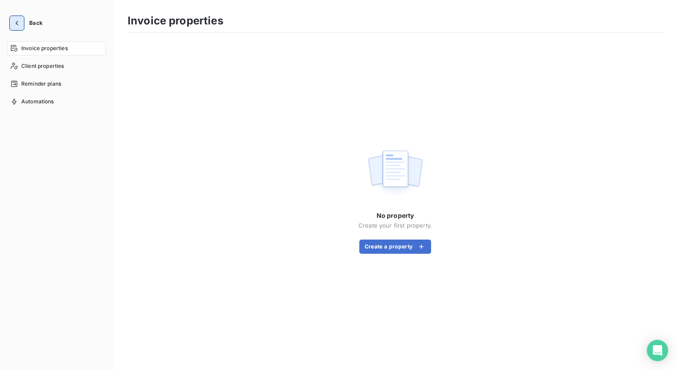
click at [14, 22] on icon "button" at bounding box center [16, 23] width 9 height 9
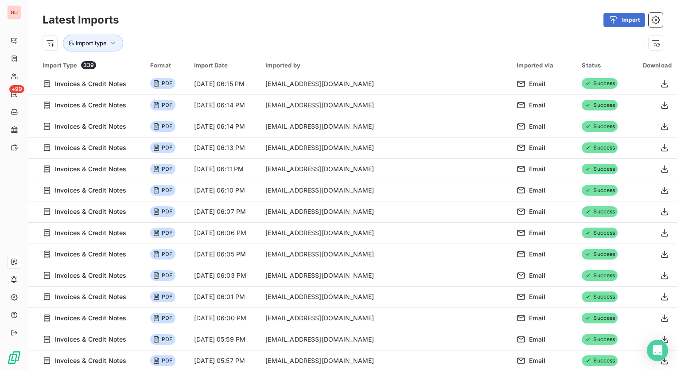
click at [463, 39] on div "Import type" at bounding box center [342, 43] width 599 height 17
click at [116, 42] on icon "button" at bounding box center [113, 43] width 9 height 9
click at [192, 35] on div "Import type" at bounding box center [342, 43] width 599 height 17
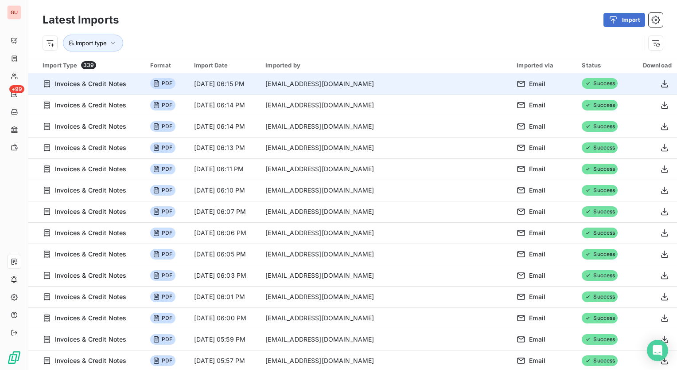
click at [175, 85] on span "PDF" at bounding box center [162, 83] width 25 height 11
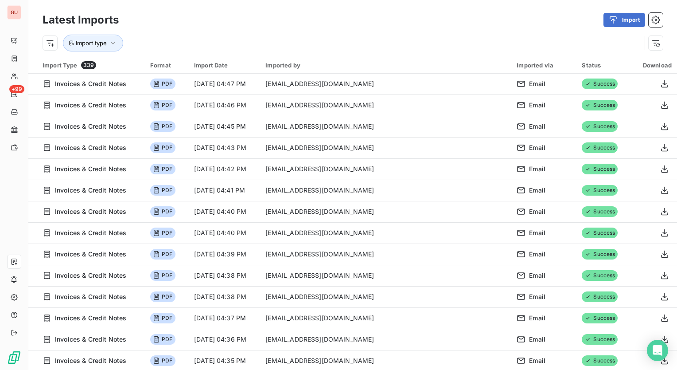
scroll to position [30, 0]
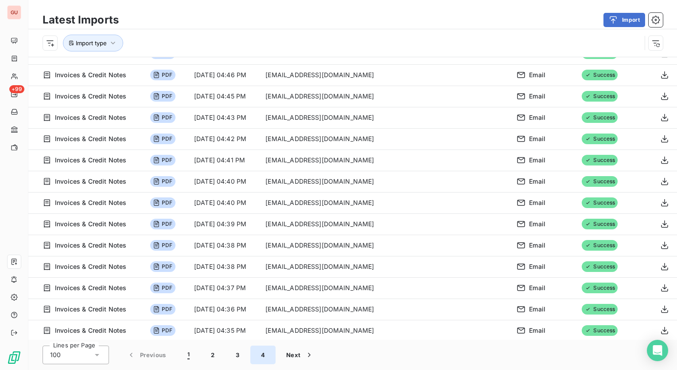
click at [262, 351] on button "4" at bounding box center [262, 354] width 25 height 19
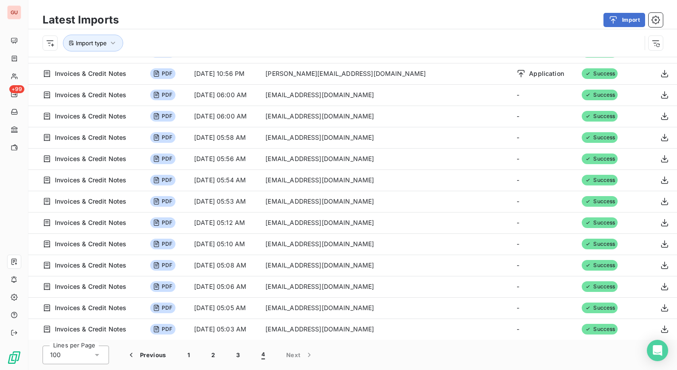
scroll to position [533, 0]
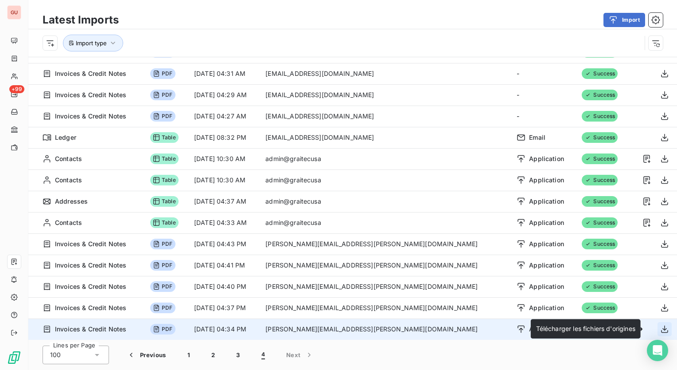
click at [660, 328] on icon "button" at bounding box center [664, 328] width 9 height 9
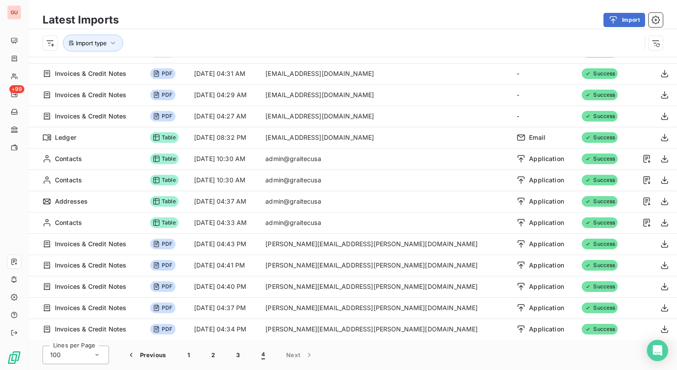
click at [392, 17] on div "Import" at bounding box center [395, 20] width 533 height 14
click at [613, 17] on icon "button" at bounding box center [613, 20] width 9 height 9
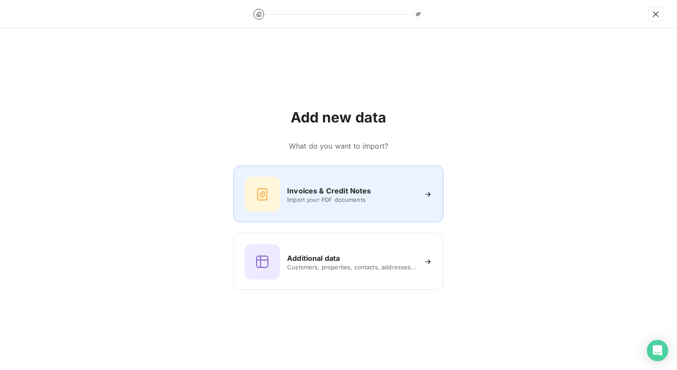
click at [369, 201] on span "Import your PDF documents" at bounding box center [351, 199] width 129 height 7
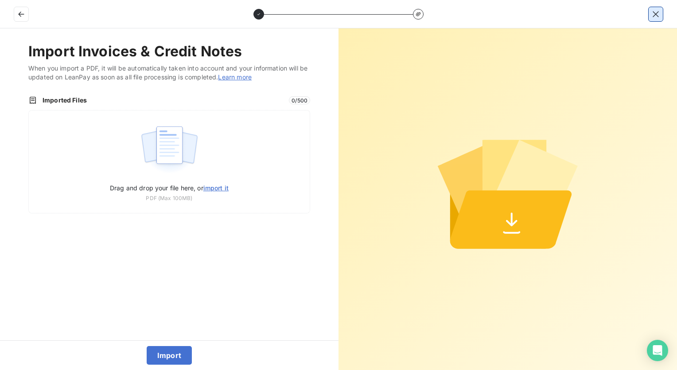
click at [650, 8] on button "button" at bounding box center [656, 14] width 14 height 14
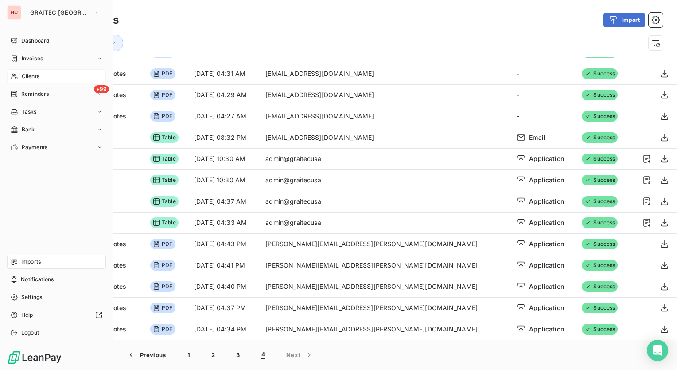
click at [47, 72] on div "Clients" at bounding box center [56, 76] width 99 height 14
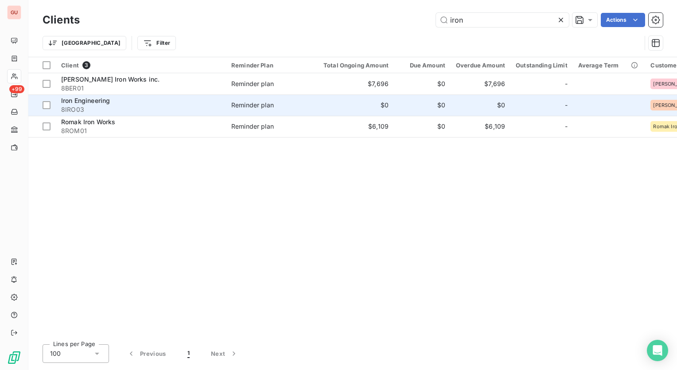
type input "iron"
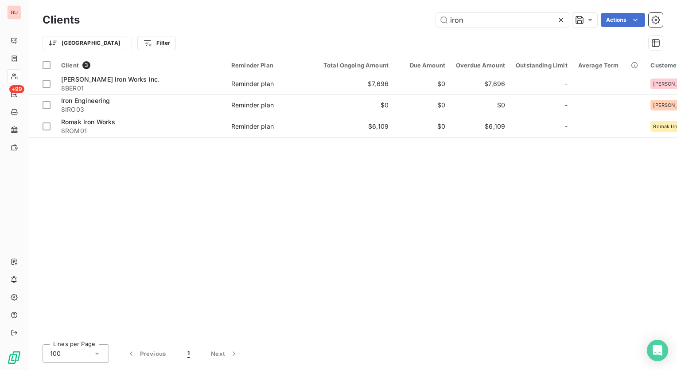
drag, startPoint x: 392, startPoint y: 331, endPoint x: 547, endPoint y: 334, distance: 155.6
click at [547, 334] on div "Client 3 Reminder Plan Total Ongoing Amount Due Amount Overdue Amount Outstandi…" at bounding box center [352, 197] width 649 height 280
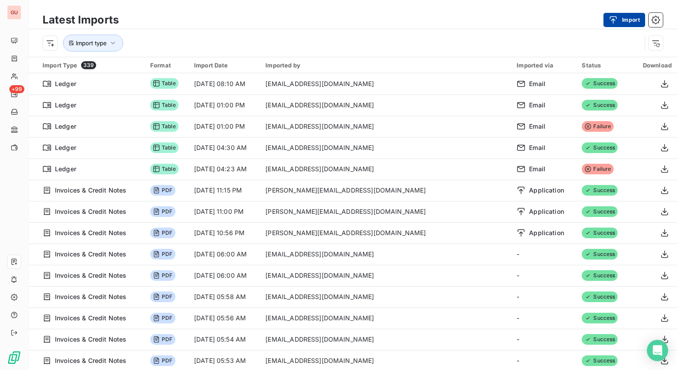
click at [617, 15] on button "Import" at bounding box center [624, 20] width 42 height 14
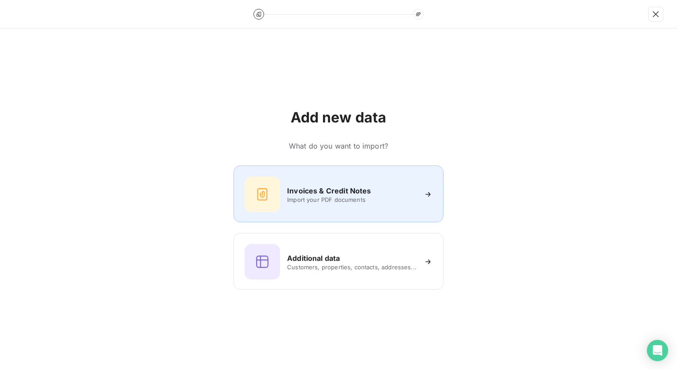
click at [343, 196] on span "Import your PDF documents" at bounding box center [351, 199] width 129 height 7
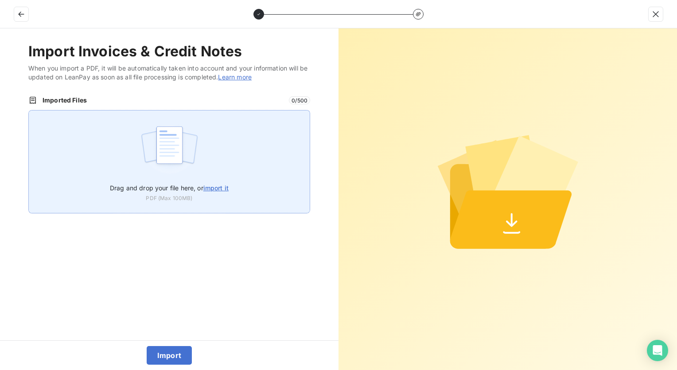
click at [214, 187] on span "import it" at bounding box center [215, 188] width 25 height 8
click at [29, 110] on input "Drag and drop your file here, or import it" at bounding box center [28, 110] width 0 height 0
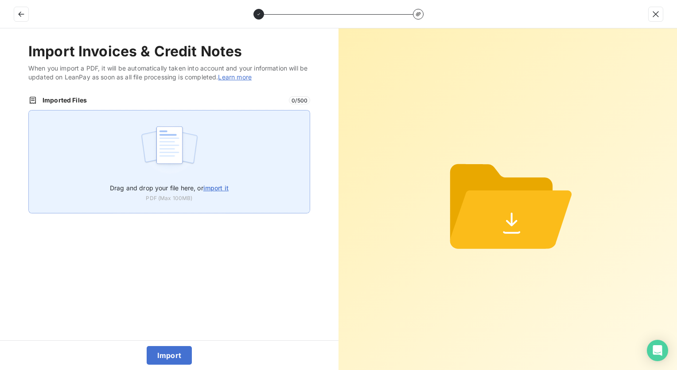
click at [214, 188] on span "import it" at bounding box center [215, 188] width 25 height 8
click at [29, 110] on input "Drag and drop your file here, or import it" at bounding box center [28, 110] width 0 height 0
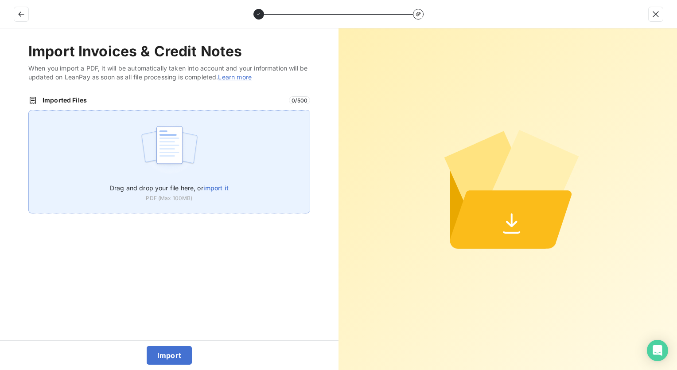
type input "C:\fakepath\IN04-0001180.pdf"
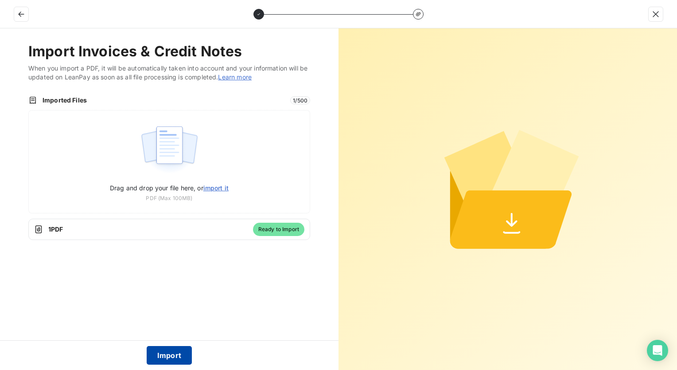
click at [167, 355] on button "Import" at bounding box center [170, 355] width 46 height 19
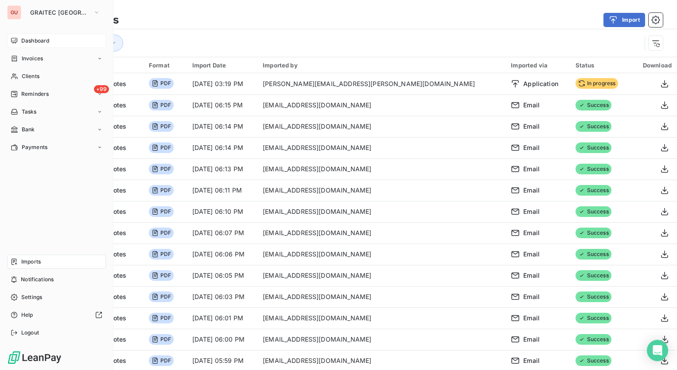
click at [28, 40] on span "Dashboard" at bounding box center [35, 41] width 28 height 8
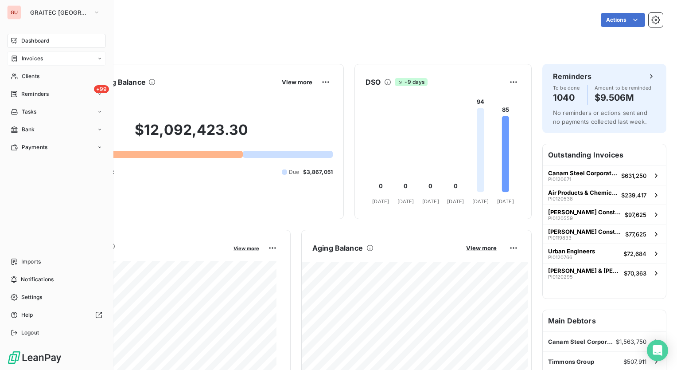
click at [39, 55] on span "Invoices" at bounding box center [32, 58] width 21 height 8
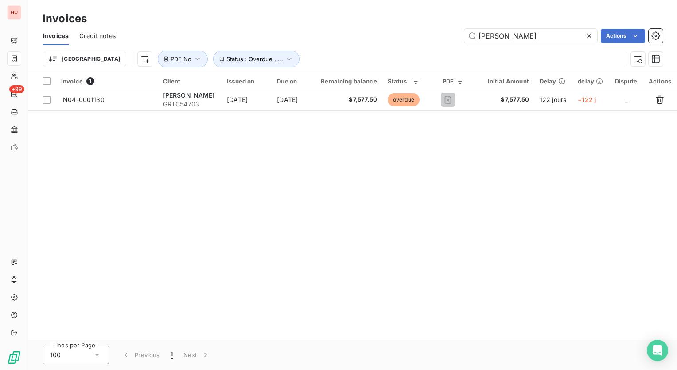
click at [590, 36] on icon at bounding box center [589, 36] width 4 height 4
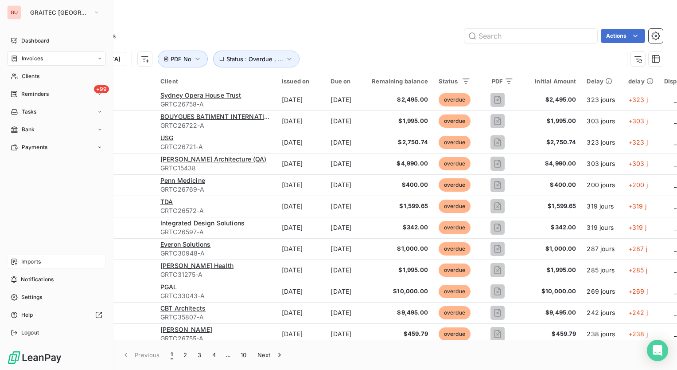
click at [34, 260] on span "Imports" at bounding box center [30, 261] width 19 height 8
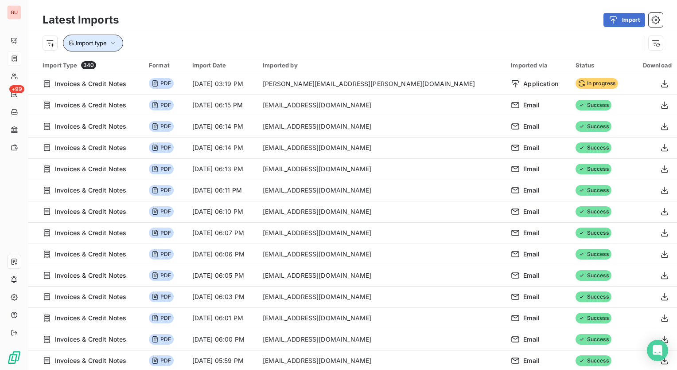
click at [115, 40] on icon "button" at bounding box center [113, 43] width 9 height 9
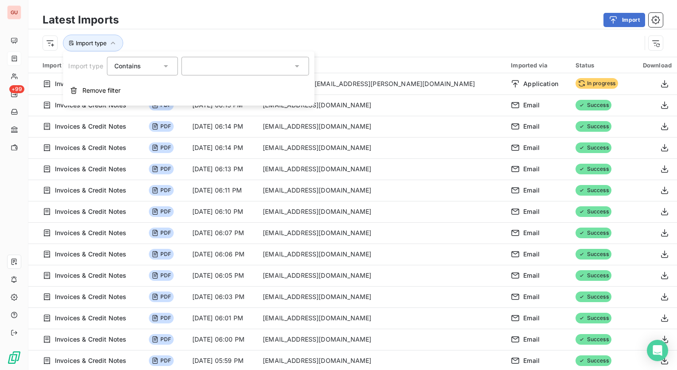
click at [273, 64] on div at bounding box center [245, 66] width 128 height 19
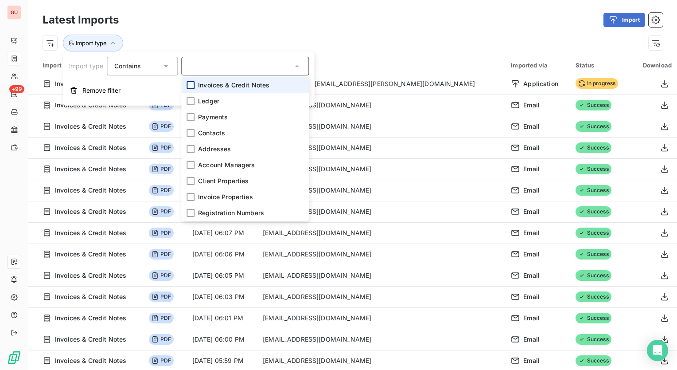
click at [192, 82] on div at bounding box center [191, 85] width 8 height 8
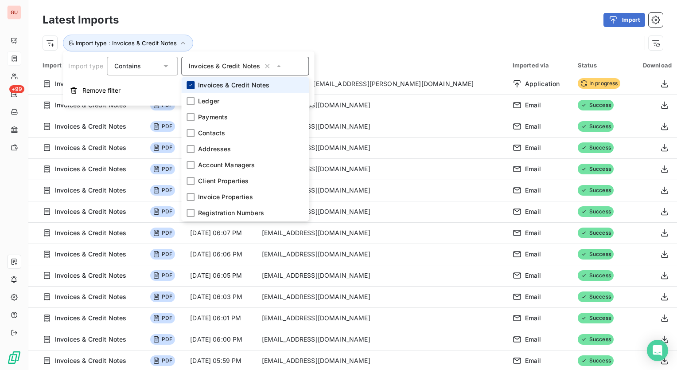
click at [190, 85] on icon at bounding box center [190, 84] width 5 height 5
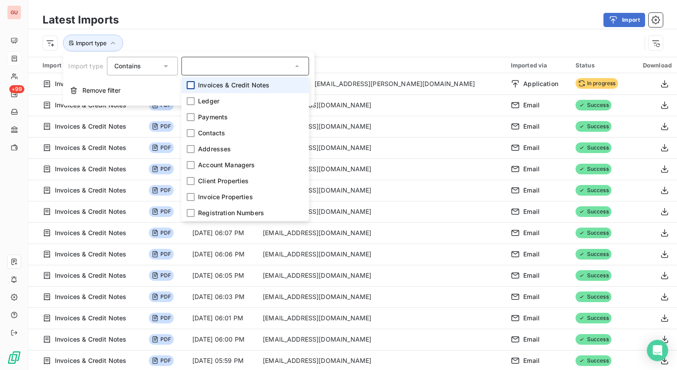
click at [257, 23] on div "Import" at bounding box center [395, 20] width 533 height 14
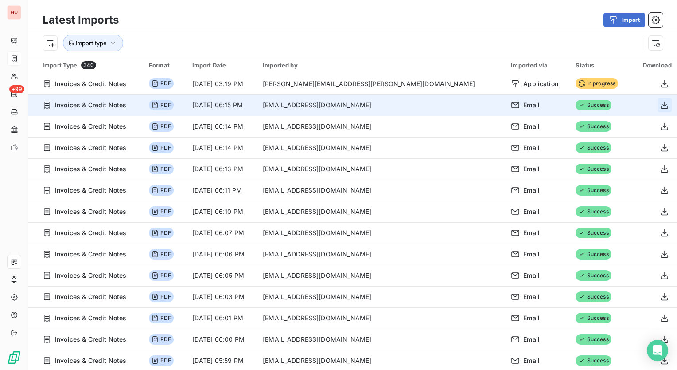
click at [660, 106] on icon "button" at bounding box center [664, 105] width 9 height 9
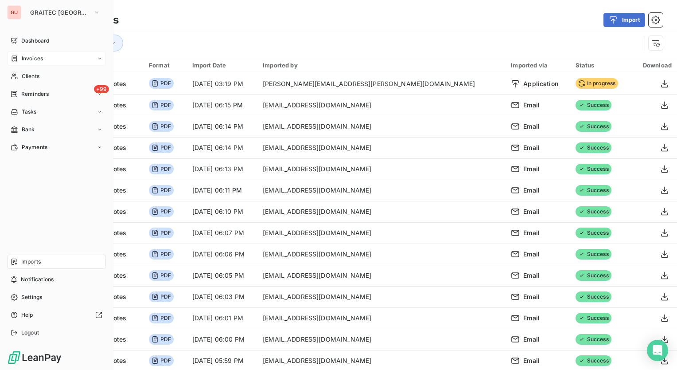
click at [39, 58] on span "Invoices" at bounding box center [32, 58] width 21 height 8
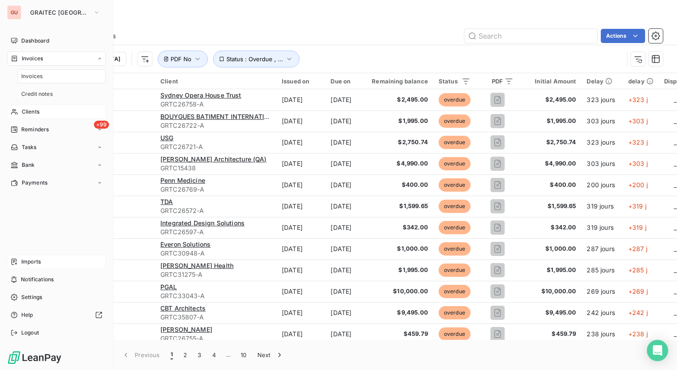
click at [37, 113] on span "Clients" at bounding box center [31, 112] width 18 height 8
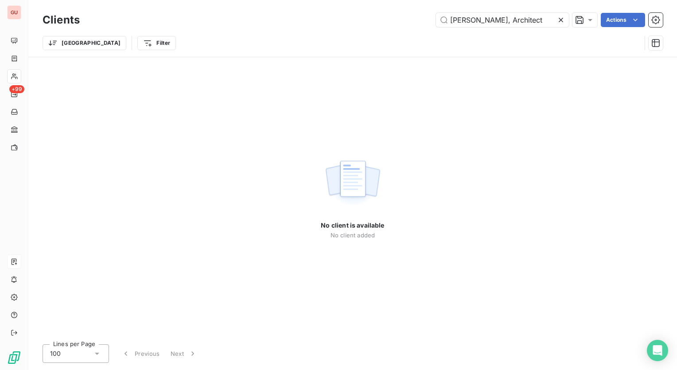
drag, startPoint x: 518, startPoint y: 24, endPoint x: 491, endPoint y: 28, distance: 26.9
click at [491, 28] on div "Clients TG McKenna, Architect Actions" at bounding box center [353, 20] width 620 height 19
drag, startPoint x: 502, startPoint y: 21, endPoint x: 459, endPoint y: 26, distance: 42.8
click at [459, 26] on input "TG McKenna" at bounding box center [502, 20] width 133 height 14
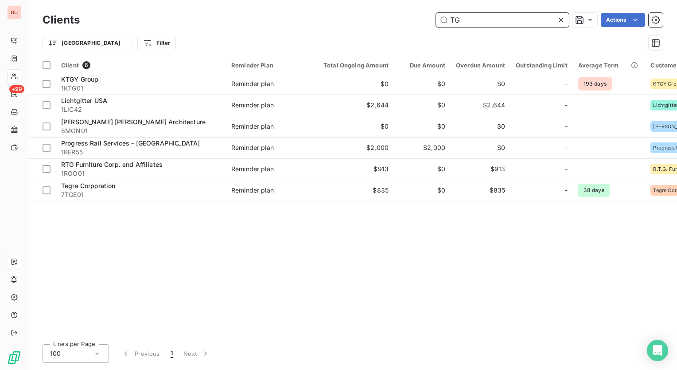
drag, startPoint x: 479, startPoint y: 21, endPoint x: 419, endPoint y: 23, distance: 59.4
click at [419, 23] on div "TG Actions" at bounding box center [376, 20] width 572 height 14
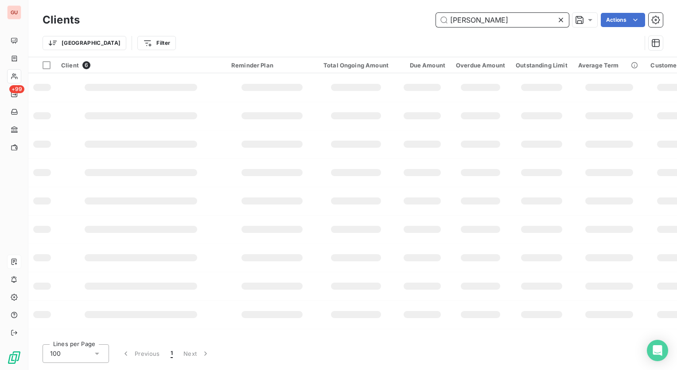
type input "mckenna"
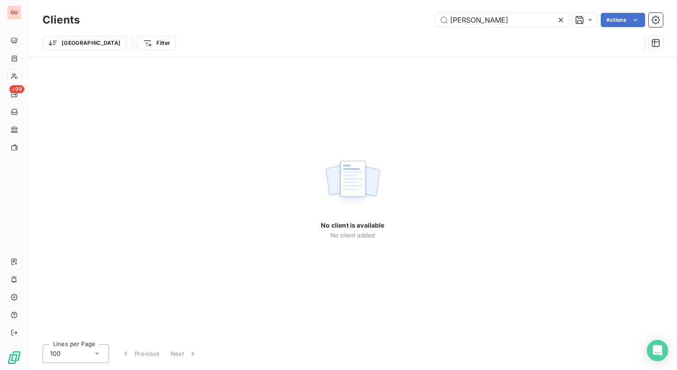
click at [563, 18] on icon at bounding box center [560, 20] width 9 height 9
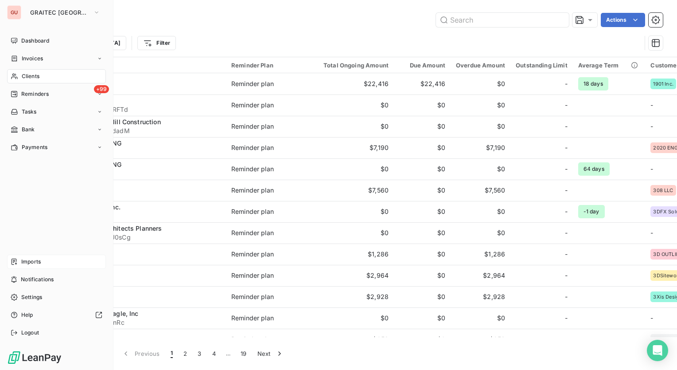
click at [23, 256] on div "Imports" at bounding box center [56, 261] width 99 height 14
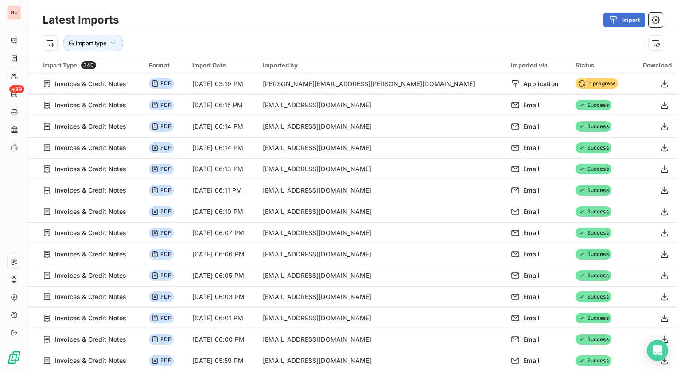
click at [313, 16] on div "Import" at bounding box center [395, 20] width 533 height 14
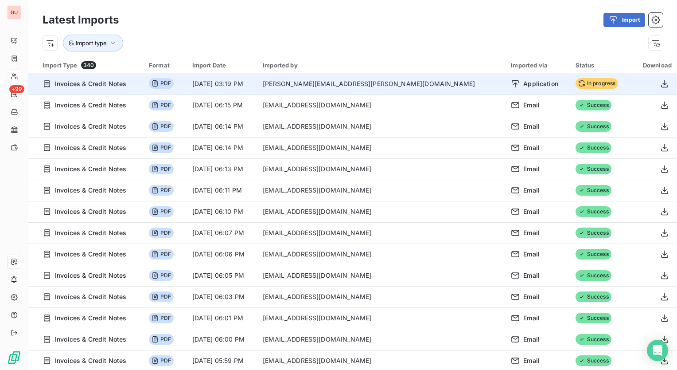
click at [106, 84] on span "Invoices & Credit Notes" at bounding box center [90, 83] width 71 height 9
click at [174, 86] on span "PDF" at bounding box center [161, 83] width 25 height 11
click at [233, 81] on td "[DATE] 03:19 PM" at bounding box center [222, 83] width 70 height 21
click at [660, 84] on icon "button" at bounding box center [664, 83] width 9 height 9
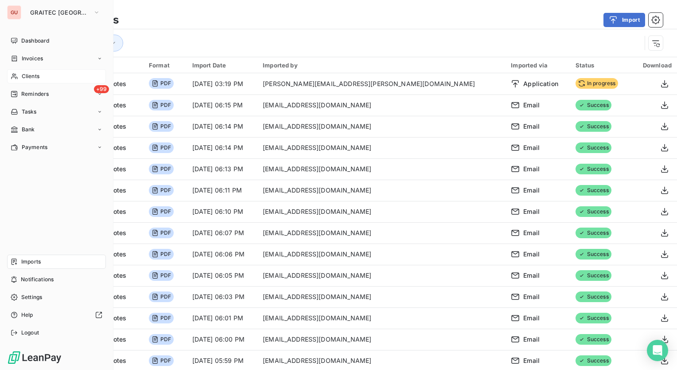
click at [42, 75] on div "Clients" at bounding box center [56, 76] width 99 height 14
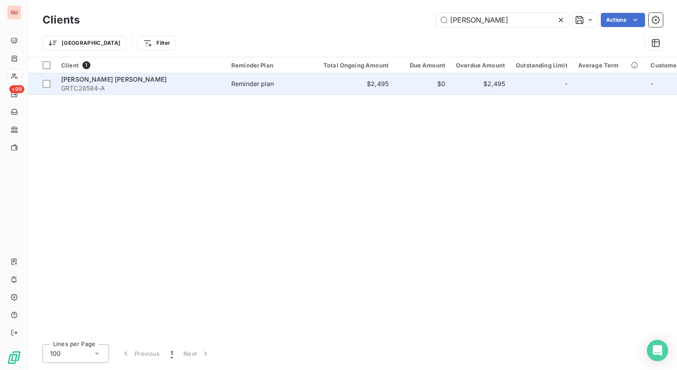
type input "davenport"
click at [105, 75] on span "Davenport Campbell" at bounding box center [113, 79] width 105 height 8
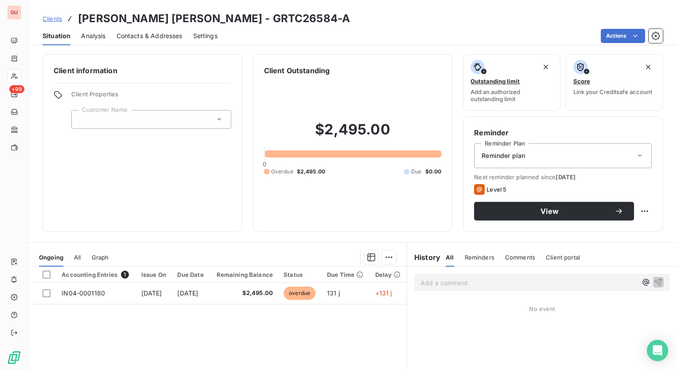
click at [96, 35] on span "Analysis" at bounding box center [93, 35] width 24 height 9
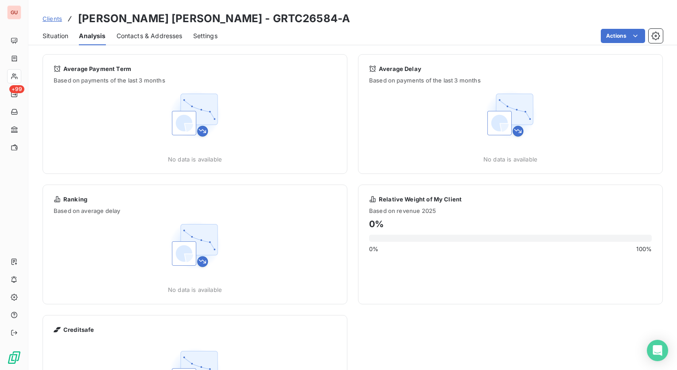
click at [148, 34] on span "Contacts & Addresses" at bounding box center [150, 35] width 66 height 9
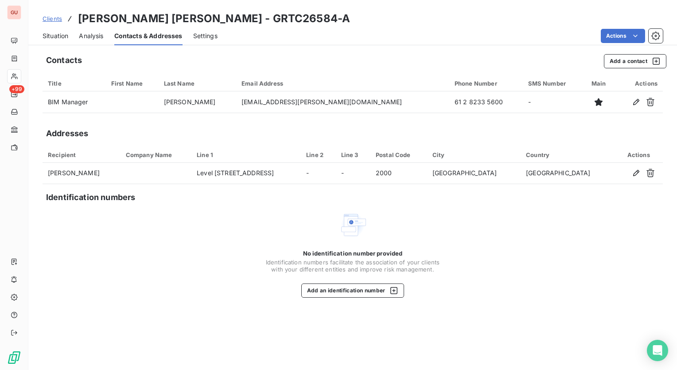
click at [211, 38] on span "Settings" at bounding box center [205, 35] width 24 height 9
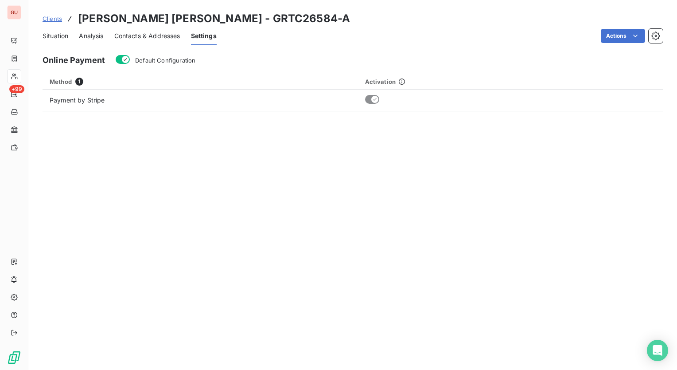
click at [61, 39] on span "Situation" at bounding box center [56, 35] width 26 height 9
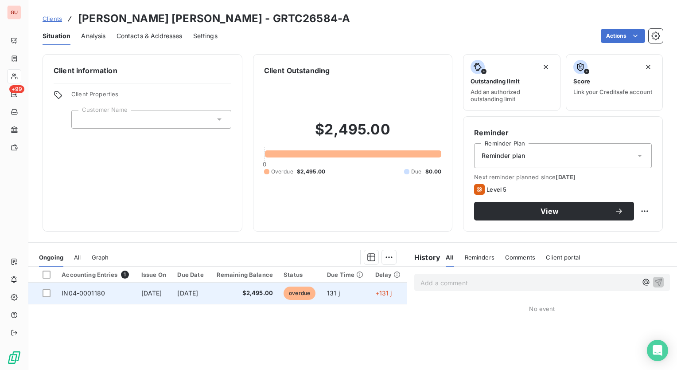
click at [162, 295] on span "May 6, 2025" at bounding box center [151, 293] width 21 height 8
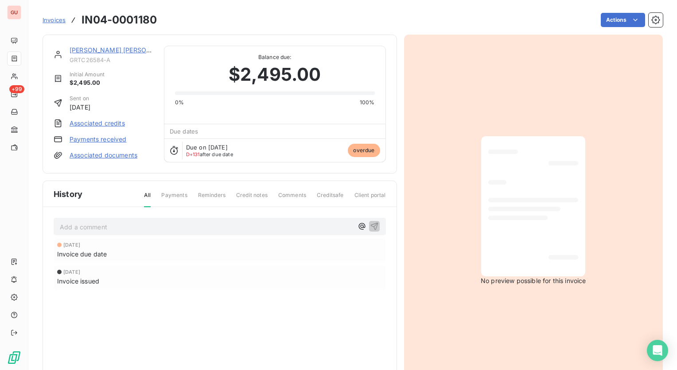
click at [121, 156] on link "Associated documents" at bounding box center [104, 155] width 68 height 9
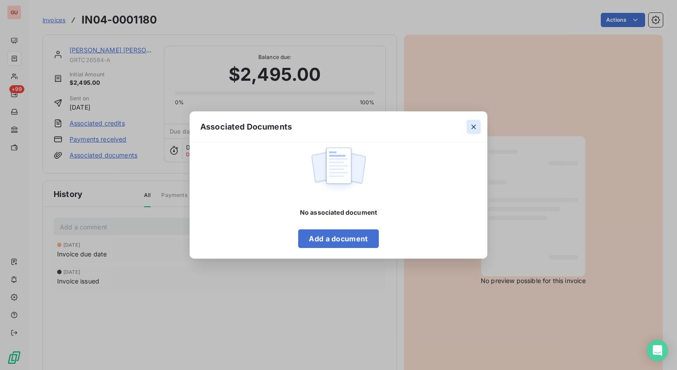
click at [473, 125] on icon "button" at bounding box center [473, 126] width 9 height 9
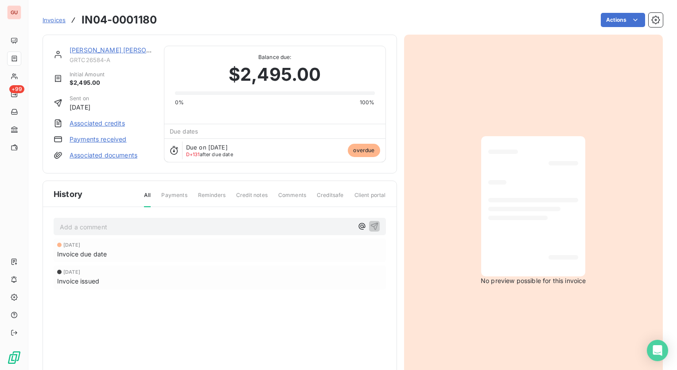
click at [504, 183] on div at bounding box center [533, 206] width 90 height 126
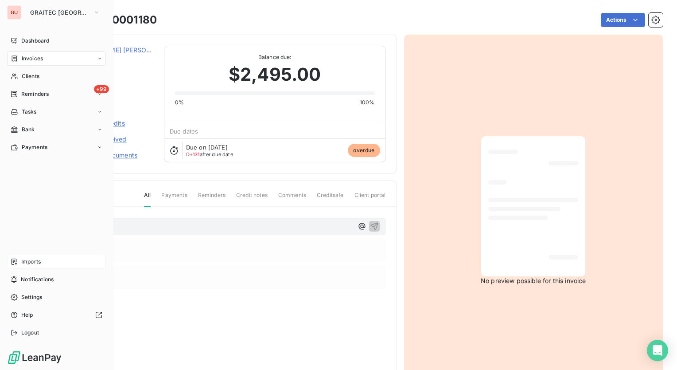
click at [35, 261] on span "Imports" at bounding box center [30, 261] width 19 height 8
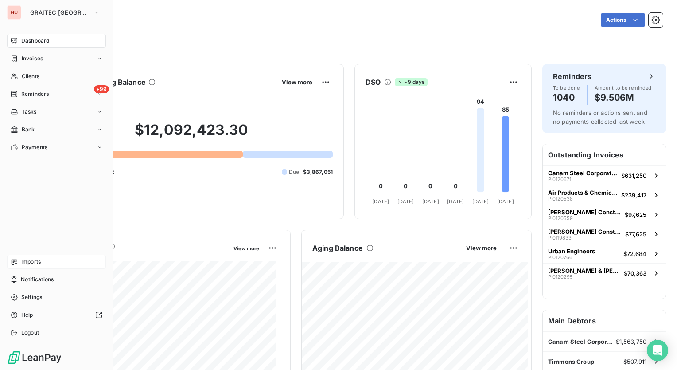
click at [32, 261] on span "Imports" at bounding box center [30, 261] width 19 height 8
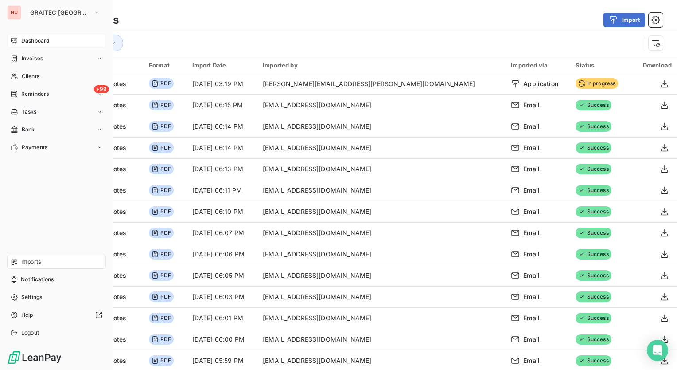
click at [39, 42] on span "Dashboard" at bounding box center [35, 41] width 28 height 8
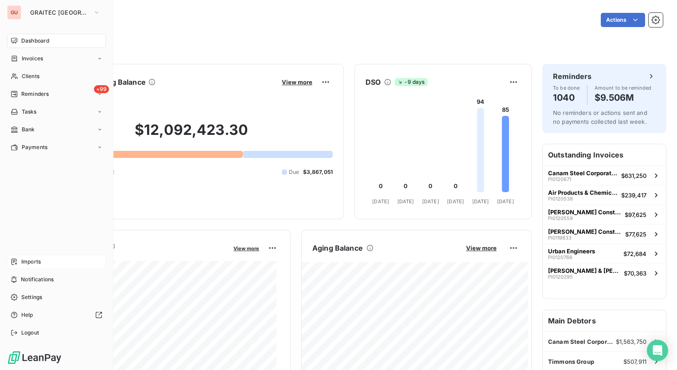
click at [31, 264] on span "Imports" at bounding box center [30, 261] width 19 height 8
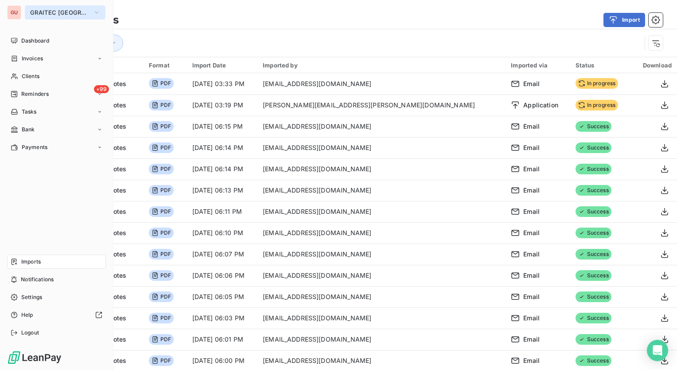
click at [71, 11] on button "GRAITEC [GEOGRAPHIC_DATA]" at bounding box center [65, 12] width 81 height 14
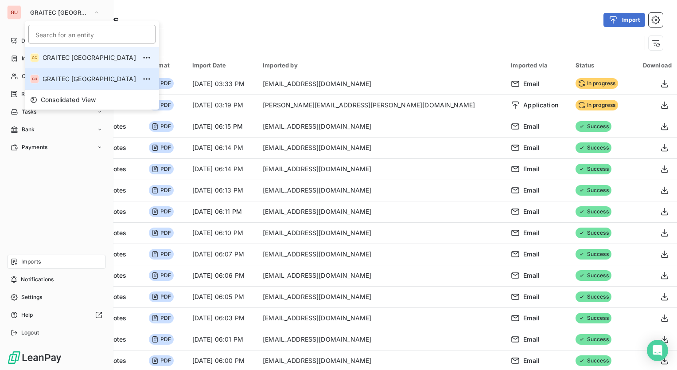
click at [53, 54] on span "GRAITEC [GEOGRAPHIC_DATA]" at bounding box center [89, 57] width 93 height 9
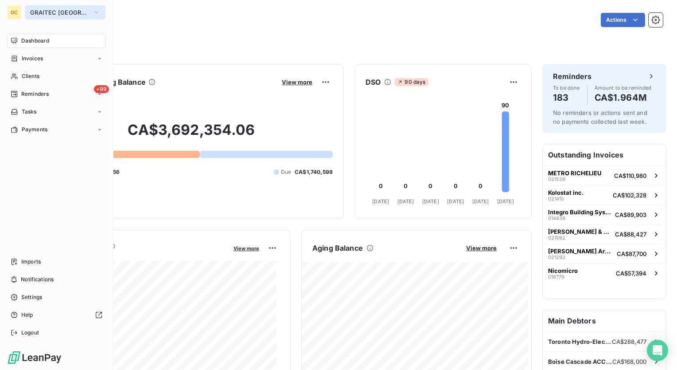
click at [85, 13] on button "GRAITEC [GEOGRAPHIC_DATA]" at bounding box center [65, 12] width 81 height 14
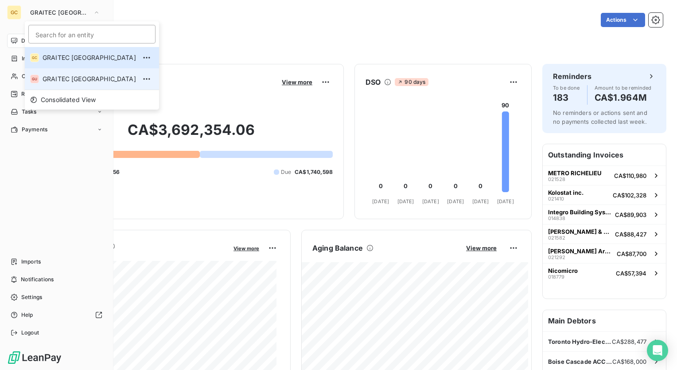
click at [71, 72] on li "GU GRAITEC [GEOGRAPHIC_DATA]" at bounding box center [92, 78] width 134 height 21
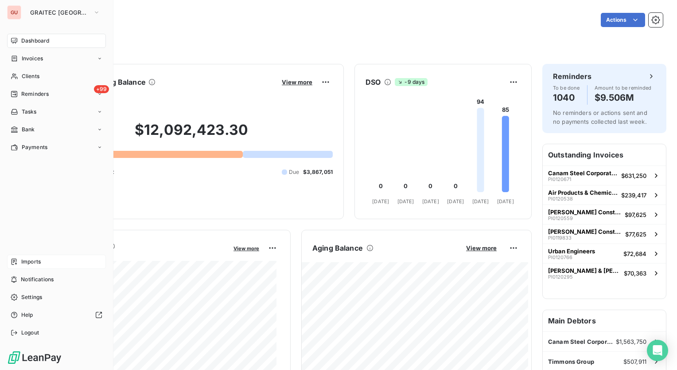
click at [35, 263] on span "Imports" at bounding box center [30, 261] width 19 height 8
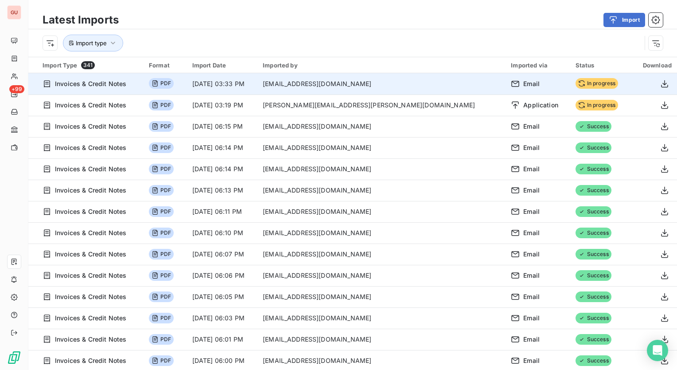
click at [576, 80] on span "In progress" at bounding box center [597, 83] width 43 height 11
